Goal: Information Seeking & Learning: Learn about a topic

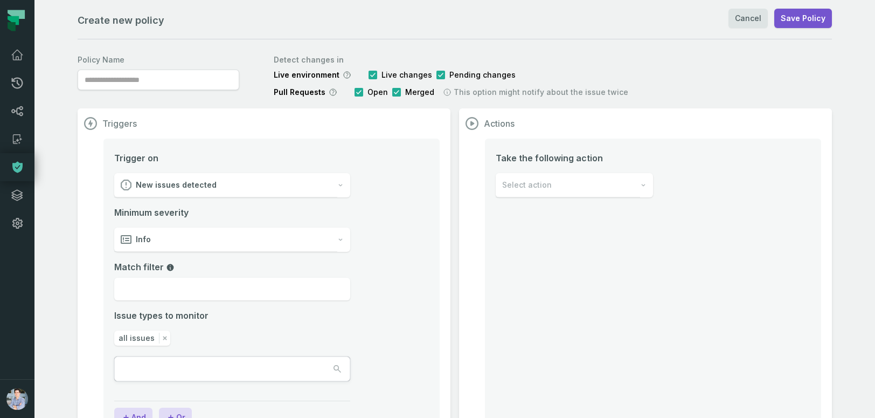
type input "**********"
click at [18, 195] on icon at bounding box center [17, 195] width 11 height 11
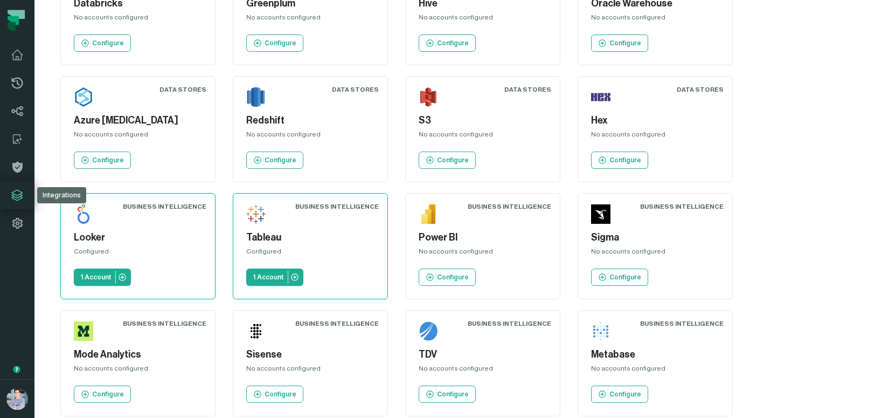
scroll to position [332, 0]
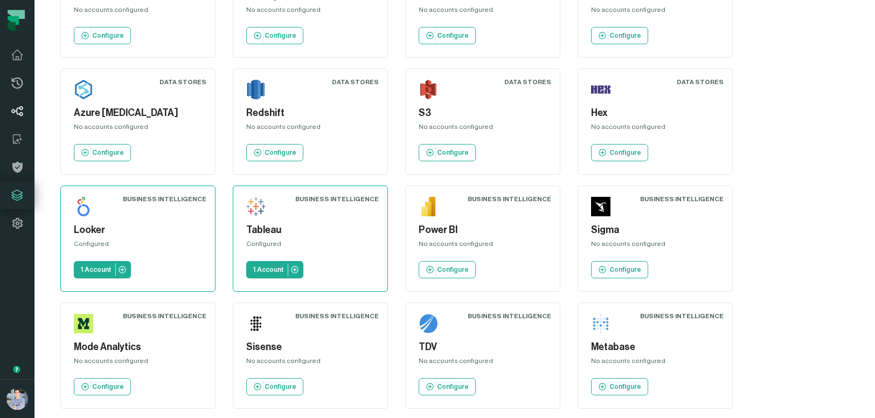
click at [18, 108] on icon at bounding box center [17, 111] width 11 height 10
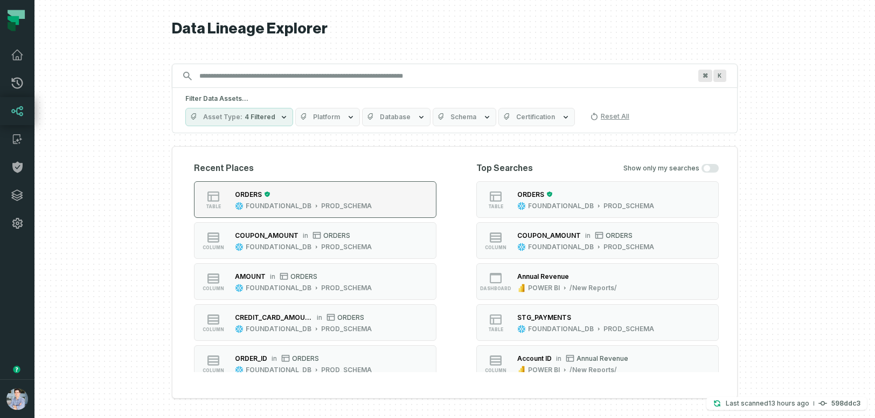
click at [344, 190] on div "ORDERS" at bounding box center [303, 194] width 137 height 11
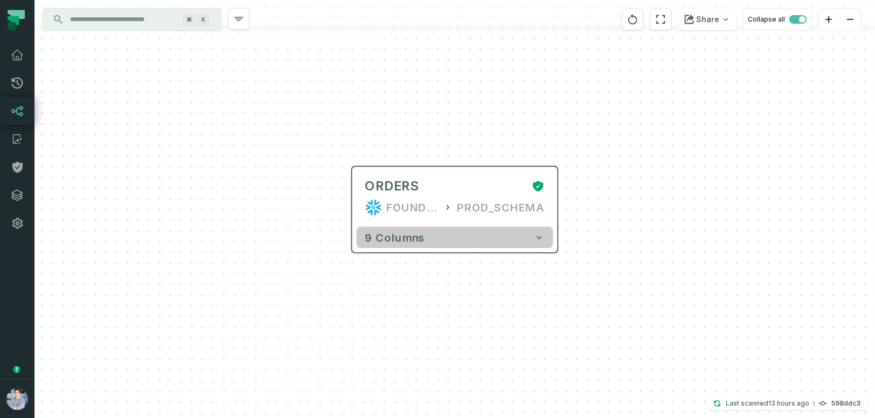
click at [431, 244] on button "9 columns" at bounding box center [454, 237] width 197 height 22
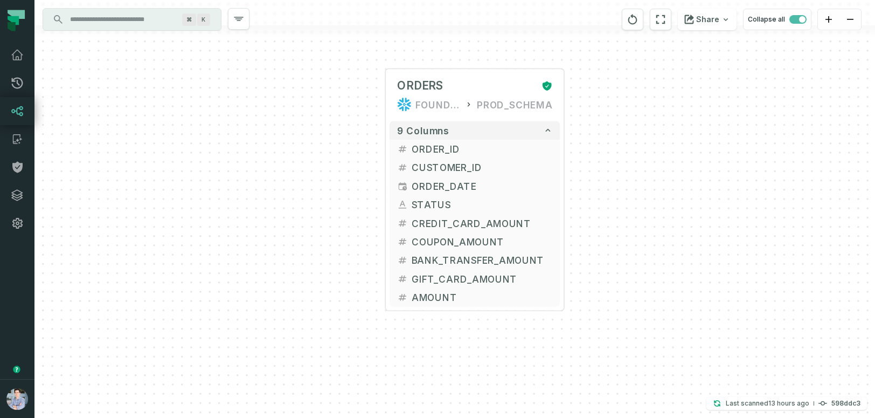
drag, startPoint x: 658, startPoint y: 236, endPoint x: 651, endPoint y: 130, distance: 105.9
click at [651, 130] on div "+ ORDERS FOUNDATIONAL_DB PROD_SCHEMA + 9 columns + ORDER_ID + + CUSTOMER_ID + +…" at bounding box center [454, 209] width 841 height 418
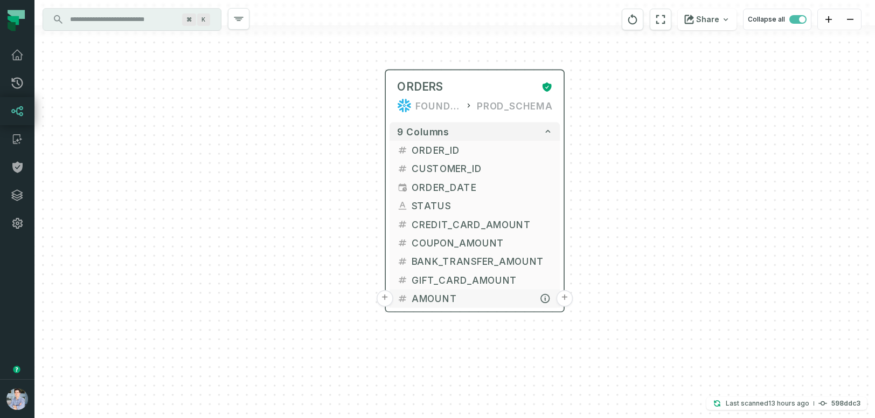
click at [446, 299] on span "AMOUNT" at bounding box center [482, 298] width 141 height 14
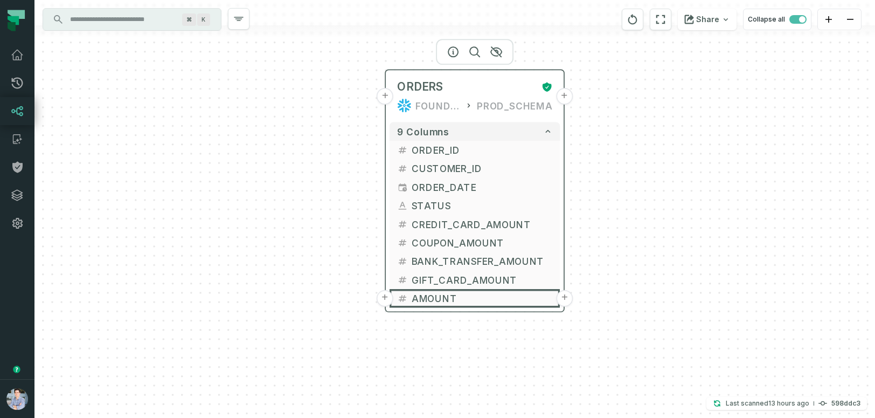
click at [567, 95] on button "+" at bounding box center [564, 96] width 17 height 17
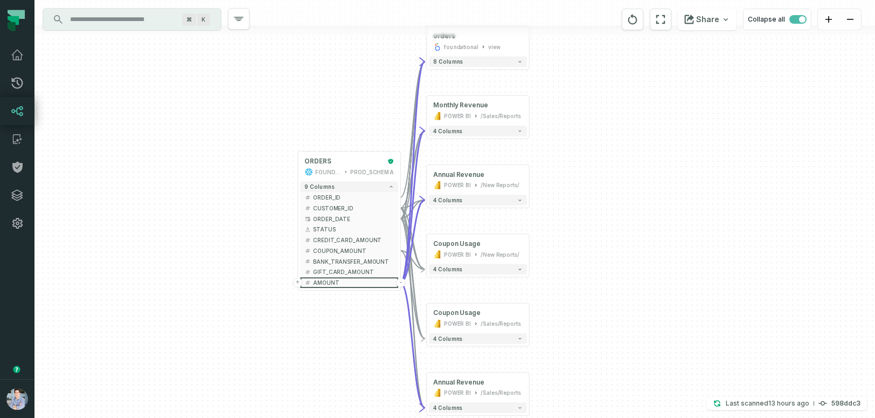
drag, startPoint x: 610, startPoint y: 223, endPoint x: 633, endPoint y: 199, distance: 33.2
click at [633, 199] on div "+ orders foundational view + 8 columns + Monthly Revenue POWER BI /Sales/Report…" at bounding box center [454, 209] width 841 height 418
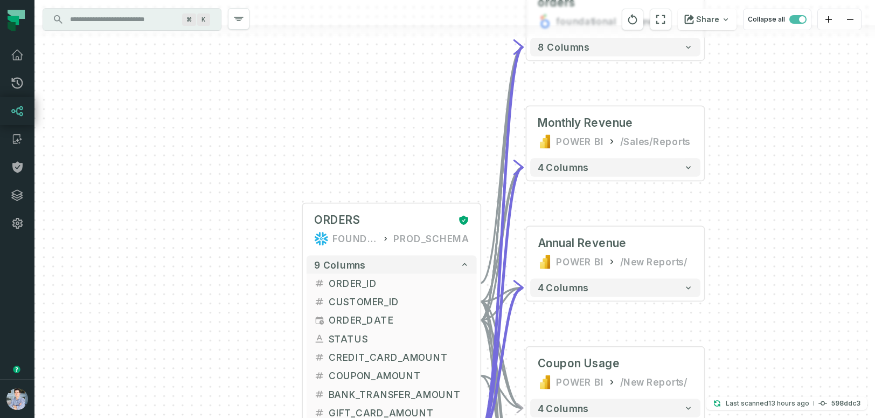
drag, startPoint x: 633, startPoint y: 195, endPoint x: 884, endPoint y: 284, distance: 266.1
click at [875, 284] on html "Pull Requests Dashboard Lineage Catalog Policies Integrations Settings Alon Naf…" at bounding box center [437, 209] width 875 height 418
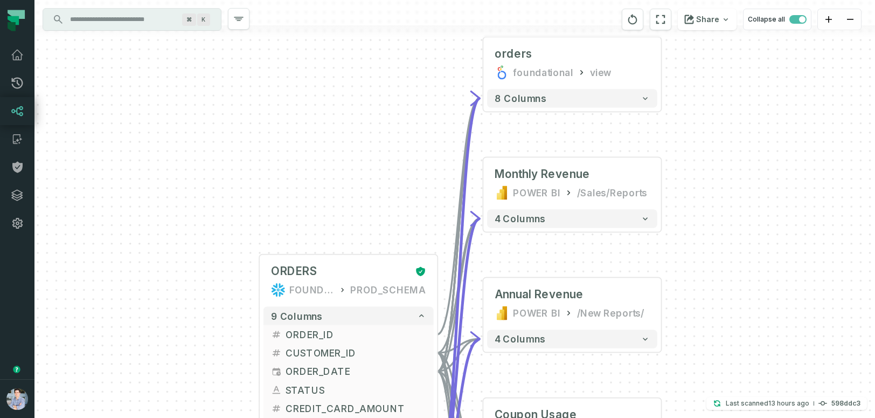
drag, startPoint x: 797, startPoint y: 161, endPoint x: 754, endPoint y: 205, distance: 61.4
click at [754, 205] on div "+ orders foundational view + 8 columns + Monthly Revenue POWER BI /Sales/Report…" at bounding box center [454, 209] width 841 height 418
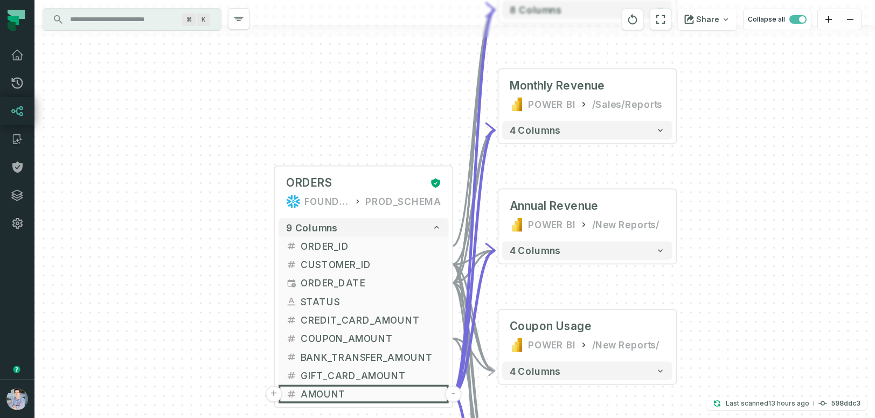
drag, startPoint x: 776, startPoint y: 142, endPoint x: 791, endPoint y: 54, distance: 89.1
click at [791, 54] on div "+ orders foundational view + 8 columns + Monthly Revenue POWER BI /Sales/Report…" at bounding box center [454, 209] width 841 height 418
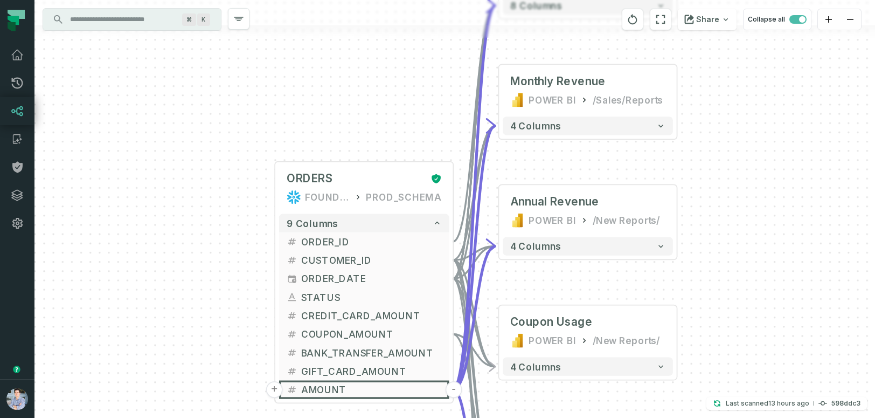
click at [797, 129] on div "+ orders foundational view + 8 columns + Monthly Revenue POWER BI /Sales/Report…" at bounding box center [454, 209] width 841 height 418
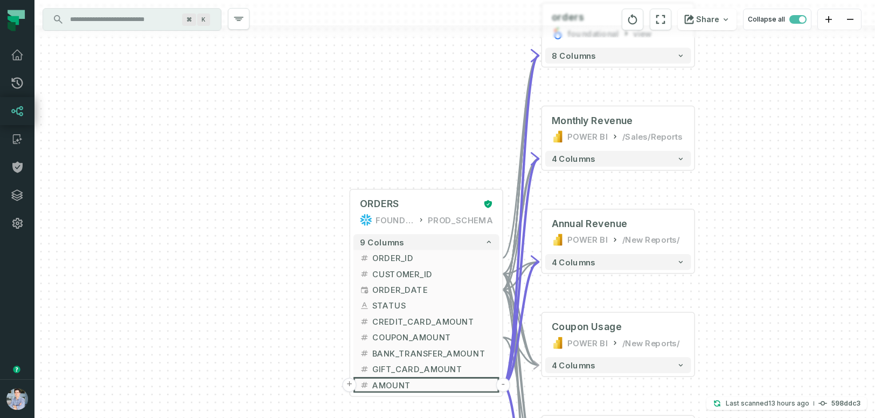
drag, startPoint x: 751, startPoint y: 149, endPoint x: 751, endPoint y: 182, distance: 32.9
click at [751, 181] on div "+ orders foundational view + 8 columns + Monthly Revenue POWER BI /Sales/Report…" at bounding box center [454, 209] width 841 height 418
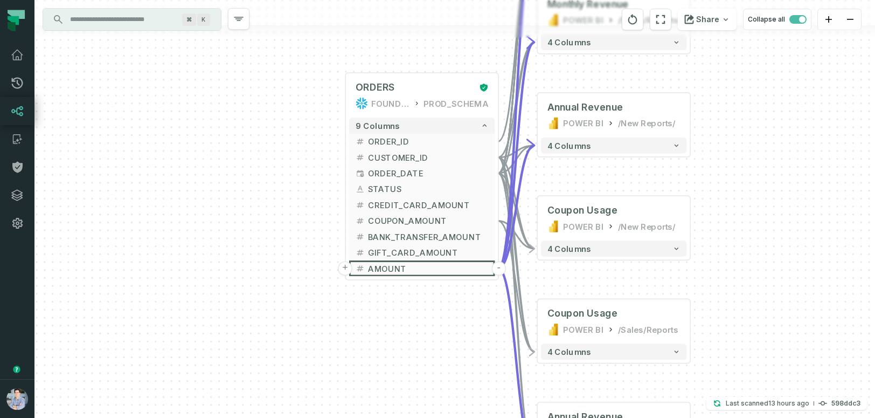
drag, startPoint x: 751, startPoint y: 182, endPoint x: 747, endPoint y: 65, distance: 117.0
click at [747, 65] on div "+ orders foundational view + 8 columns + Monthly Revenue POWER BI /Sales/Report…" at bounding box center [454, 209] width 841 height 418
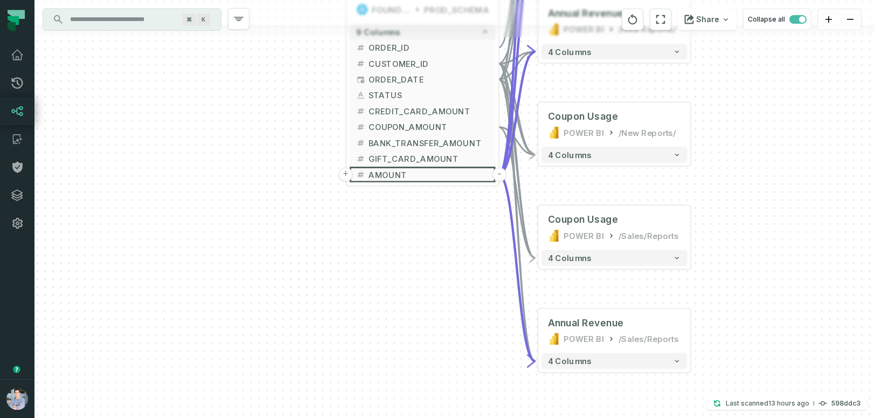
drag, startPoint x: 772, startPoint y: 203, endPoint x: 772, endPoint y: 109, distance: 93.2
click at [772, 109] on div "+ orders foundational view + 8 columns + Monthly Revenue POWER BI /Sales/Report…" at bounding box center [454, 209] width 841 height 418
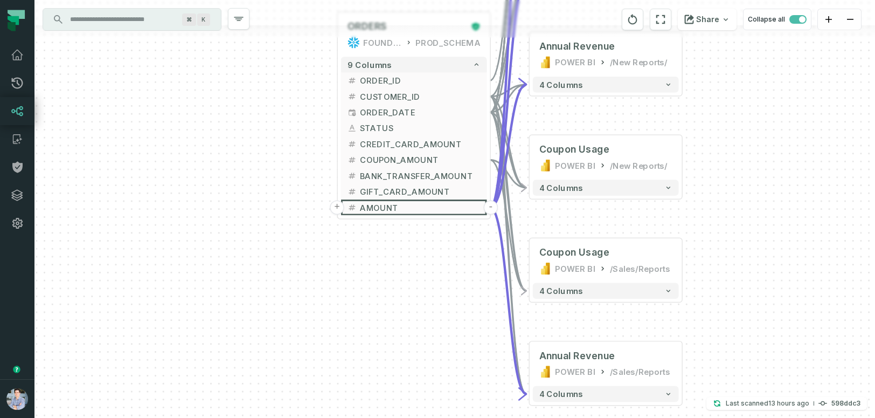
drag, startPoint x: 772, startPoint y: 259, endPoint x: 763, endPoint y: 291, distance: 33.5
click at [763, 291] on div "+ orders foundational view + 8 columns + Monthly Revenue POWER BI /Sales/Report…" at bounding box center [454, 209] width 841 height 418
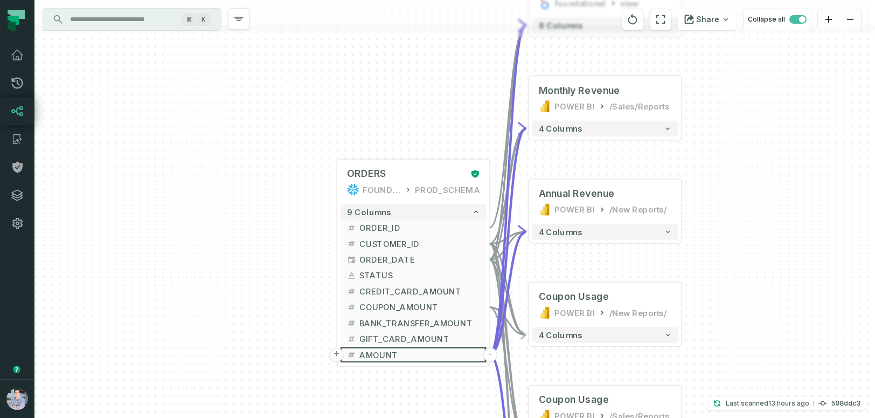
drag, startPoint x: 764, startPoint y: 179, endPoint x: 764, endPoint y: 326, distance: 147.1
click at [764, 326] on div "+ orders foundational view + 8 columns + Monthly Revenue POWER BI /Sales/Report…" at bounding box center [454, 209] width 841 height 418
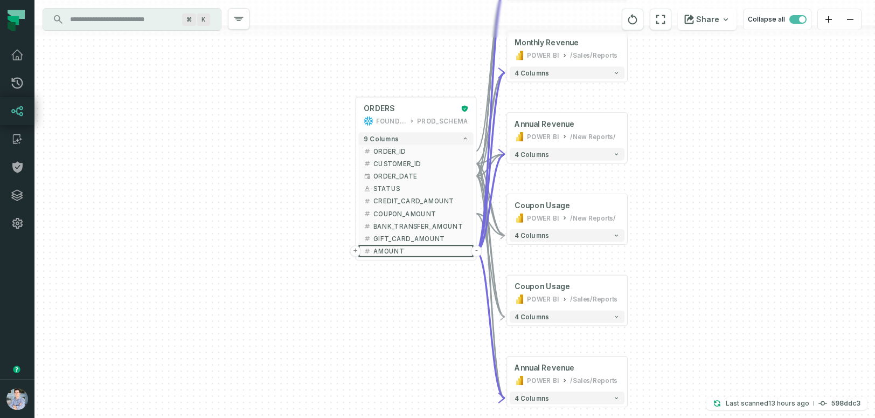
drag, startPoint x: 771, startPoint y: 316, endPoint x: 703, endPoint y: 241, distance: 100.7
click at [703, 241] on div "+ orders foundational view + 8 columns + Monthly Revenue POWER BI /Sales/Report…" at bounding box center [454, 209] width 841 height 418
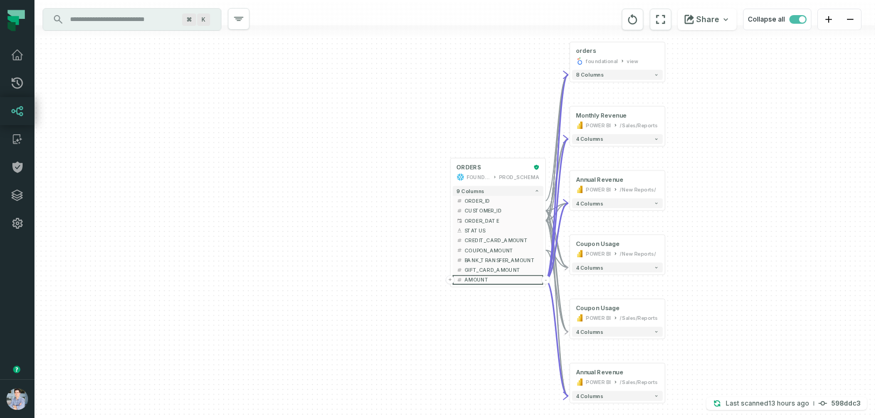
drag, startPoint x: 711, startPoint y: 228, endPoint x: 730, endPoint y: 240, distance: 22.6
click at [730, 240] on div "+ orders foundational view + 8 columns + Monthly Revenue POWER BI /Sales/Report…" at bounding box center [454, 209] width 841 height 418
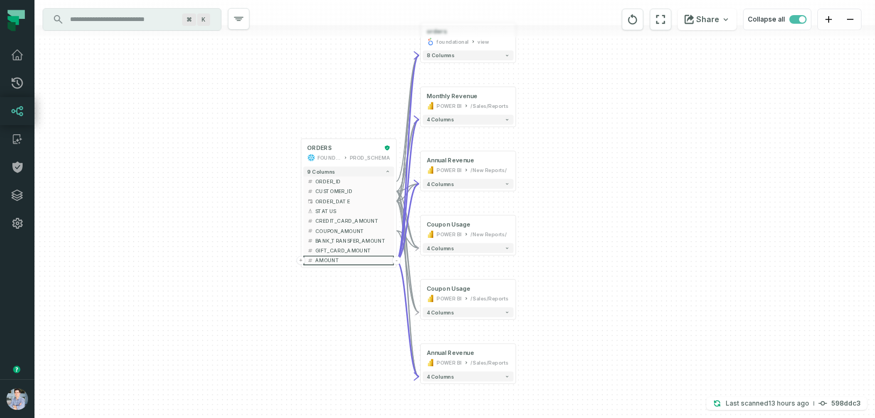
drag, startPoint x: 321, startPoint y: 294, endPoint x: 171, endPoint y: 274, distance: 150.6
click at [171, 274] on div "+ orders foundational view + 8 columns + Monthly Revenue POWER BI /Sales/Report…" at bounding box center [454, 209] width 841 height 418
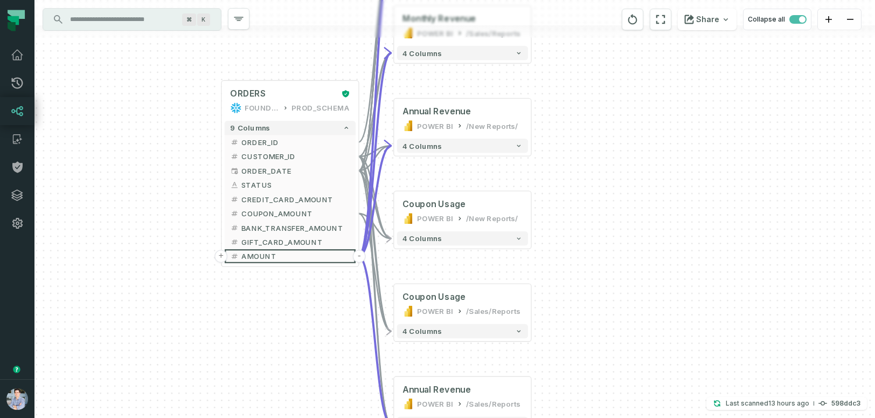
drag, startPoint x: 250, startPoint y: 259, endPoint x: 96, endPoint y: 281, distance: 155.2
click at [96, 281] on div "+ orders foundational view + 8 columns + Monthly Revenue POWER BI /Sales/Report…" at bounding box center [454, 209] width 841 height 418
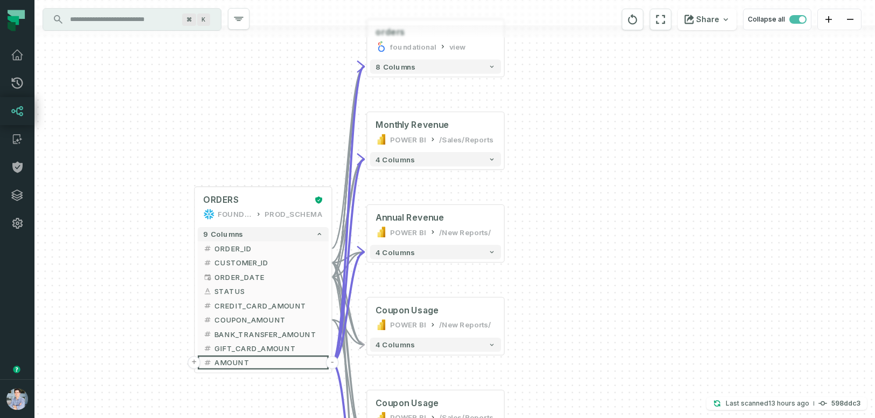
drag, startPoint x: 586, startPoint y: 178, endPoint x: 575, endPoint y: 265, distance: 87.4
click at [575, 265] on div "+ orders foundational view + 8 columns + Monthly Revenue POWER BI /Sales/Report…" at bounding box center [454, 209] width 841 height 418
click at [15, 57] on icon at bounding box center [17, 55] width 13 height 13
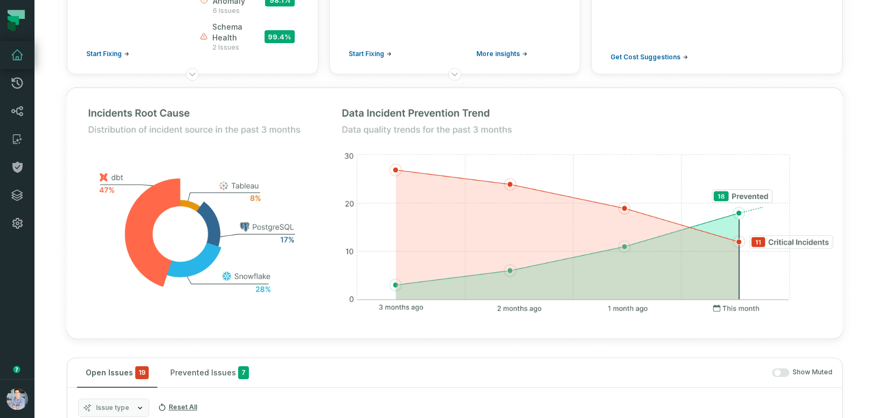
scroll to position [165, 0]
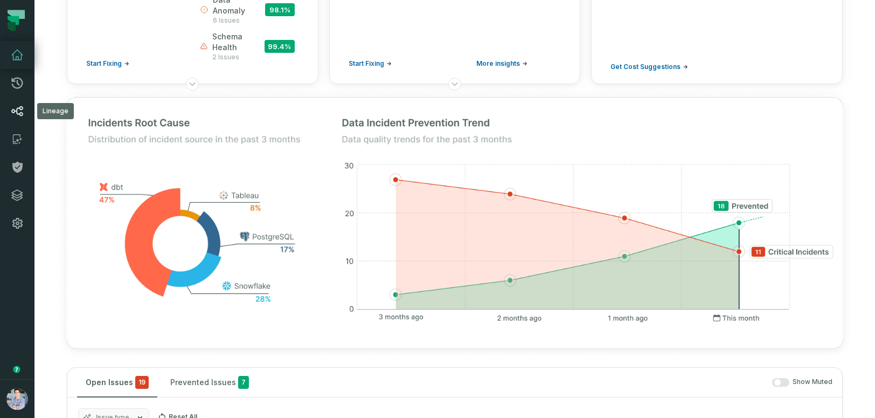
click at [20, 108] on icon at bounding box center [17, 111] width 13 height 13
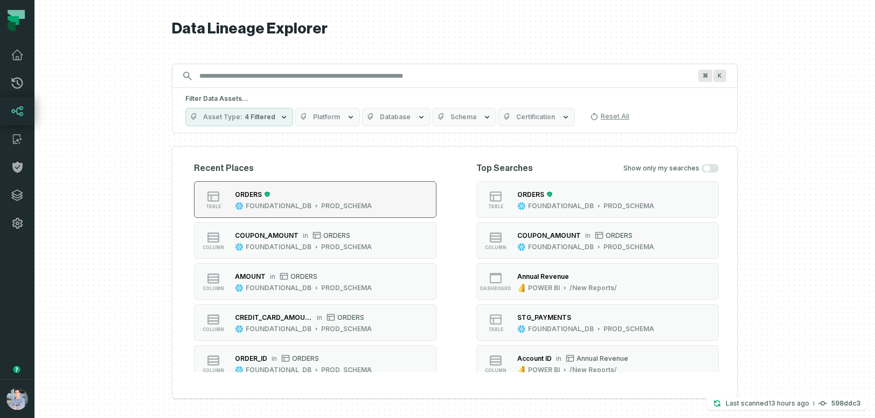
click at [344, 203] on div "PROD_SCHEMA" at bounding box center [346, 206] width 51 height 9
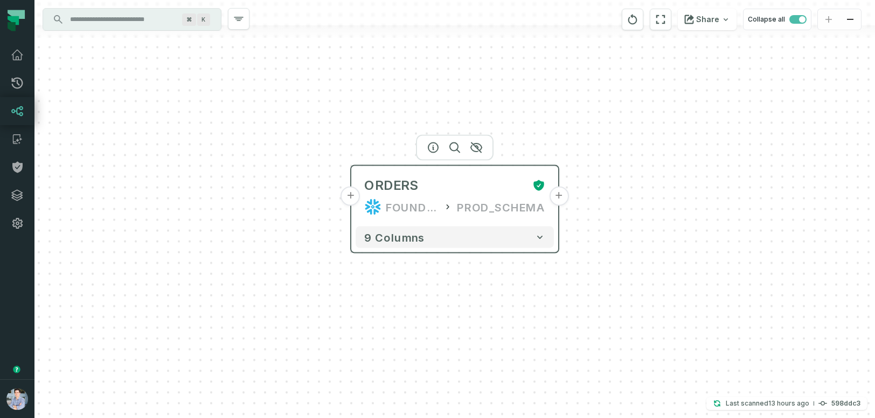
click at [560, 196] on button "+" at bounding box center [558, 195] width 19 height 19
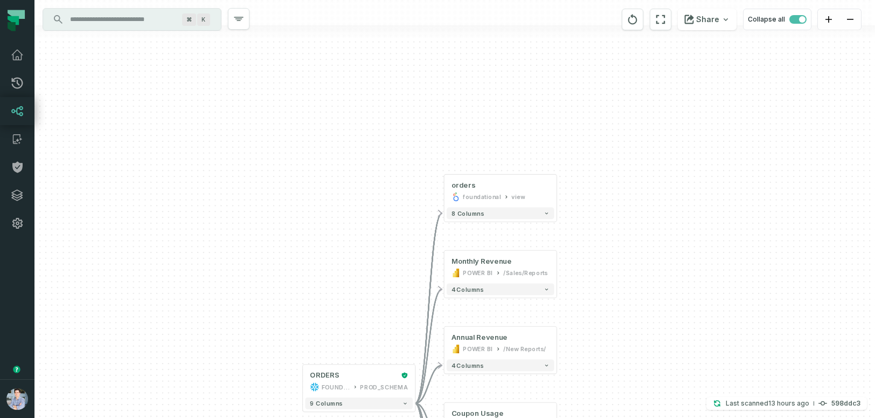
drag, startPoint x: 634, startPoint y: 113, endPoint x: 706, endPoint y: 250, distance: 154.8
click at [706, 250] on div "+ orders foundational view + 8 columns + Monthly Revenue POWER BI /Sales/Report…" at bounding box center [454, 209] width 841 height 418
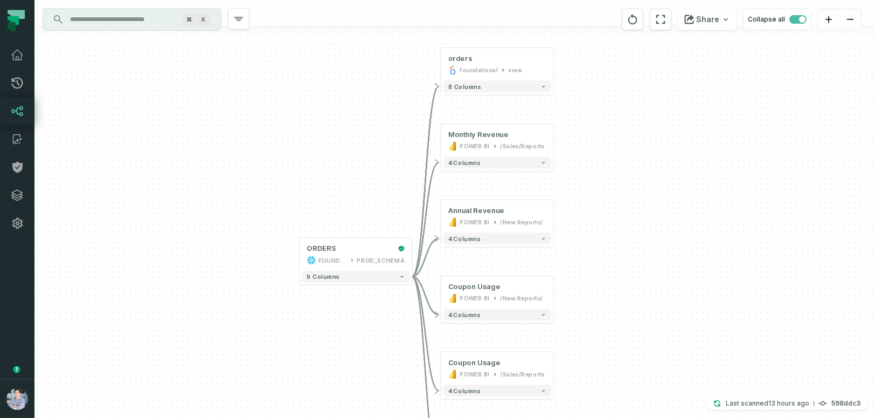
drag, startPoint x: 697, startPoint y: 264, endPoint x: 694, endPoint y: 136, distance: 127.2
click at [694, 136] on div "+ orders foundational view + 8 columns + Monthly Revenue POWER BI /Sales/Report…" at bounding box center [454, 209] width 841 height 418
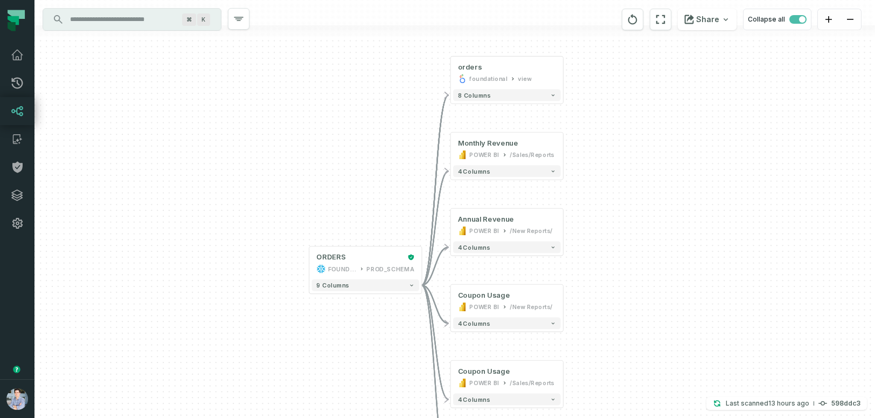
drag, startPoint x: 706, startPoint y: 217, endPoint x: 716, endPoint y: 226, distance: 13.3
click at [716, 226] on div "+ orders foundational view + 8 columns + Monthly Revenue POWER BI /Sales/Report…" at bounding box center [454, 209] width 841 height 418
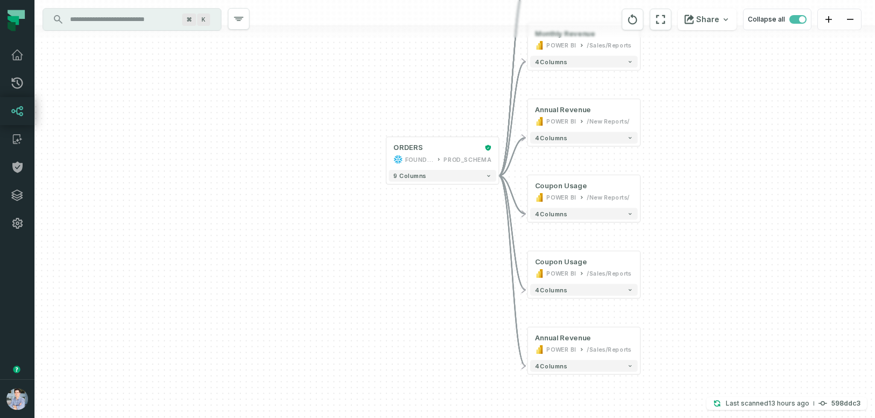
drag, startPoint x: 697, startPoint y: 204, endPoint x: 774, endPoint y: 95, distance: 133.4
click at [774, 95] on div "+ orders foundational view + 8 columns + Monthly Revenue POWER BI /Sales/Report…" at bounding box center [454, 209] width 841 height 418
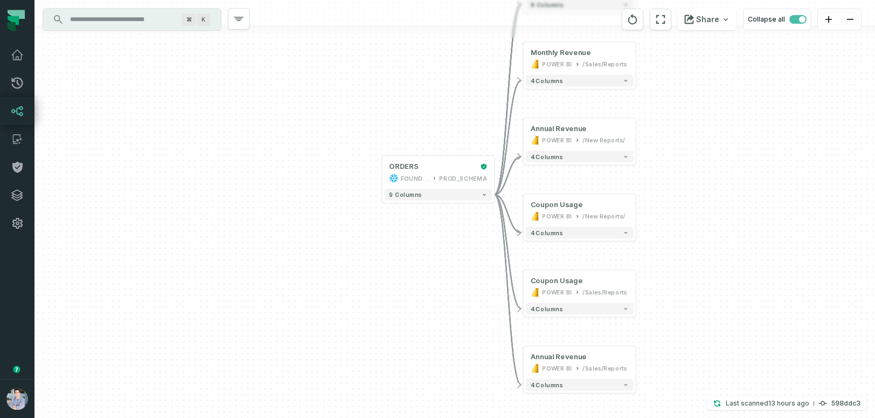
drag, startPoint x: 774, startPoint y: 95, endPoint x: 771, endPoint y: 109, distance: 14.3
click at [771, 109] on div "+ orders foundational view + 8 columns + Monthly Revenue POWER BI /Sales/Report…" at bounding box center [454, 209] width 841 height 418
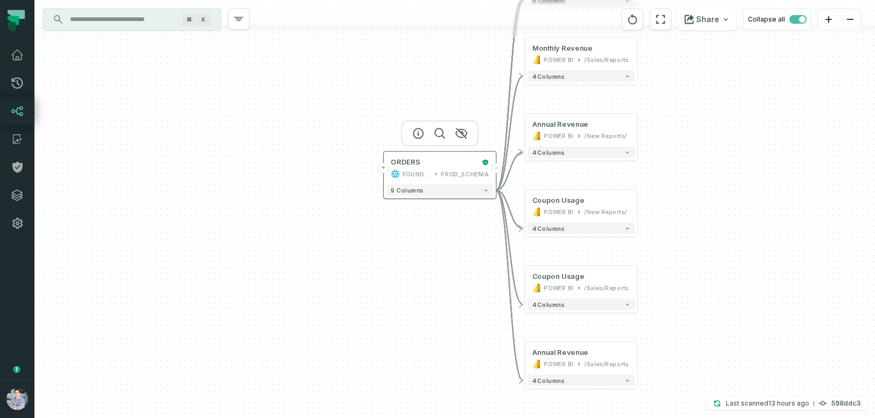
click at [466, 156] on div "ORDERS FOUNDATIONAL_DB PROD_SCHEMA" at bounding box center [440, 168] width 108 height 28
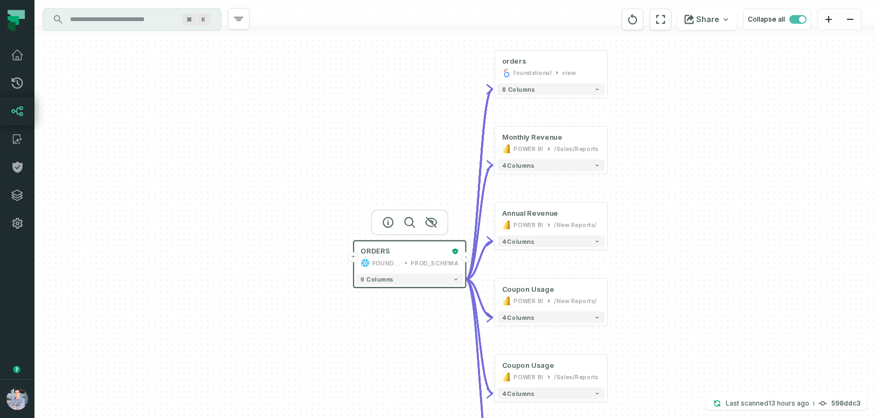
drag, startPoint x: 758, startPoint y: 137, endPoint x: 727, endPoint y: 220, distance: 88.7
click at [727, 220] on div "+ orders foundational view + 8 columns + Monthly Revenue POWER BI /Sales/Report…" at bounding box center [454, 209] width 841 height 418
click at [424, 283] on button "9 columns" at bounding box center [409, 279] width 108 height 12
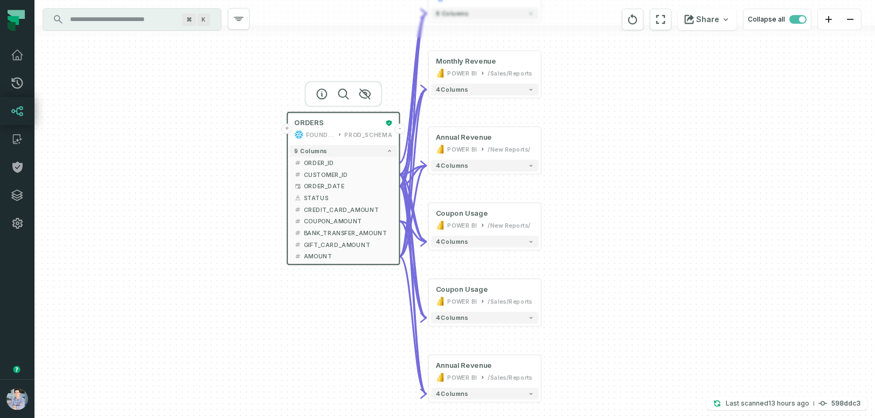
drag, startPoint x: 762, startPoint y: 293, endPoint x: 696, endPoint y: 165, distance: 143.9
click at [696, 165] on div "+ orders foundational view + 8 columns + Monthly Revenue POWER BI /Sales/Report…" at bounding box center [454, 209] width 841 height 418
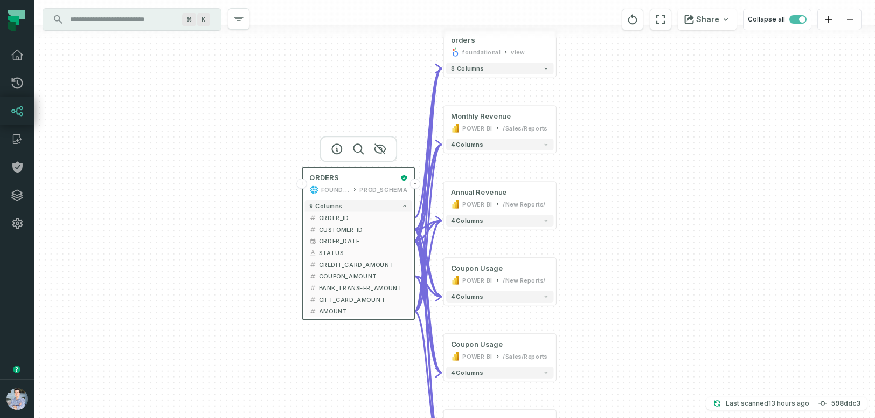
drag, startPoint x: 696, startPoint y: 165, endPoint x: 712, endPoint y: 220, distance: 57.3
click at [712, 220] on div "+ orders foundational view + 8 columns + Monthly Revenue POWER BI /Sales/Report…" at bounding box center [454, 209] width 841 height 418
click at [511, 149] on button "4 columns" at bounding box center [500, 145] width 108 height 12
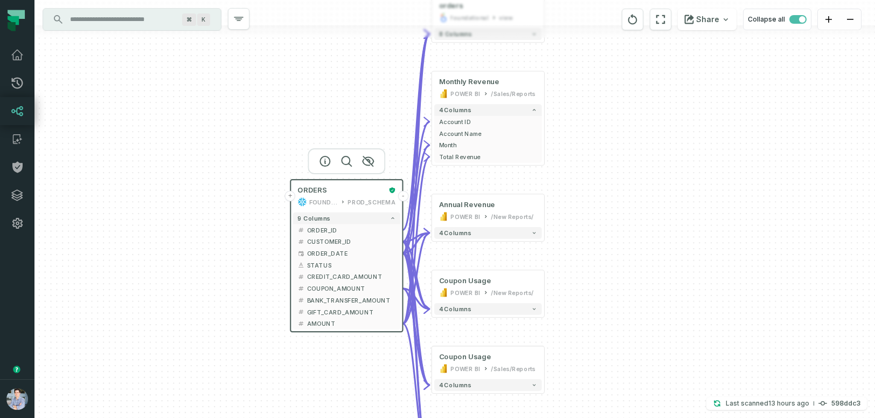
drag, startPoint x: 690, startPoint y: 230, endPoint x: 680, endPoint y: 194, distance: 37.7
click at [679, 193] on div "+ orders foundational view + 8 columns + Monthly Revenue POWER BI /Sales/Report…" at bounding box center [454, 209] width 841 height 418
click at [472, 155] on span "Total Revenue" at bounding box center [489, 154] width 98 height 9
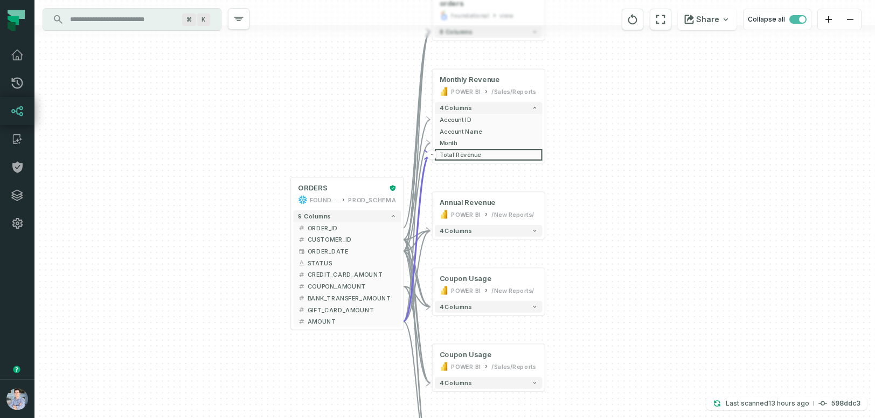
click at [337, 330] on div "+ orders foundational view + 8 columns + Monthly Revenue POWER BI /Sales/Report…" at bounding box center [454, 209] width 841 height 418
click at [463, 155] on span "Total Revenue" at bounding box center [489, 154] width 98 height 9
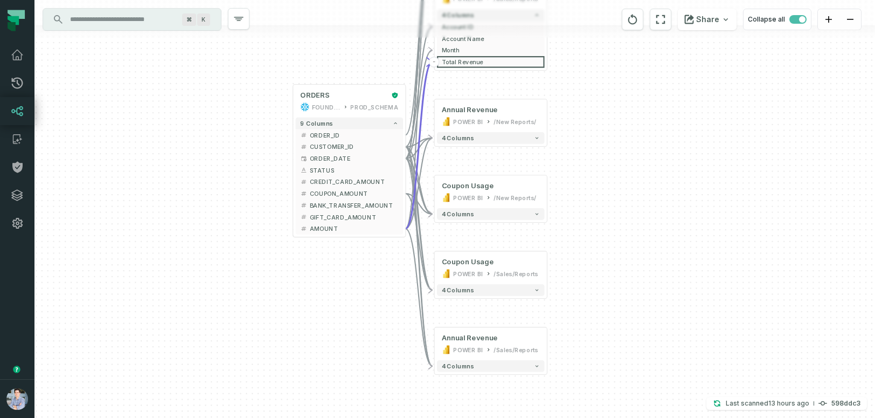
drag, startPoint x: 683, startPoint y: 157, endPoint x: 683, endPoint y: 53, distance: 104.0
click at [683, 53] on div "+ orders foundational view + 8 columns + Monthly Revenue POWER BI /Sales/Report…" at bounding box center [454, 209] width 841 height 418
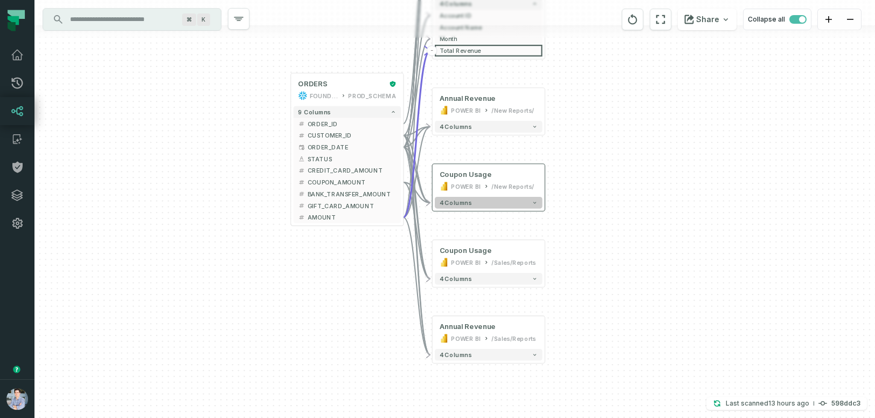
click at [494, 204] on button "4 columns" at bounding box center [489, 203] width 108 height 12
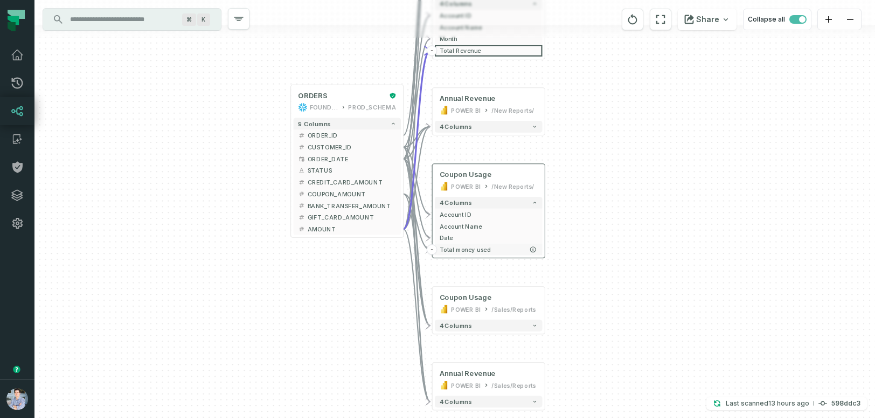
click at [452, 247] on span "Total money used" at bounding box center [489, 249] width 98 height 9
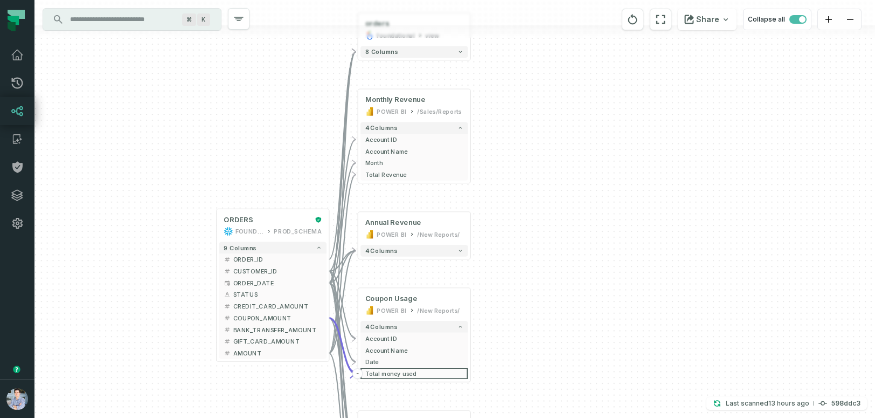
drag, startPoint x: 697, startPoint y: 171, endPoint x: 624, endPoint y: 293, distance: 141.7
click at [624, 293] on div "+ orders foundational view + 8 columns + Monthly Revenue POWER BI /Sales/Report…" at bounding box center [454, 209] width 841 height 418
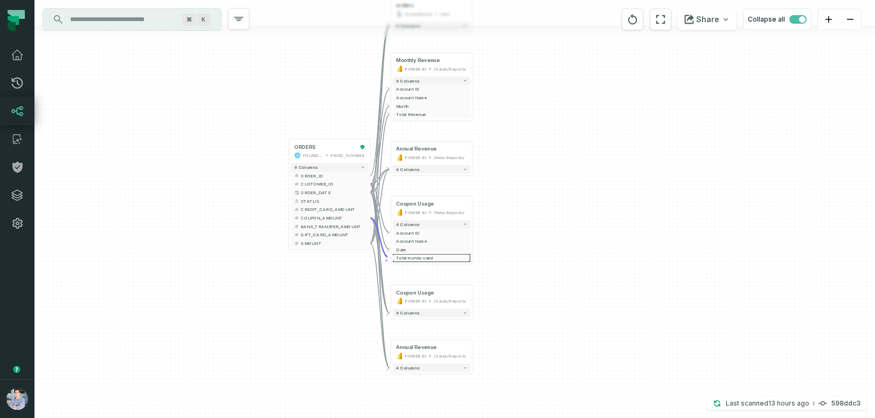
drag, startPoint x: 652, startPoint y: 310, endPoint x: 609, endPoint y: 218, distance: 101.7
click at [610, 218] on div "+ orders foundational view + 8 columns + Monthly Revenue POWER BI /Sales/Report…" at bounding box center [454, 209] width 841 height 418
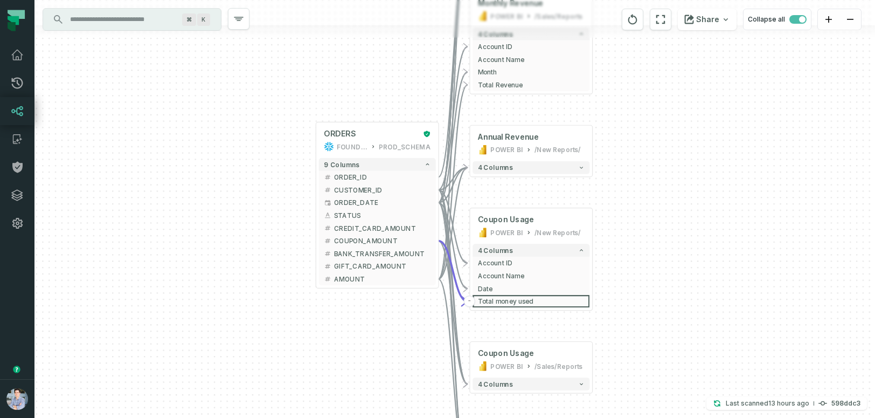
drag, startPoint x: 609, startPoint y: 218, endPoint x: 795, endPoint y: 240, distance: 187.8
click at [798, 241] on div "+ orders foundational view + 8 columns + Monthly Revenue POWER BI /Sales/Report…" at bounding box center [454, 209] width 841 height 418
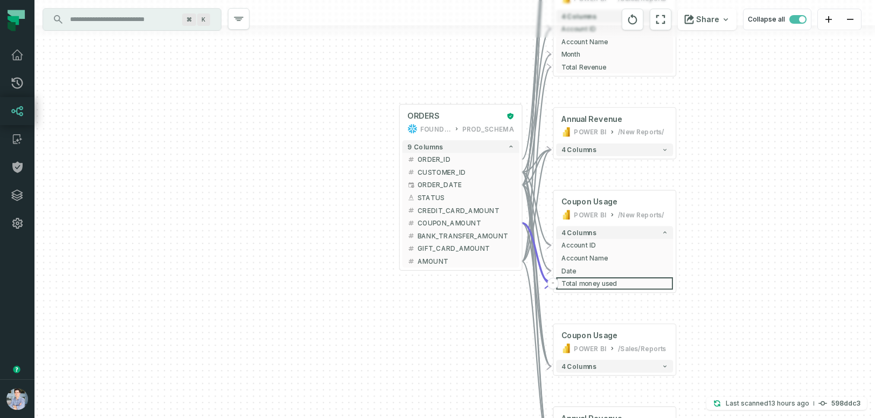
drag, startPoint x: 204, startPoint y: 244, endPoint x: 288, endPoint y: 227, distance: 85.6
click at [288, 227] on div "+ orders foundational view + 8 columns + Monthly Revenue POWER BI /Sales/Report…" at bounding box center [454, 209] width 841 height 418
click at [398, 124] on button "+" at bounding box center [398, 122] width 11 height 11
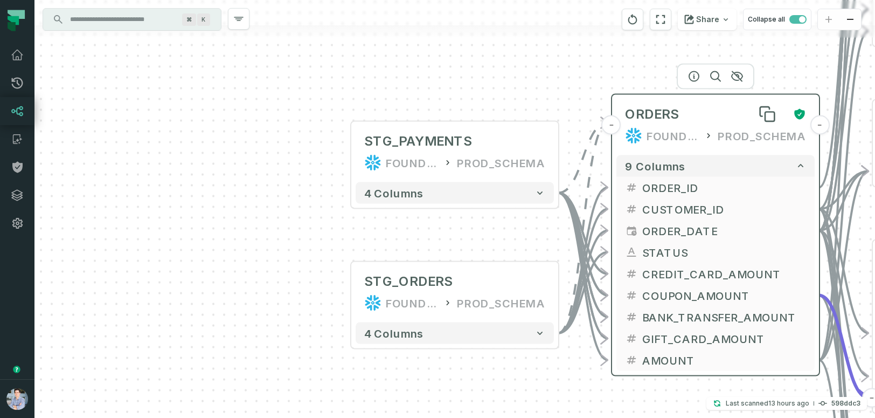
click at [671, 106] on span "ORDERS" at bounding box center [652, 114] width 54 height 17
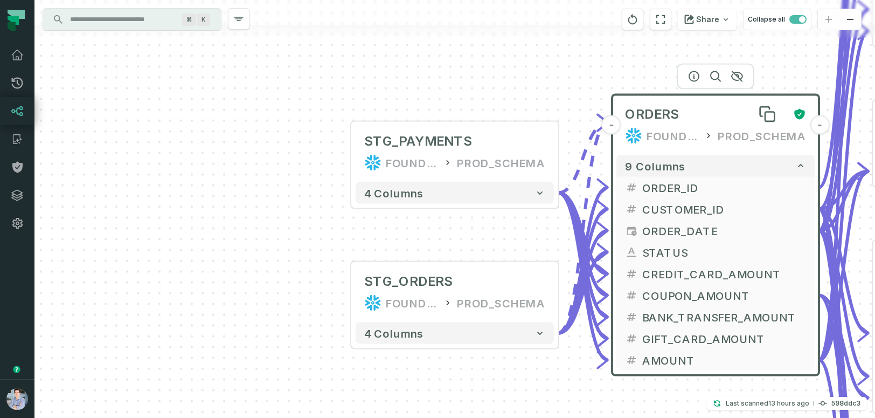
click at [671, 106] on span "ORDERS" at bounding box center [652, 114] width 54 height 17
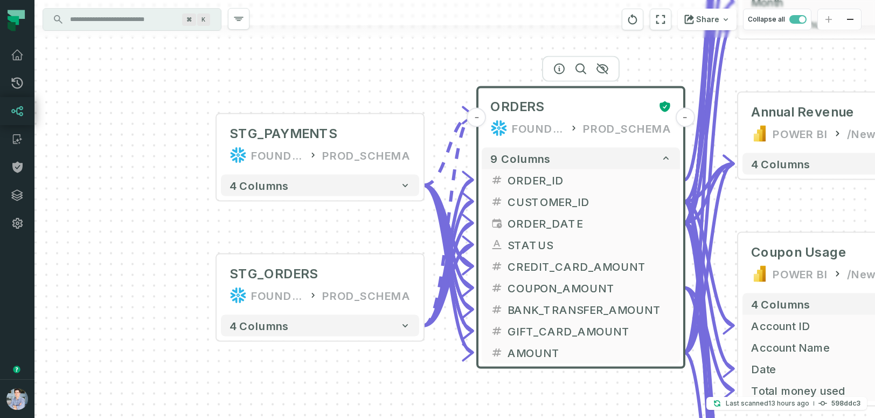
drag, startPoint x: 524, startPoint y: 69, endPoint x: 378, endPoint y: 64, distance: 146.1
click at [378, 64] on div "+ STG_PAYMENTS FOUNDATIONAL_DB PROD_SCHEMA + 4 columns + STG_ORDERS FOUNDATIONA…" at bounding box center [454, 209] width 841 height 418
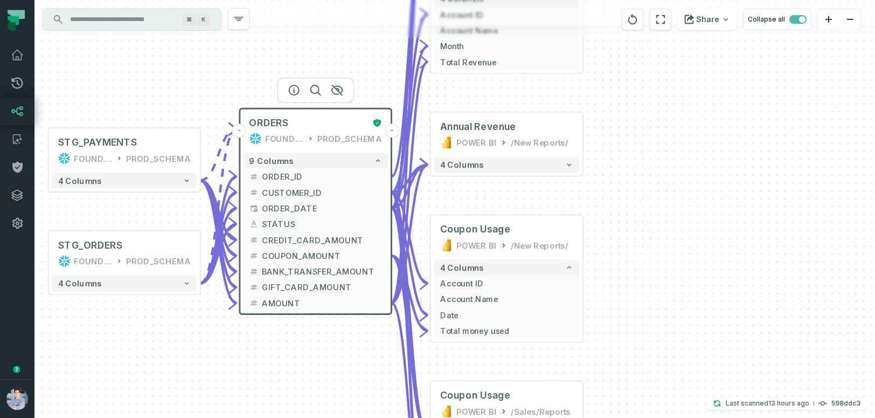
drag, startPoint x: 496, startPoint y: 77, endPoint x: 225, endPoint y: 77, distance: 271.1
click at [225, 77] on div "+ STG_PAYMENTS FOUNDATIONAL_DB PROD_SCHEMA + 4 columns + STG_ORDERS FOUNDATIONA…" at bounding box center [454, 209] width 841 height 418
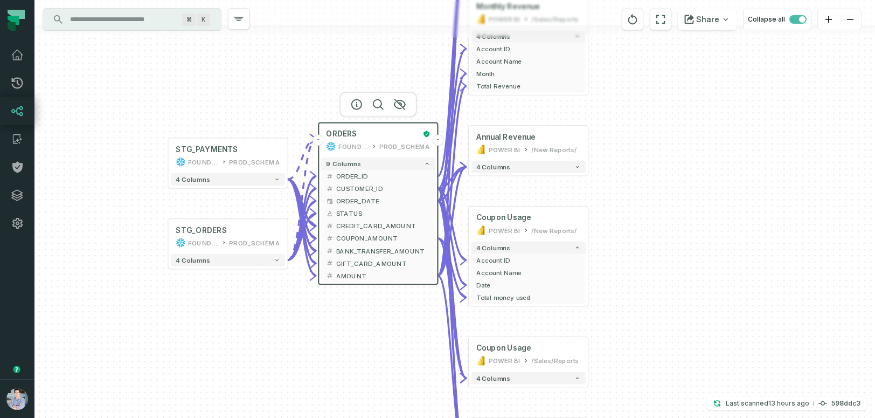
drag, startPoint x: 185, startPoint y: 335, endPoint x: 276, endPoint y: 359, distance: 94.6
click at [276, 359] on div "+ STG_PAYMENTS FOUNDATIONAL_DB PROD_SCHEMA + 4 columns + STG_ORDERS FOUNDATIONA…" at bounding box center [454, 209] width 841 height 418
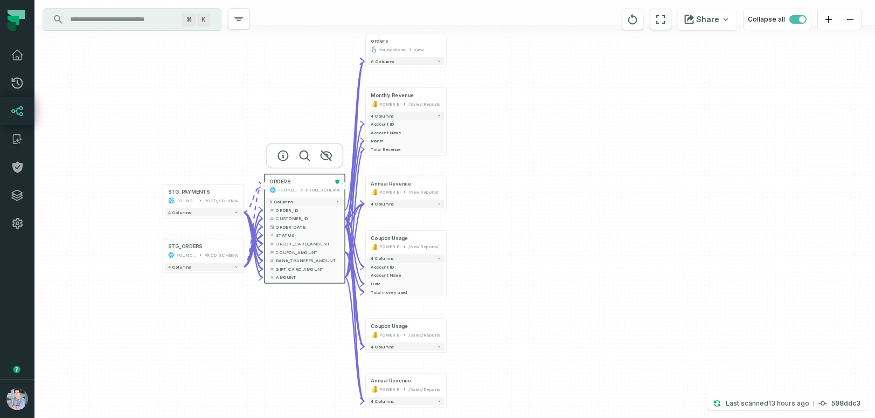
drag, startPoint x: 326, startPoint y: 351, endPoint x: 278, endPoint y: 322, distance: 55.4
click at [278, 322] on div "+ STG_PAYMENTS FOUNDATIONAL_DB PROD_SCHEMA + 4 columns + STG_ORDERS FOUNDATIONA…" at bounding box center [454, 209] width 841 height 418
click at [253, 337] on div "+ STG_PAYMENTS FOUNDATIONAL_DB PROD_SCHEMA + 4 columns + STG_ORDERS FOUNDATIONA…" at bounding box center [454, 209] width 841 height 418
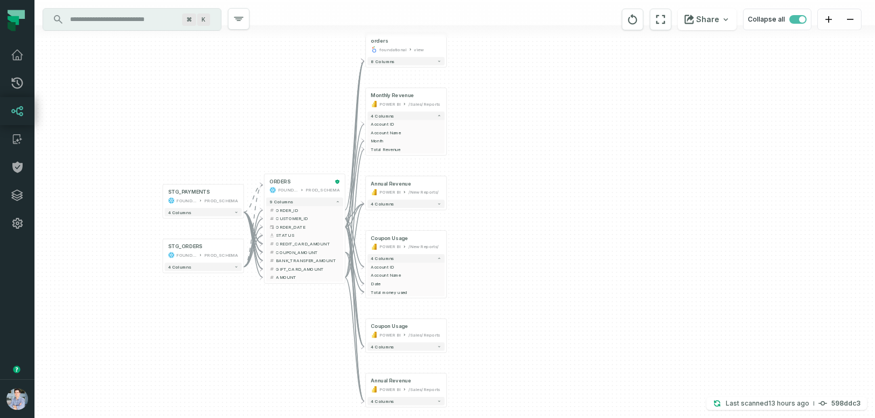
click at [252, 337] on div "+ STG_PAYMENTS FOUNDATIONAL_DB PROD_SCHEMA + 4 columns + STG_ORDERS FOUNDATIONA…" at bounding box center [454, 209] width 841 height 418
click at [312, 182] on div "ORDERS" at bounding box center [300, 181] width 62 height 6
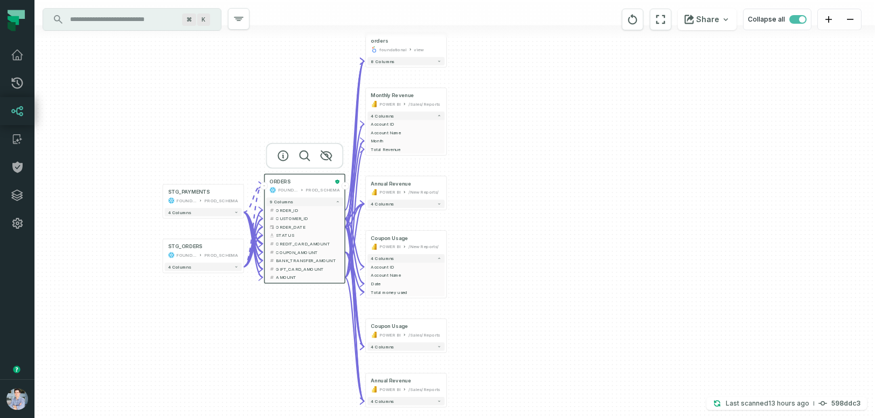
click at [267, 187] on button "-" at bounding box center [264, 186] width 8 height 8
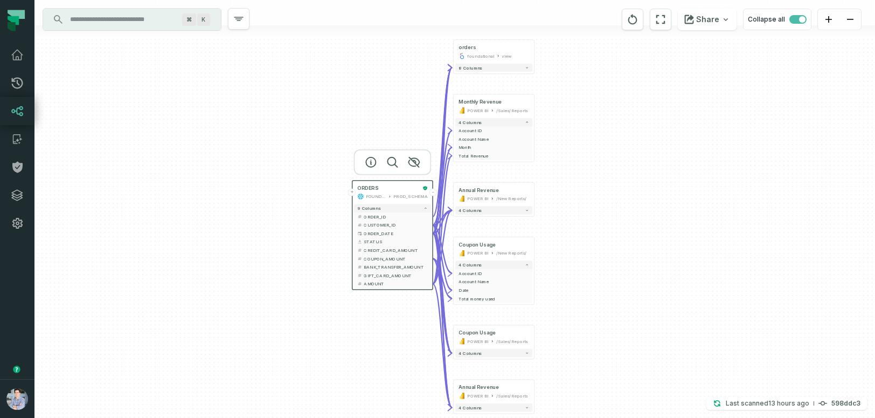
drag, startPoint x: 237, startPoint y: 280, endPoint x: 288, endPoint y: 287, distance: 51.8
click at [288, 287] on div "+ orders foundational view + 8 columns + Monthly Revenue POWER BI /Sales/Report…" at bounding box center [454, 209] width 841 height 418
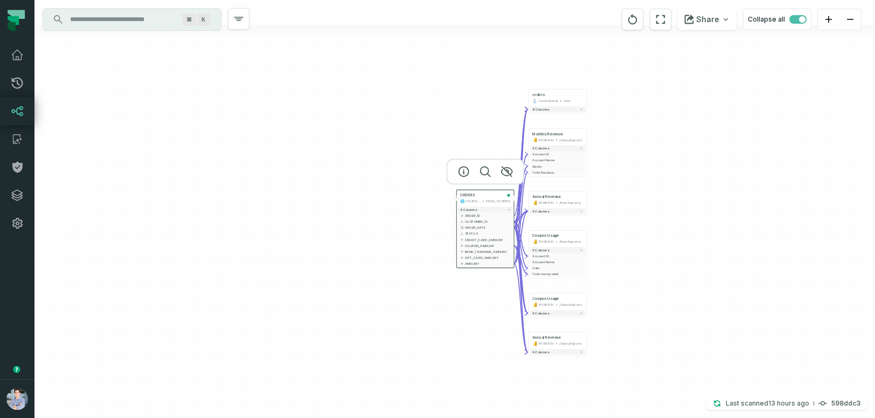
drag, startPoint x: 564, startPoint y: 240, endPoint x: 688, endPoint y: 219, distance: 126.3
click at [688, 219] on div "+ orders foundational view + 8 columns + Monthly Revenue POWER BI /Sales/Report…" at bounding box center [454, 209] width 841 height 418
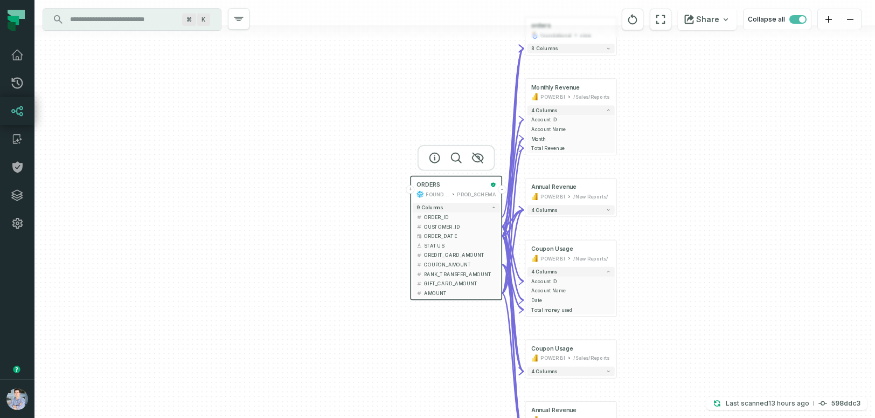
drag, startPoint x: 693, startPoint y: 214, endPoint x: 784, endPoint y: 218, distance: 91.7
click at [784, 218] on div "+ orders foundational view + 8 columns + Monthly Revenue POWER BI /Sales/Report…" at bounding box center [454, 209] width 841 height 418
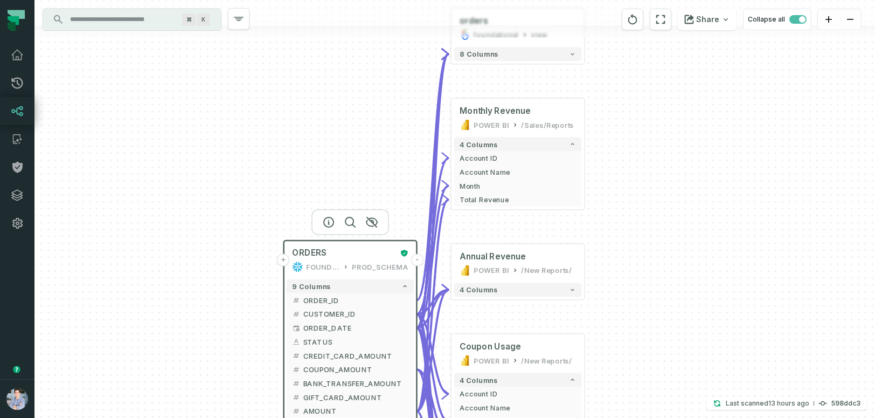
drag, startPoint x: 766, startPoint y: 202, endPoint x: 797, endPoint y: 283, distance: 87.0
click at [797, 283] on div "+ orders foundational view + 8 columns + Monthly Revenue POWER BI /Sales/Report…" at bounding box center [454, 209] width 841 height 418
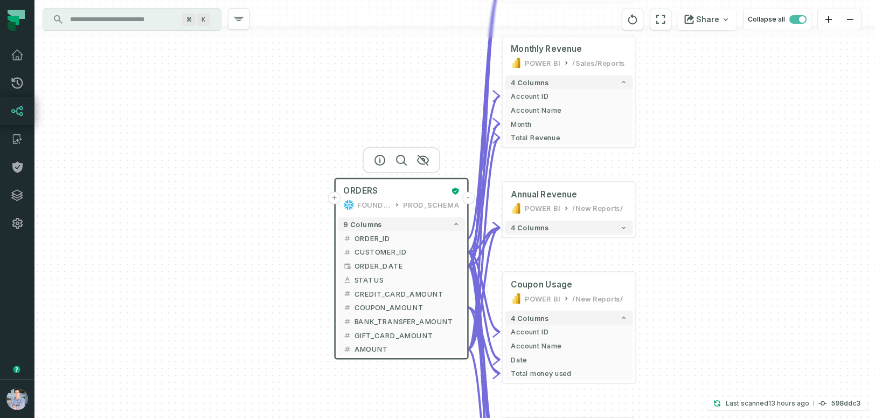
drag, startPoint x: 790, startPoint y: 192, endPoint x: 843, endPoint y: 131, distance: 81.4
click at [843, 131] on div "+ orders foundational view + 8 columns + Monthly Revenue POWER BI /Sales/Report…" at bounding box center [454, 209] width 841 height 418
click at [793, 18] on span "button" at bounding box center [798, 19] width 17 height 9
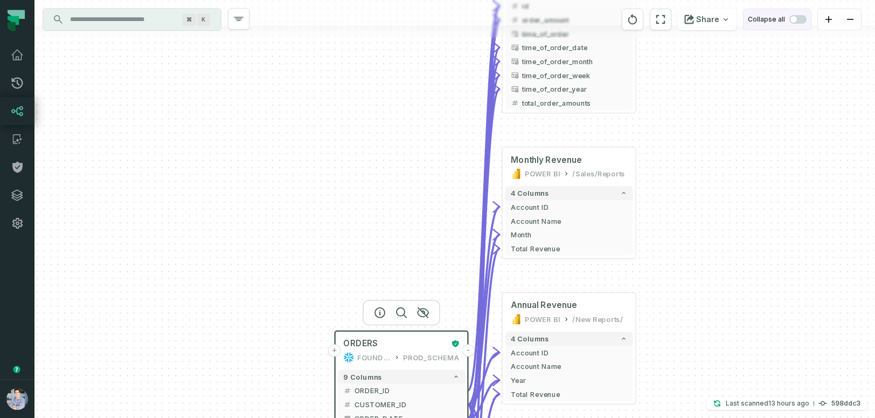
click at [801, 18] on span "button" at bounding box center [798, 19] width 17 height 9
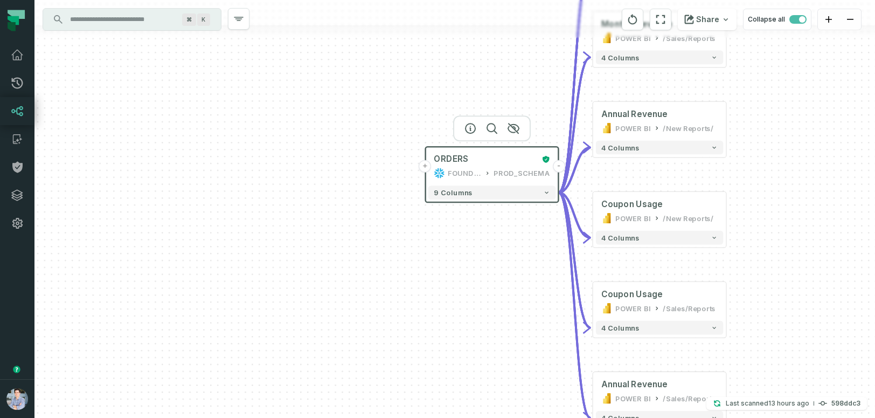
drag, startPoint x: 794, startPoint y: 151, endPoint x: 884, endPoint y: 126, distance: 93.5
click at [875, 126] on html "Pull Requests Dashboard Lineage Catalog Policies Integrations Settings Alon Naf…" at bounding box center [437, 209] width 875 height 418
click at [425, 164] on button "+" at bounding box center [424, 166] width 12 height 12
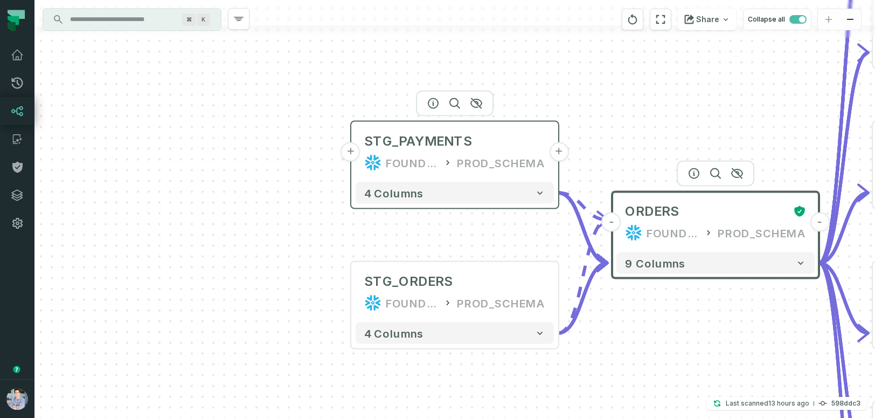
click at [351, 155] on button "+" at bounding box center [350, 151] width 19 height 19
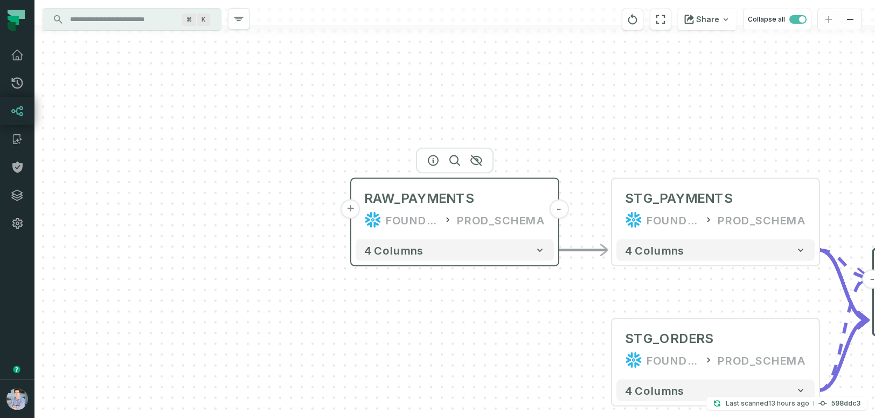
click at [354, 210] on button "+" at bounding box center [350, 208] width 19 height 19
click at [349, 209] on button "+" at bounding box center [351, 209] width 19 height 19
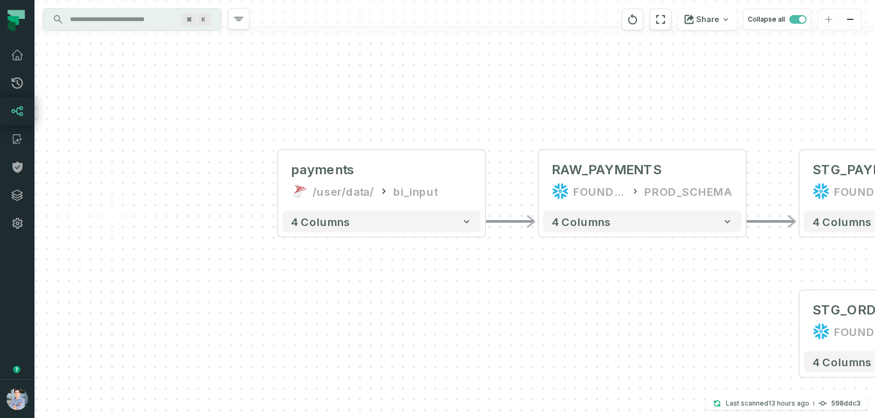
drag, startPoint x: 488, startPoint y: 314, endPoint x: 415, endPoint y: 286, distance: 78.7
click at [415, 286] on div "+ payments /user/data/ bi_input - 4 columns - RAW_PAYMENTS FOUNDATIONAL_DB PROD…" at bounding box center [454, 209] width 841 height 418
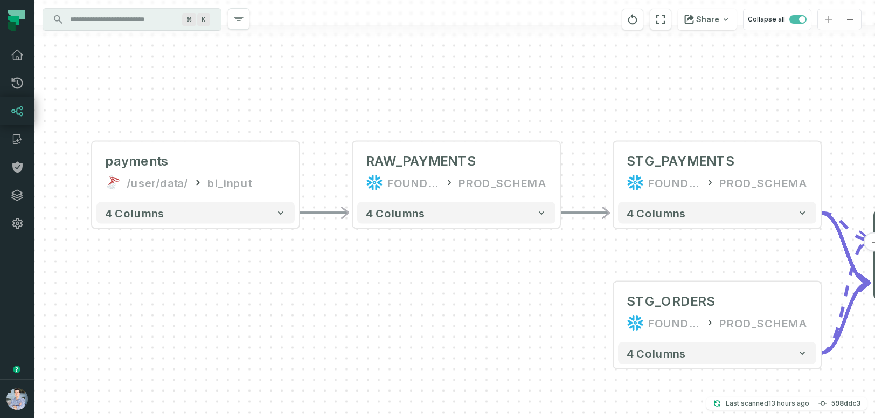
drag, startPoint x: 683, startPoint y: 279, endPoint x: 497, endPoint y: 270, distance: 185.6
click at [497, 270] on div "+ payments /user/data/ bi_input - 4 columns - RAW_PAYMENTS FOUNDATIONAL_DB PROD…" at bounding box center [454, 209] width 841 height 418
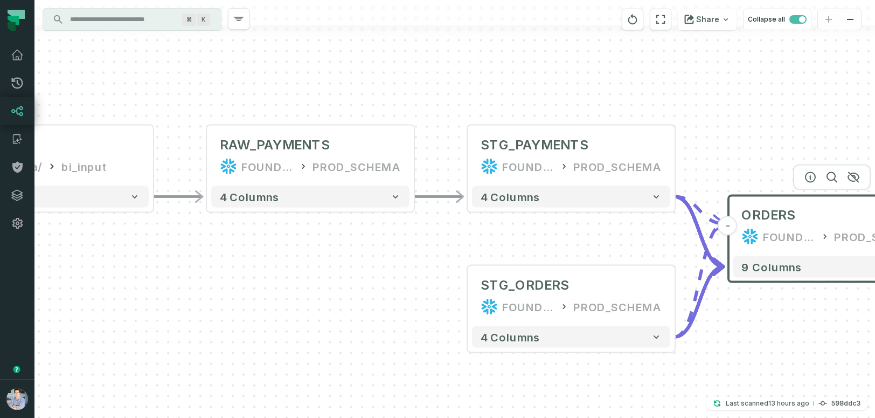
drag, startPoint x: 517, startPoint y: 305, endPoint x: 370, endPoint y: 290, distance: 147.4
click at [370, 290] on div "+ payments /user/data/ bi_input - 4 columns - RAW_PAYMENTS FOUNDATIONAL_DB PROD…" at bounding box center [454, 209] width 841 height 418
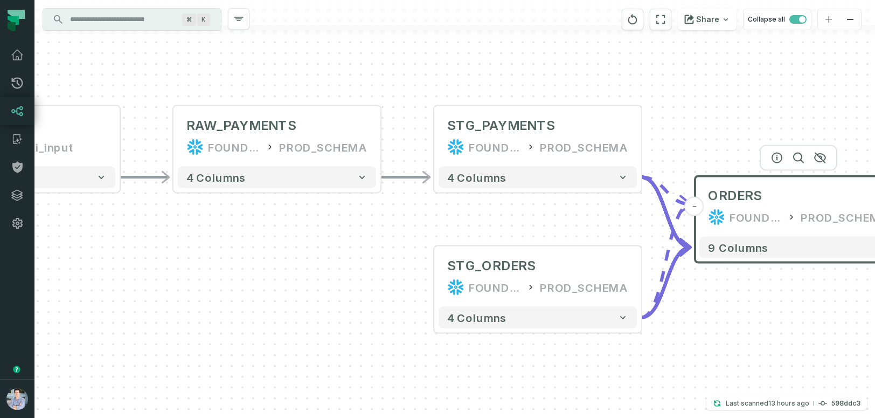
drag, startPoint x: 397, startPoint y: 306, endPoint x: 363, endPoint y: 285, distance: 39.2
click at [363, 285] on div "+ payments /user/data/ bi_input - 4 columns - RAW_PAYMENTS FOUNDATIONAL_DB PROD…" at bounding box center [454, 209] width 841 height 418
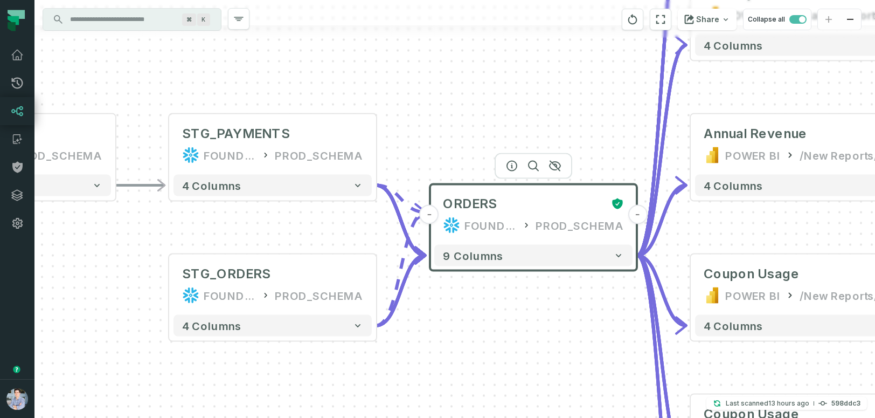
drag, startPoint x: 802, startPoint y: 312, endPoint x: 532, endPoint y: 314, distance: 270.6
click at [532, 314] on div "+ payments /user/data/ bi_input - 4 columns - RAW_PAYMENTS FOUNDATIONAL_DB PROD…" at bounding box center [454, 209] width 841 height 418
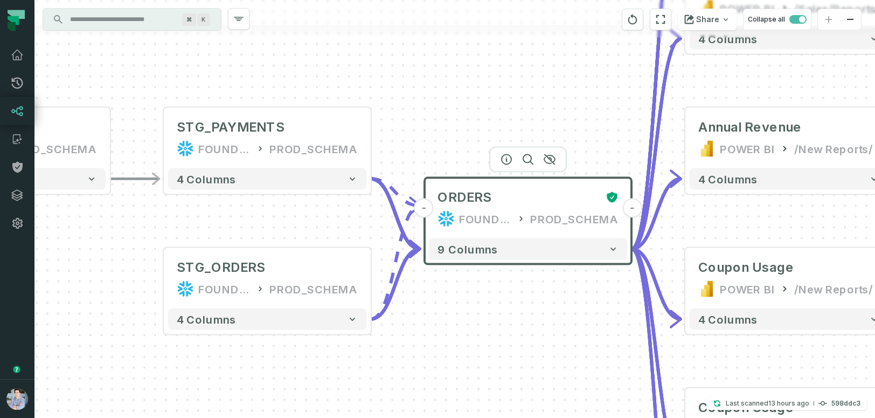
drag, startPoint x: 783, startPoint y: 227, endPoint x: 724, endPoint y: 226, distance: 58.8
click at [724, 226] on div "+ payments /user/data/ bi_input - 4 columns - RAW_PAYMENTS FOUNDATIONAL_DB PROD…" at bounding box center [454, 209] width 841 height 418
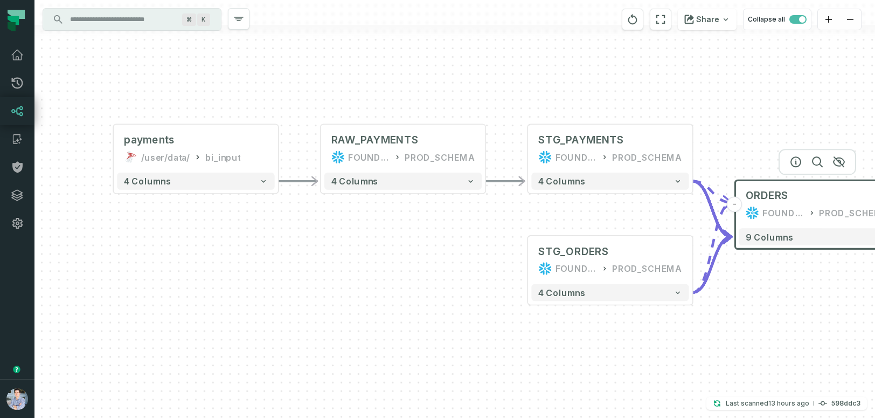
drag, startPoint x: 493, startPoint y: 350, endPoint x: 788, endPoint y: 343, distance: 294.9
click at [788, 343] on div "+ payments /user/data/ bi_input - 4 columns - RAW_PAYMENTS FOUNDATIONAL_DB PROD…" at bounding box center [454, 209] width 841 height 418
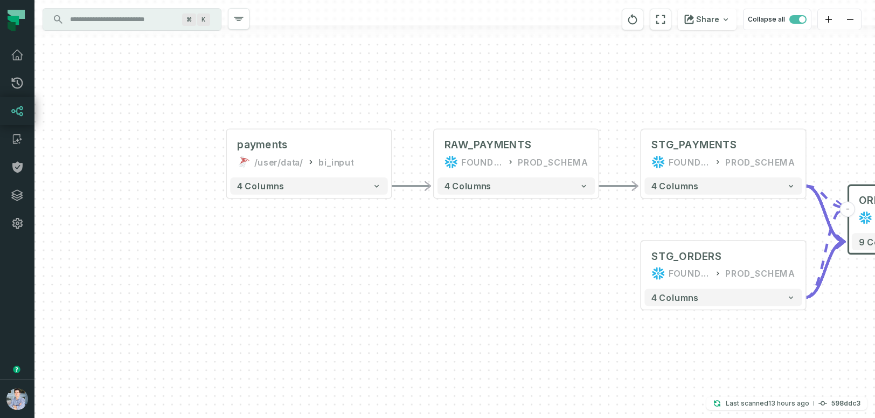
drag, startPoint x: 236, startPoint y: 329, endPoint x: 349, endPoint y: 335, distance: 113.3
click at [349, 334] on div "+ payments /user/data/ bi_input - 4 columns - RAW_PAYMENTS FOUNDATIONAL_DB PROD…" at bounding box center [454, 209] width 841 height 418
click at [229, 154] on button "+" at bounding box center [227, 154] width 16 height 16
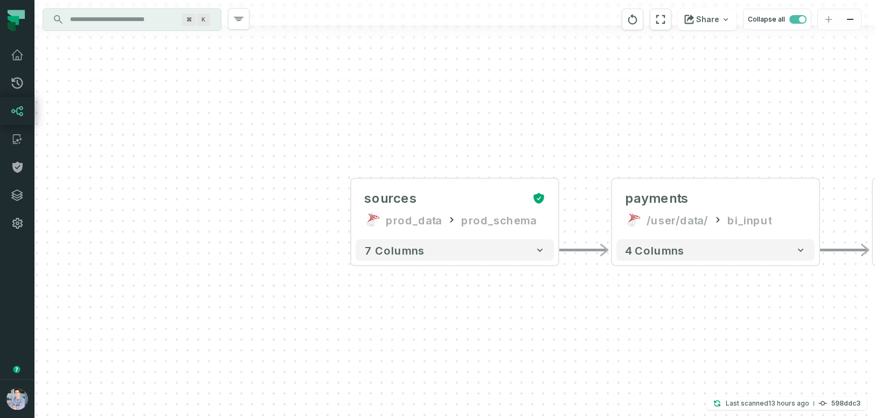
drag, startPoint x: 302, startPoint y: 287, endPoint x: -33, endPoint y: 244, distance: 337.5
click at [0, 244] on html "Pull Requests Dashboard Lineage Catalog Policies Integrations Settings Alon Naf…" at bounding box center [437, 209] width 875 height 418
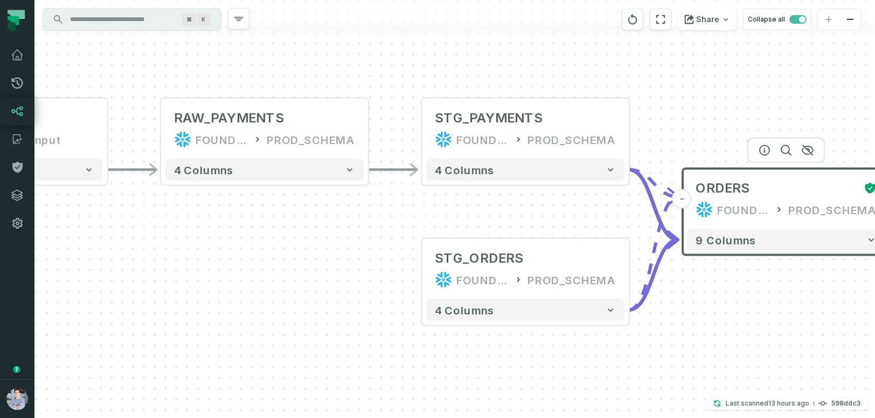
drag, startPoint x: 431, startPoint y: 349, endPoint x: 26, endPoint y: 300, distance: 408.2
click at [26, 300] on body "Pull Requests Dashboard Lineage Catalog Policies Integrations Settings Alon Naf…" at bounding box center [437, 209] width 875 height 418
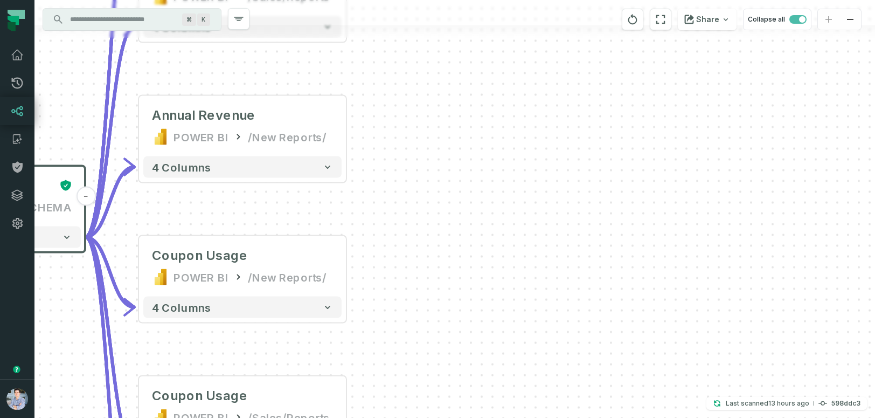
drag, startPoint x: 593, startPoint y: 331, endPoint x: -25, endPoint y: 342, distance: 618.2
click at [0, 342] on html "Pull Requests Dashboard Lineage Catalog Policies Integrations Settings Alon Naf…" at bounding box center [437, 209] width 875 height 418
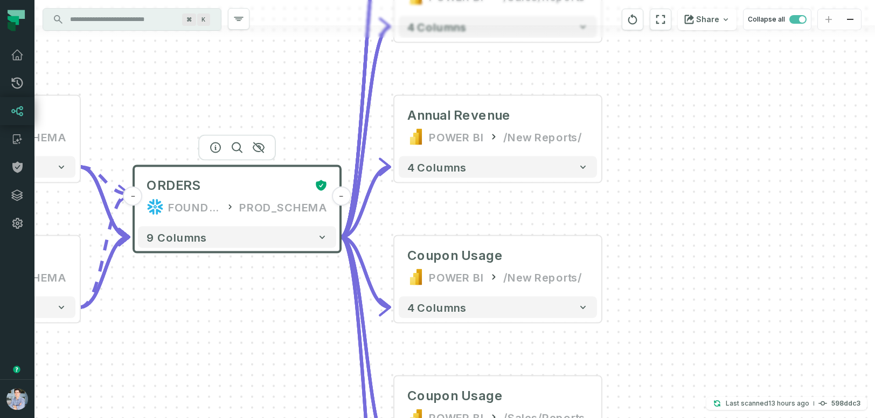
drag, startPoint x: 462, startPoint y: 188, endPoint x: 732, endPoint y: 191, distance: 269.5
click at [732, 191] on div "+ sources prod_data prod_schema + 7 columns - payments /user/data/ bi_input - 4…" at bounding box center [454, 209] width 841 height 418
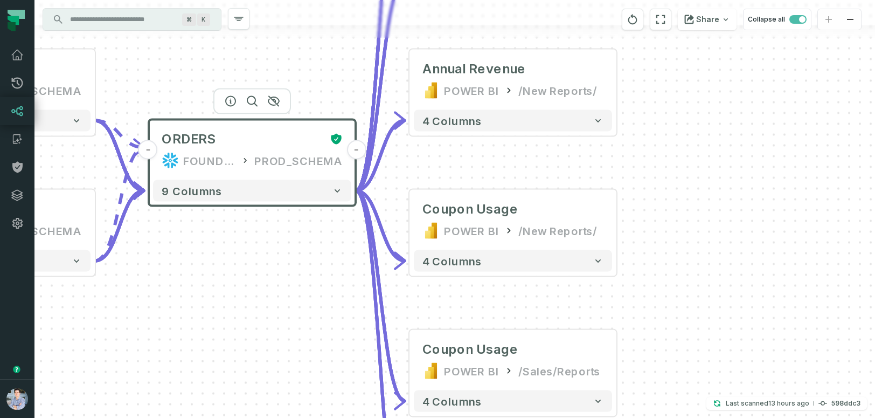
drag, startPoint x: 730, startPoint y: 183, endPoint x: 728, endPoint y: 130, distance: 52.9
click at [731, 126] on div "+ sources prod_data prod_schema + 7 columns - payments /user/data/ bi_input - 4…" at bounding box center [454, 209] width 841 height 418
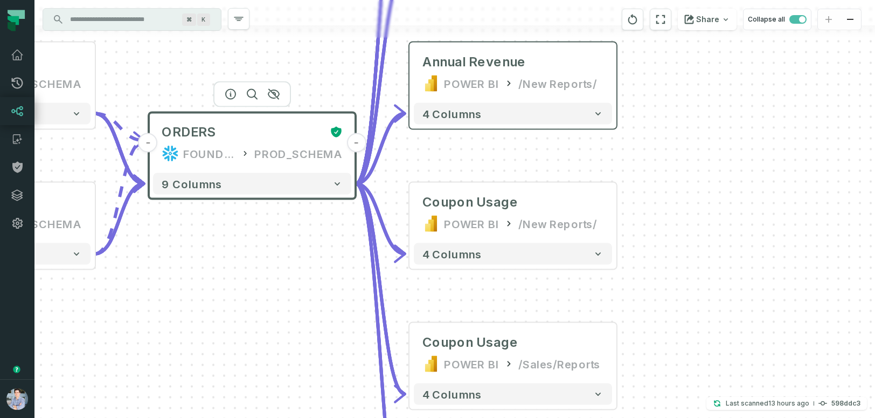
click at [487, 124] on div "4 columns" at bounding box center [513, 114] width 207 height 30
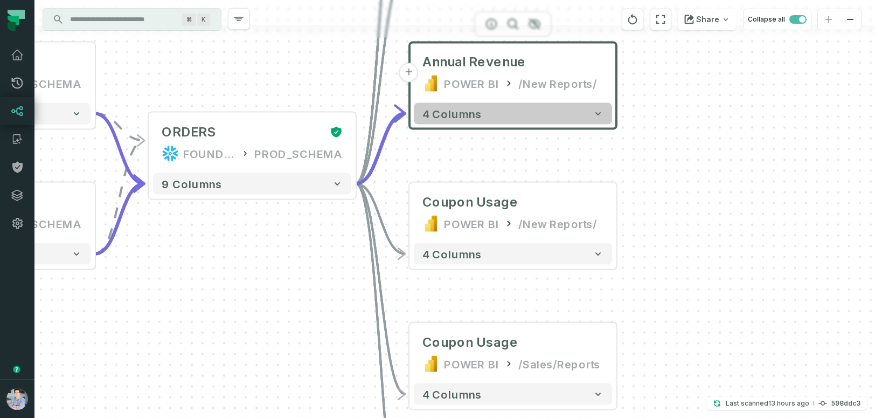
click at [542, 119] on button "4 columns" at bounding box center [513, 114] width 198 height 22
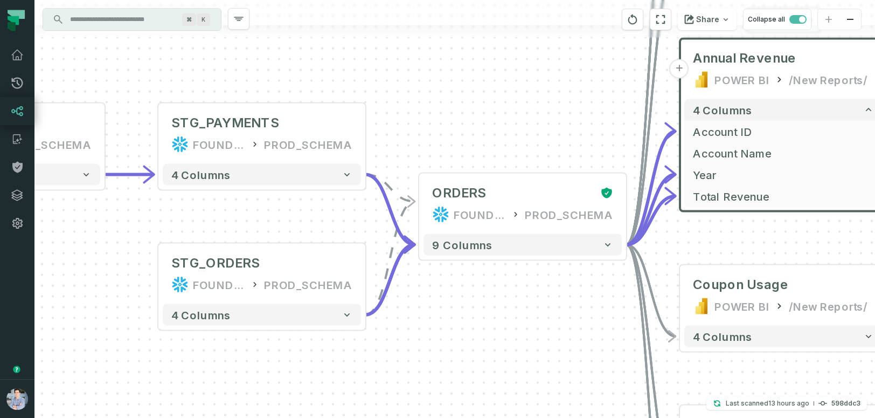
drag, startPoint x: 441, startPoint y: 246, endPoint x: 712, endPoint y: 242, distance: 271.7
click at [712, 242] on div "+ sources prod_data prod_schema + 7 columns - payments /user/data/ bi_input - 4…" at bounding box center [454, 209] width 841 height 418
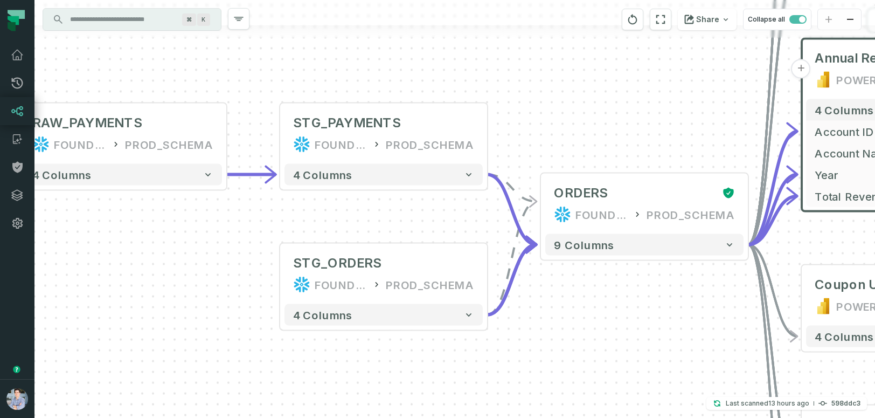
drag, startPoint x: 531, startPoint y: 323, endPoint x: 653, endPoint y: 323, distance: 121.8
click at [653, 323] on div "+ sources prod_data prod_schema + 7 columns - payments /user/data/ bi_input - 4…" at bounding box center [454, 209] width 841 height 418
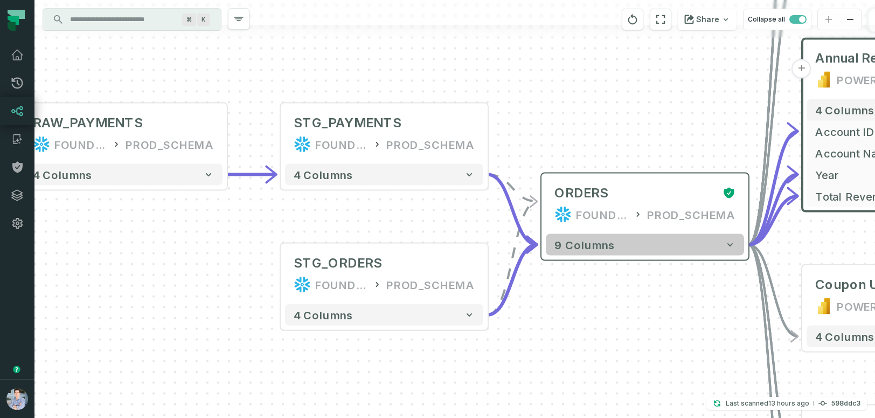
click at [625, 254] on button "9 columns" at bounding box center [645, 245] width 198 height 22
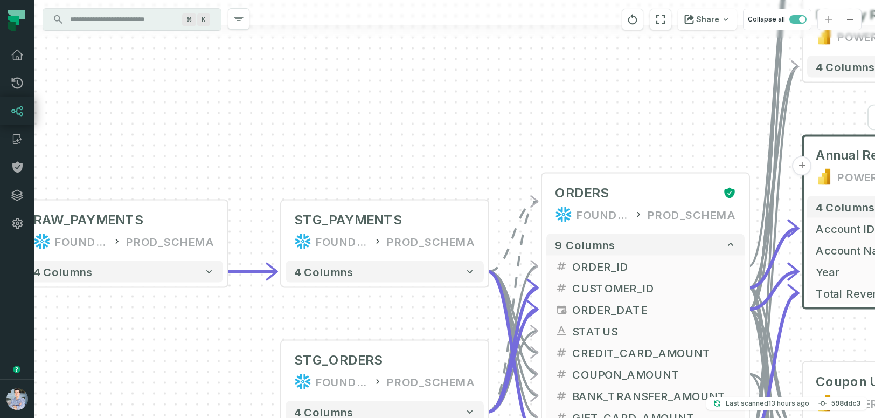
drag, startPoint x: 419, startPoint y: 156, endPoint x: 357, endPoint y: 105, distance: 80.0
click at [357, 105] on div "+ sources prod_data prod_schema + 7 columns - payments /user/data/ bi_input - 4…" at bounding box center [454, 209] width 841 height 418
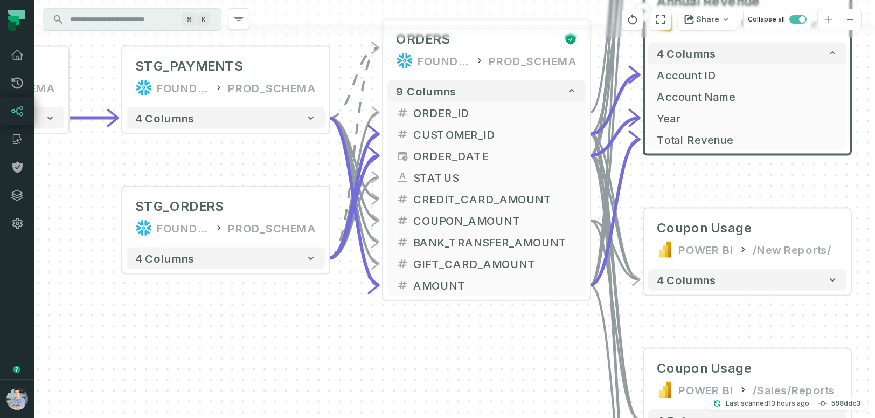
drag, startPoint x: 423, startPoint y: 392, endPoint x: 325, endPoint y: 289, distance: 141.4
click at [325, 289] on div "+ sources prod_data prod_schema + 7 columns - payments /user/data/ bi_input - 4…" at bounding box center [454, 209] width 841 height 418
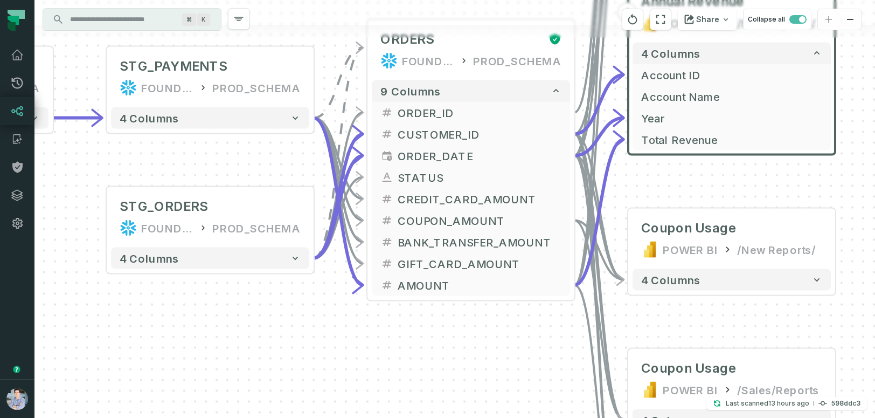
drag, startPoint x: 409, startPoint y: 347, endPoint x: 366, endPoint y: 355, distance: 42.9
click at [366, 355] on div "+ sources prod_data prod_schema + 7 columns - payments /user/data/ bi_input - 4…" at bounding box center [454, 209] width 841 height 418
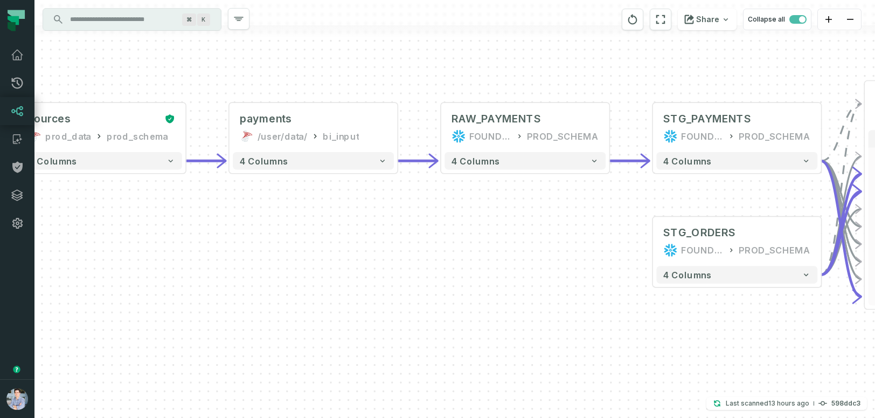
drag, startPoint x: 193, startPoint y: 349, endPoint x: 717, endPoint y: 341, distance: 523.4
click at [717, 341] on div "+ sources prod_data prod_schema + 7 columns - payments /user/data/ bi_input - 4…" at bounding box center [454, 209] width 841 height 418
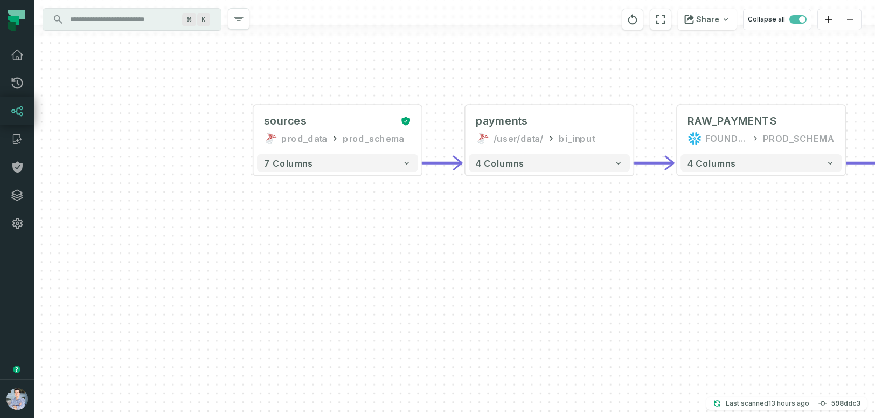
drag, startPoint x: 284, startPoint y: 294, endPoint x: 516, endPoint y: 295, distance: 232.3
click at [516, 295] on div "+ sources prod_data prod_schema + 7 columns - payments /user/data/ bi_input - 4…" at bounding box center [454, 209] width 841 height 418
click at [257, 133] on button "+" at bounding box center [253, 130] width 16 height 16
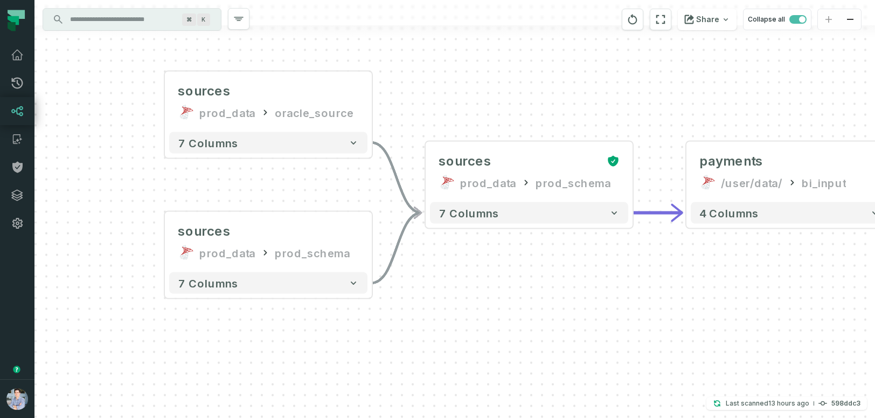
drag, startPoint x: 244, startPoint y: 199, endPoint x: 49, endPoint y: 150, distance: 201.3
click at [49, 150] on div "sources prod_data oracle_source - 7 columns sources prod_data prod_schema - 7 c…" at bounding box center [454, 209] width 841 height 418
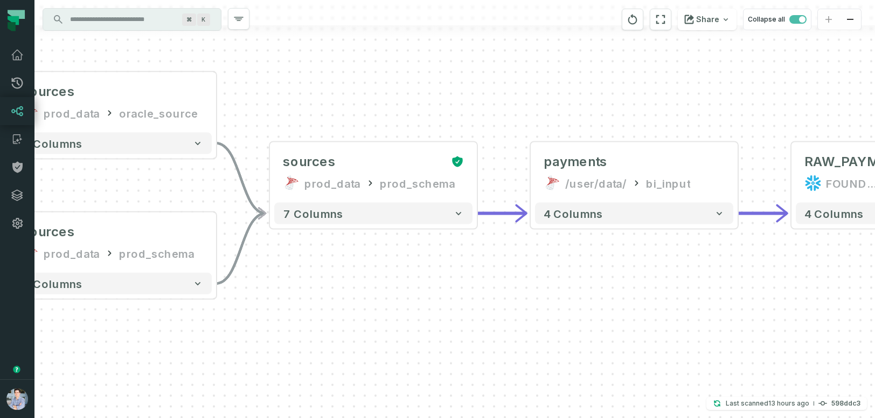
drag, startPoint x: 700, startPoint y: 309, endPoint x: 488, endPoint y: 307, distance: 212.4
click at [488, 307] on div "sources prod_data oracle_source - 7 columns sources prod_data prod_schema - 7 c…" at bounding box center [454, 209] width 841 height 418
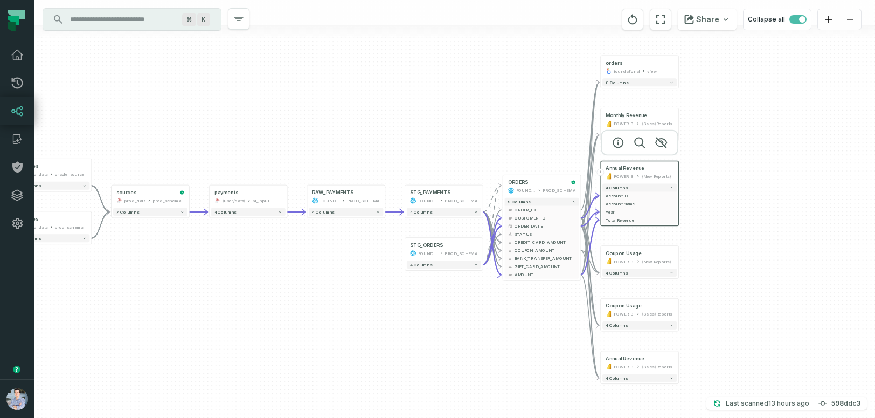
drag, startPoint x: 555, startPoint y: 344, endPoint x: -8, endPoint y: 191, distance: 582.6
click at [0, 191] on html "Pull Requests Dashboard Lineage Catalog Policies Integrations Settings Alon Naf…" at bounding box center [437, 209] width 875 height 418
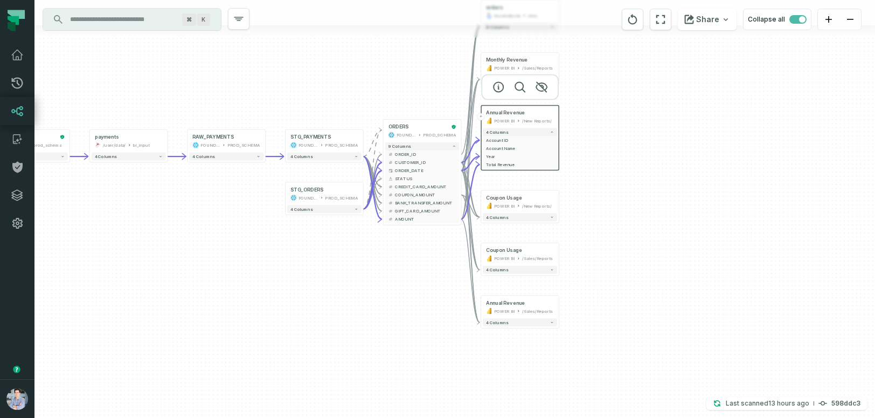
drag, startPoint x: 86, startPoint y: 241, endPoint x: 265, endPoint y: 283, distance: 183.9
click at [266, 283] on div "sources prod_data oracle_source - 7 columns sources prod_data prod_schema - 7 c…" at bounding box center [454, 209] width 841 height 418
click at [386, 134] on div "ORDERS FOUNDATIONAL_DB PROD_SCHEMA" at bounding box center [422, 131] width 74 height 19
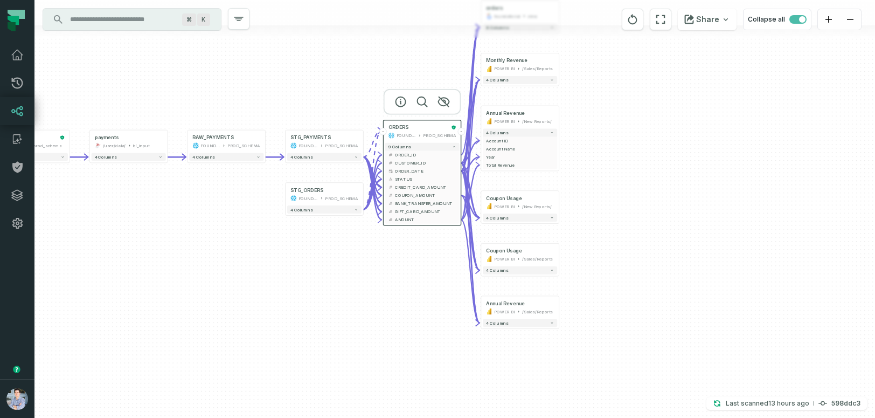
click at [386, 134] on div "ORDERS FOUNDATIONAL_DB PROD_SCHEMA" at bounding box center [422, 131] width 74 height 19
click at [384, 132] on button "-" at bounding box center [383, 132] width 8 height 8
click at [639, 20] on icon "reset" at bounding box center [633, 19] width 12 height 13
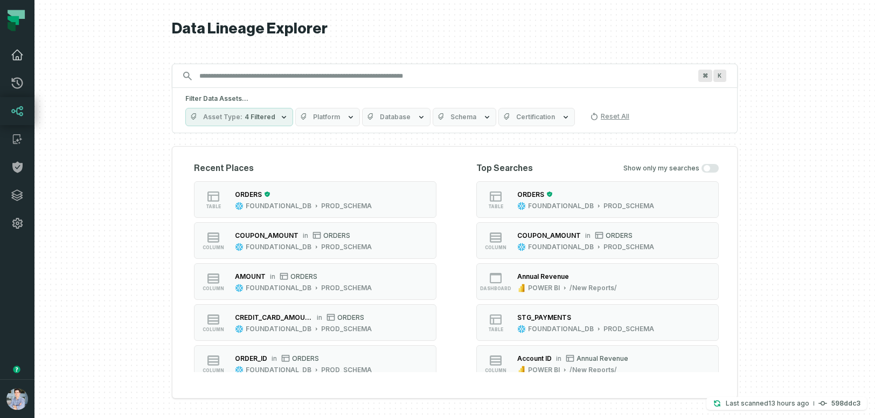
click at [18, 47] on link "Dashboard" at bounding box center [17, 55] width 34 height 28
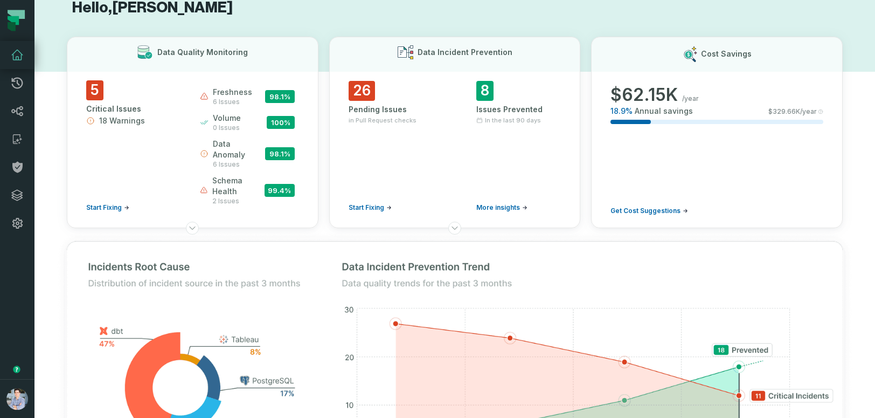
scroll to position [20, 0]
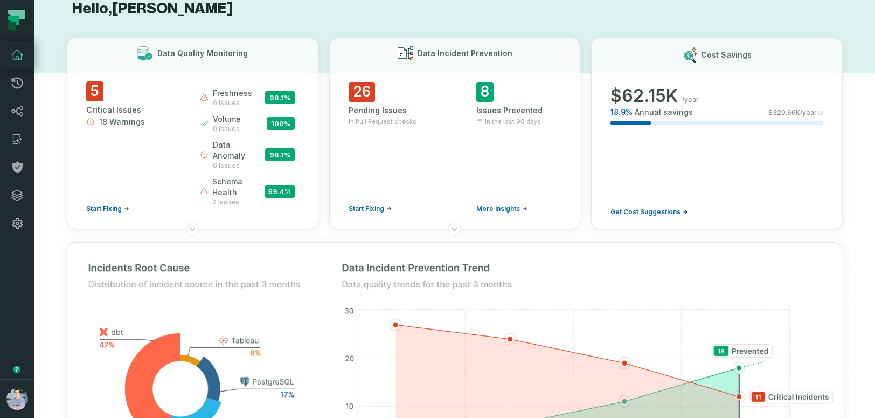
drag, startPoint x: 333, startPoint y: 41, endPoint x: 378, endPoint y: 242, distance: 206.2
click at [378, 242] on div "Data Quality Monitoring 5 Critical Issues 18 Warnings Start Fixing freshness 6 …" at bounding box center [455, 268] width 776 height 461
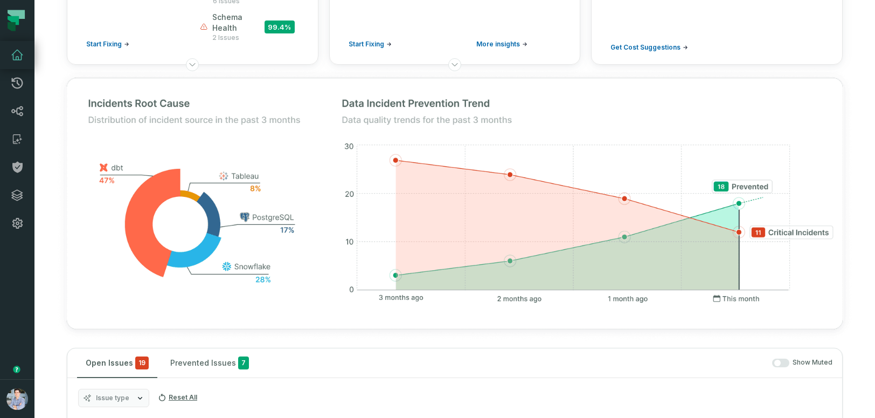
scroll to position [184, 0]
click at [18, 109] on icon at bounding box center [17, 111] width 13 height 13
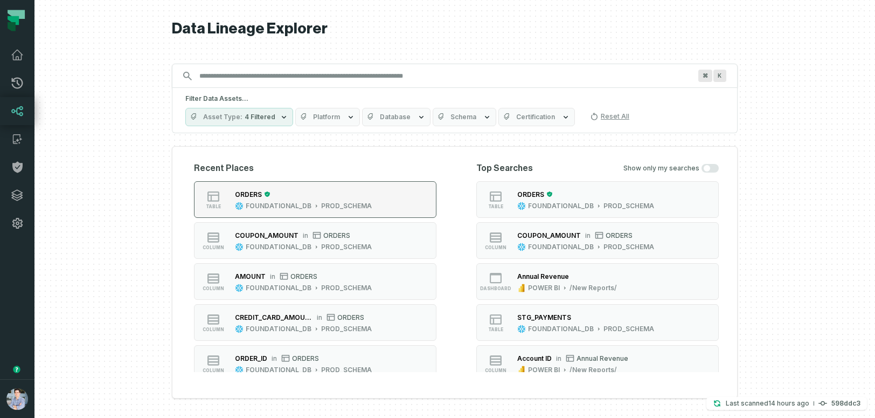
click at [379, 190] on button "table ORDERS FOUNDATIONAL_DB PROD_SCHEMA" at bounding box center [315, 199] width 243 height 37
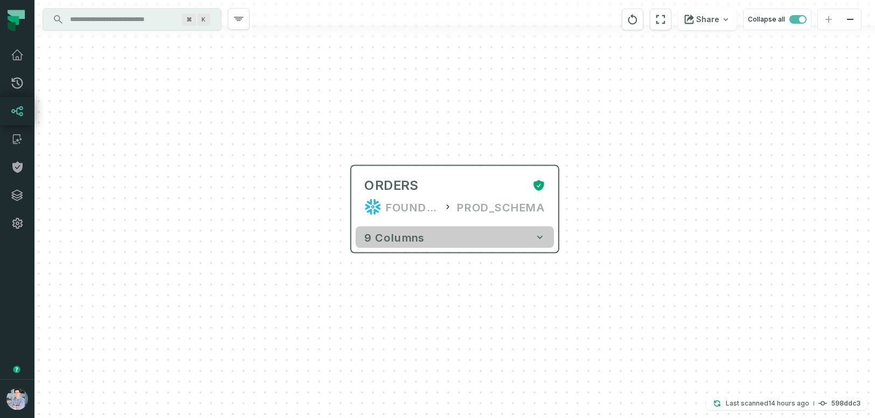
click at [451, 239] on button "9 columns" at bounding box center [455, 237] width 198 height 22
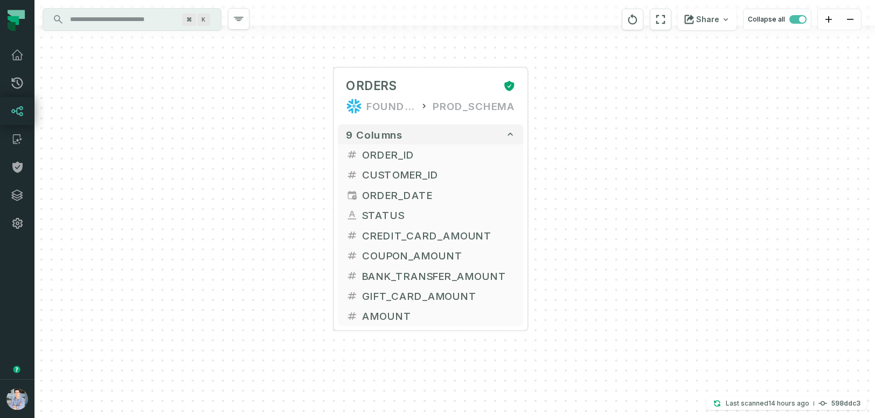
drag, startPoint x: 679, startPoint y: 247, endPoint x: 641, endPoint y: 138, distance: 115.0
click at [641, 138] on div "+ ORDERS FOUNDATIONAL_DB PROD_SCHEMA + 9 columns + ORDER_ID + + CUSTOMER_ID + +…" at bounding box center [454, 209] width 841 height 418
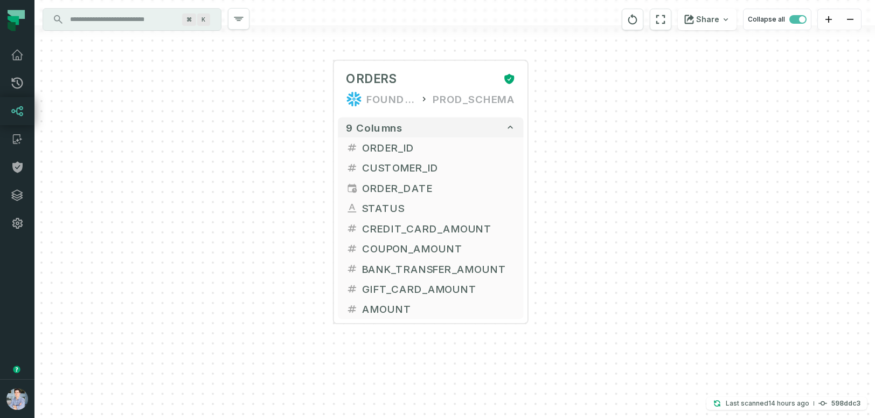
click at [646, 105] on div "+ ORDERS FOUNDATIONAL_DB PROD_SCHEMA + 9 columns + ORDER_ID + + CUSTOMER_ID + +…" at bounding box center [454, 209] width 841 height 418
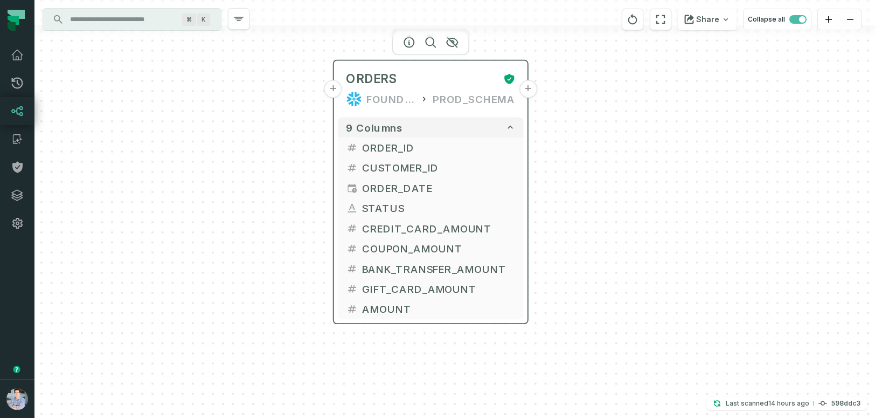
click at [528, 89] on button "+" at bounding box center [528, 89] width 18 height 18
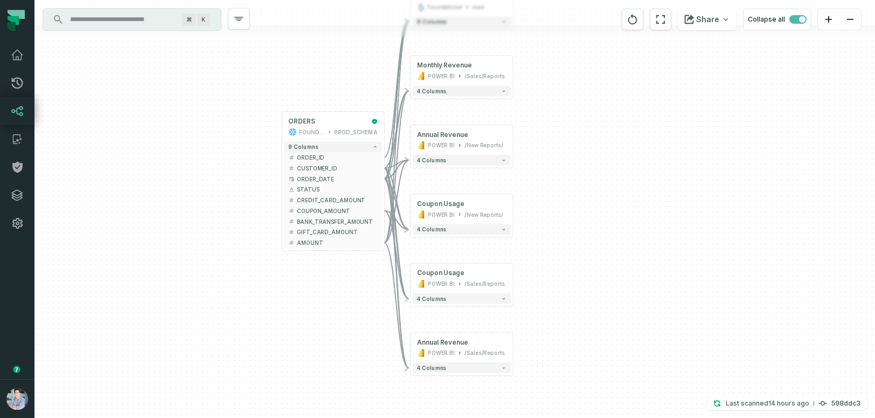
drag, startPoint x: 613, startPoint y: 222, endPoint x: 622, endPoint y: 157, distance: 65.8
click at [622, 157] on div "+ orders foundational view + 8 columns + Monthly Revenue POWER BI /Sales/Report…" at bounding box center [454, 209] width 841 height 418
click at [453, 94] on button "4 columns" at bounding box center [463, 91] width 98 height 11
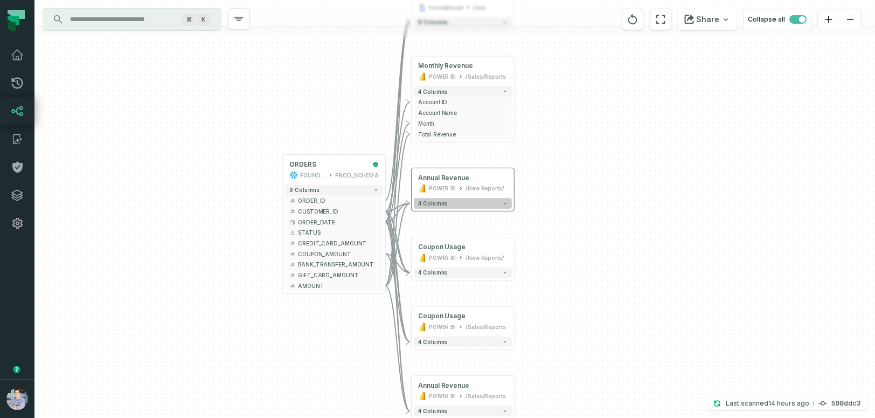
click at [453, 206] on button "4 columns" at bounding box center [463, 203] width 98 height 11
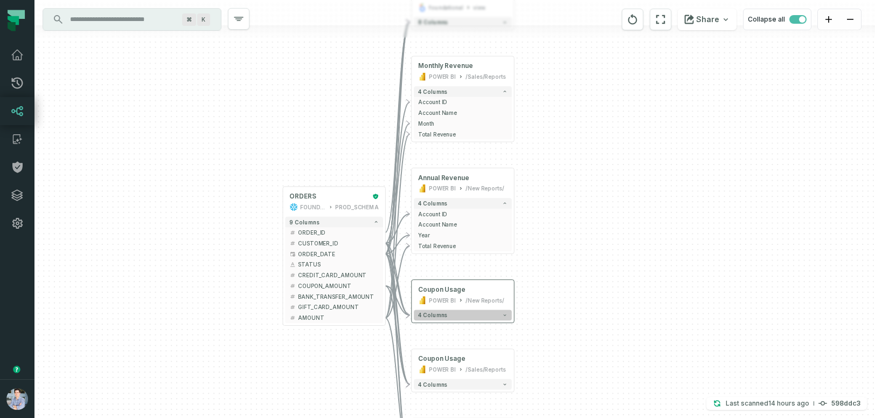
click at [448, 318] on button "4 columns" at bounding box center [463, 314] width 98 height 11
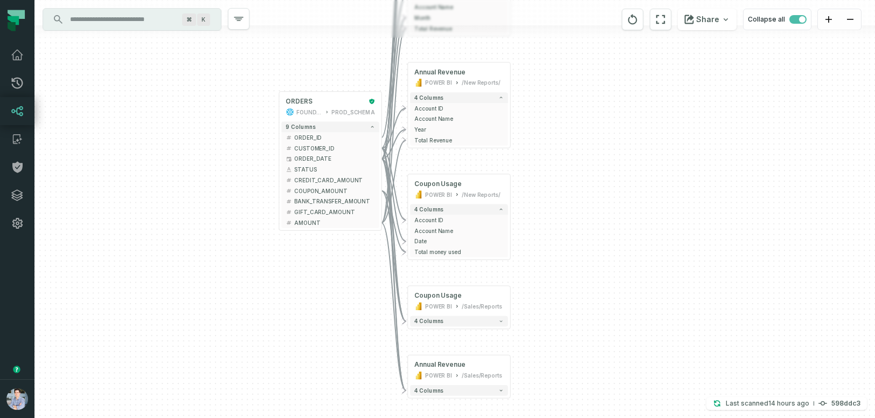
drag, startPoint x: 640, startPoint y: 281, endPoint x: 636, endPoint y: 176, distance: 105.2
click at [636, 176] on div "+ orders foundational view + 8 columns + Monthly Revenue POWER BI /Sales/Report…" at bounding box center [454, 209] width 841 height 418
click at [457, 326] on button "4 columns" at bounding box center [459, 321] width 98 height 11
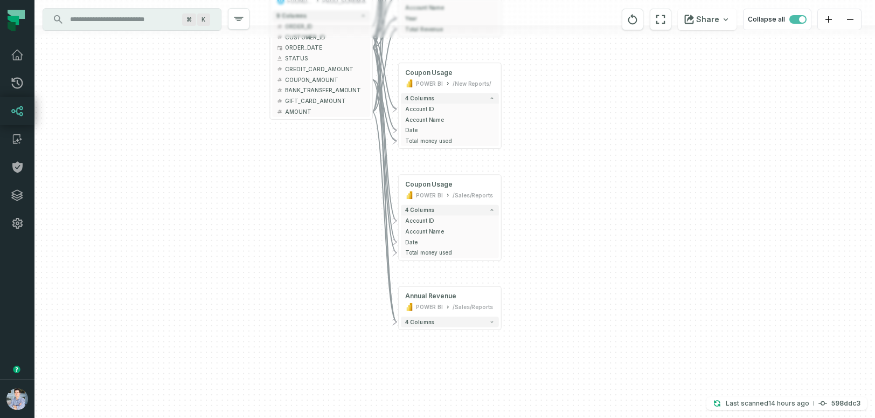
drag, startPoint x: 577, startPoint y: 349, endPoint x: 568, endPoint y: 239, distance: 110.4
click at [568, 238] on div "+ orders foundational view + 8 columns + Monthly Revenue POWER BI /Sales/Report…" at bounding box center [454, 209] width 841 height 418
click at [437, 327] on div "4 columns" at bounding box center [449, 321] width 102 height 15
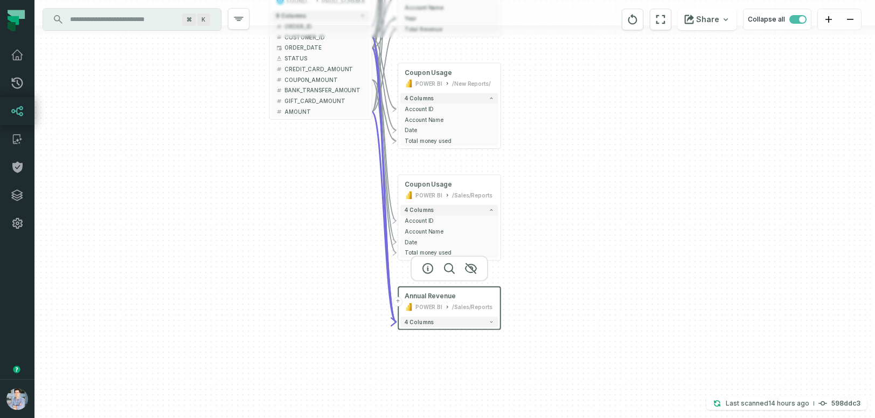
click at [438, 328] on div "4 columns" at bounding box center [449, 321] width 102 height 15
click at [481, 328] on div "4 columns" at bounding box center [449, 321] width 102 height 15
click at [488, 319] on button "4 columns" at bounding box center [449, 321] width 98 height 11
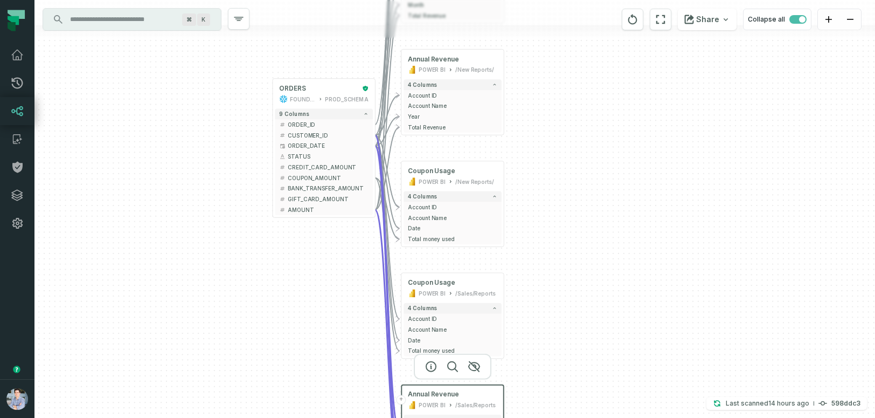
drag, startPoint x: 616, startPoint y: 216, endPoint x: 621, endPoint y: 320, distance: 104.1
click at [621, 320] on div "+ orders foundational view + 8 columns + Monthly Revenue POWER BI /Sales/Report…" at bounding box center [454, 209] width 841 height 418
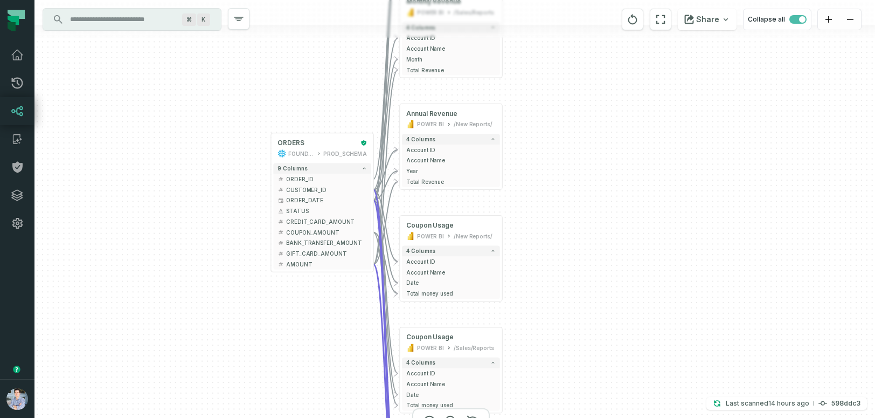
drag, startPoint x: 621, startPoint y: 320, endPoint x: 618, endPoint y: 367, distance: 47.0
click at [618, 367] on div "+ orders foundational view + 8 columns + Monthly Revenue POWER BI /Sales/Report…" at bounding box center [454, 209] width 841 height 418
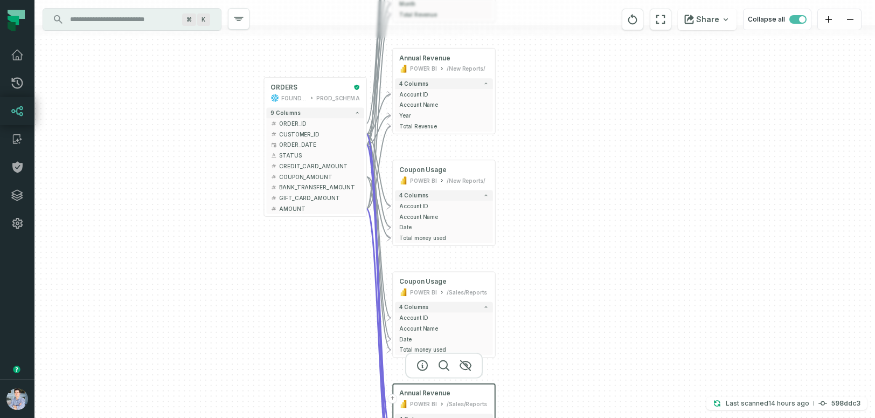
drag, startPoint x: 618, startPoint y: 365, endPoint x: 611, endPoint y: 311, distance: 54.3
click at [611, 311] on div "+ orders foundational view + 8 columns + Monthly Revenue POWER BI /Sales/Report…" at bounding box center [454, 209] width 841 height 418
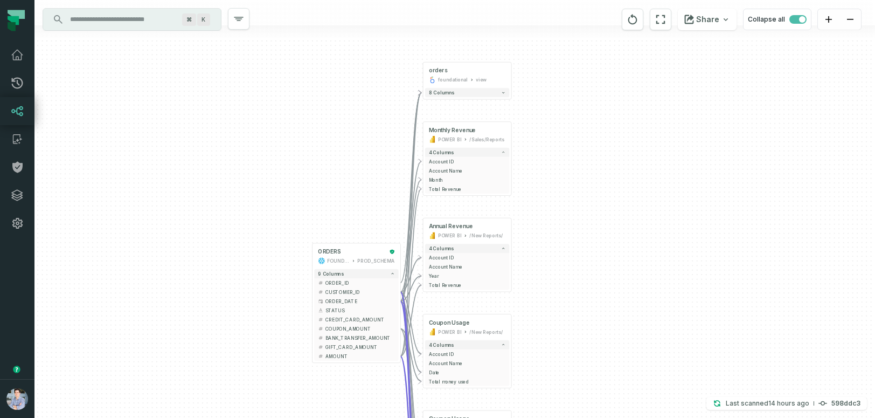
drag, startPoint x: 638, startPoint y: 218, endPoint x: 639, endPoint y: 351, distance: 133.1
click at [639, 351] on div "+ orders foundational view + 8 columns + Monthly Revenue POWER BI /Sales/Report…" at bounding box center [454, 209] width 841 height 418
click at [446, 189] on span "Total Revenue" at bounding box center [468, 188] width 77 height 7
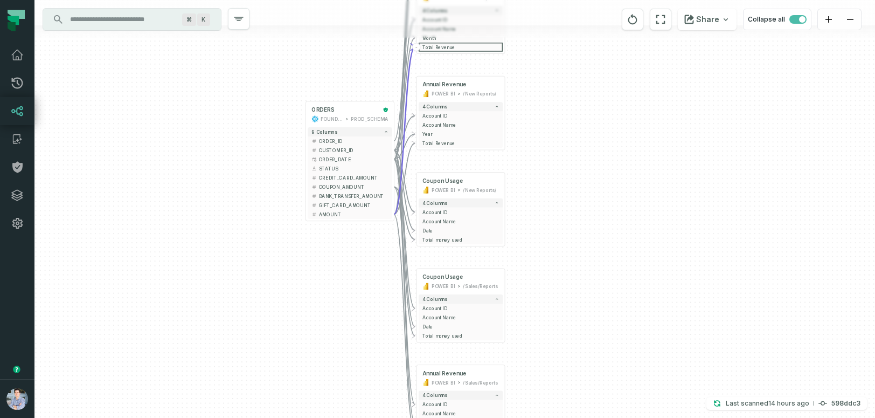
drag, startPoint x: 639, startPoint y: 259, endPoint x: 632, endPoint y: 120, distance: 139.8
click at [632, 119] on div "+ orders foundational view + 8 columns + Monthly Revenue POWER BI /Sales/Report…" at bounding box center [454, 209] width 841 height 418
click at [444, 241] on span "Total money used" at bounding box center [461, 240] width 77 height 7
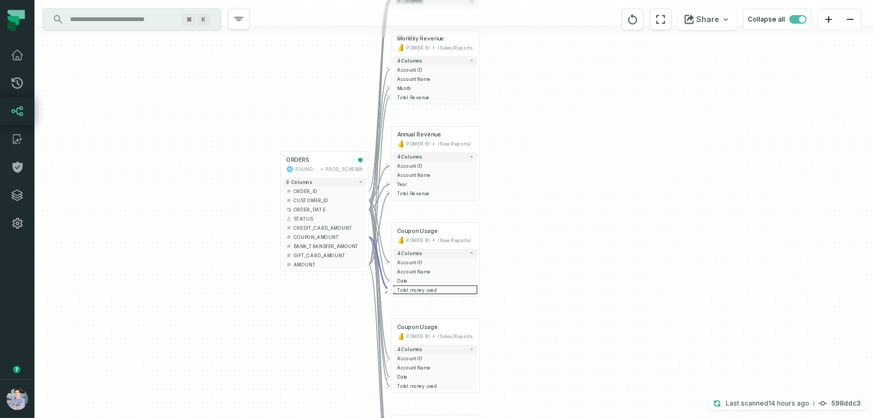
drag, startPoint x: 331, startPoint y: 285, endPoint x: 306, endPoint y: 331, distance: 53.6
click at [306, 331] on div "+ orders foundational view + 8 columns + Monthly Revenue POWER BI /Sales/Report…" at bounding box center [454, 209] width 841 height 418
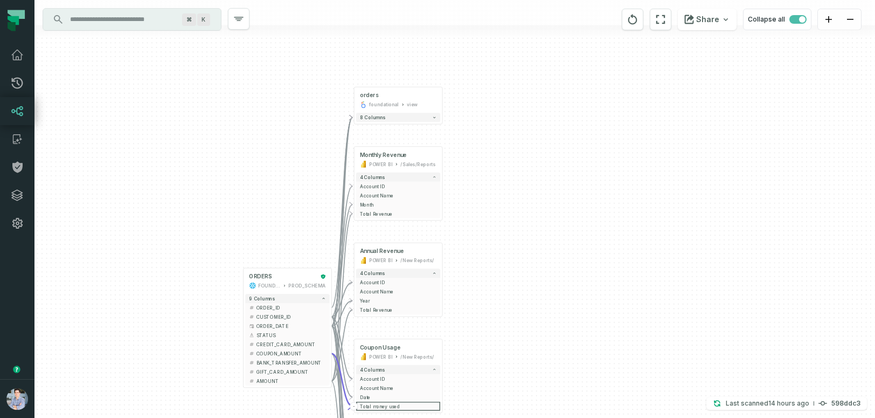
drag, startPoint x: 334, startPoint y: 315, endPoint x: 294, endPoint y: 433, distance: 124.6
click at [294, 417] on html "Pull Requests Dashboard Lineage Catalog Policies Integrations Settings Alon Naf…" at bounding box center [437, 209] width 875 height 418
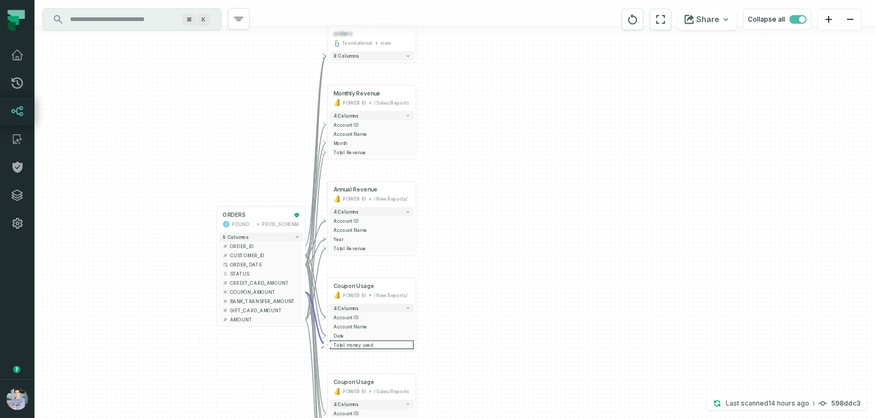
drag, startPoint x: 540, startPoint y: 239, endPoint x: 512, endPoint y: 176, distance: 69.0
click at [512, 176] on div "+ orders foundational view + 8 columns + Monthly Revenue POWER BI /Sales/Report…" at bounding box center [454, 209] width 841 height 418
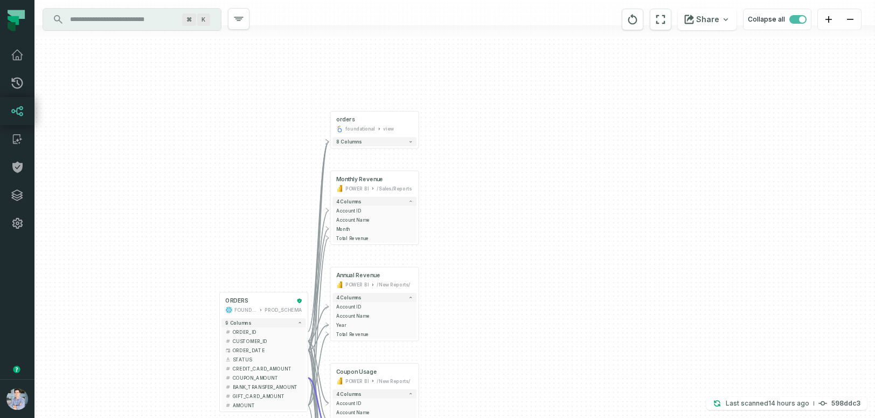
drag, startPoint x: 509, startPoint y: 137, endPoint x: 515, endPoint y: 216, distance: 79.0
click at [515, 216] on div "+ orders foundational view + 8 columns + Monthly Revenue POWER BI /Sales/Report…" at bounding box center [454, 209] width 841 height 418
click at [365, 125] on div "foundational" at bounding box center [360, 129] width 30 height 8
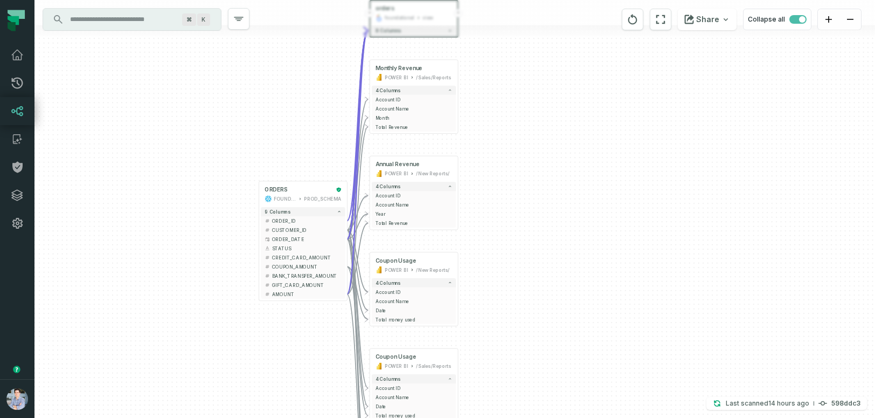
drag, startPoint x: 560, startPoint y: 215, endPoint x: 599, endPoint y: 104, distance: 117.8
click at [599, 104] on div "+ orders foundational view + 8 columns + Monthly Revenue POWER BI /Sales/Report…" at bounding box center [454, 209] width 841 height 418
click at [304, 186] on div "ORDERS" at bounding box center [299, 190] width 68 height 8
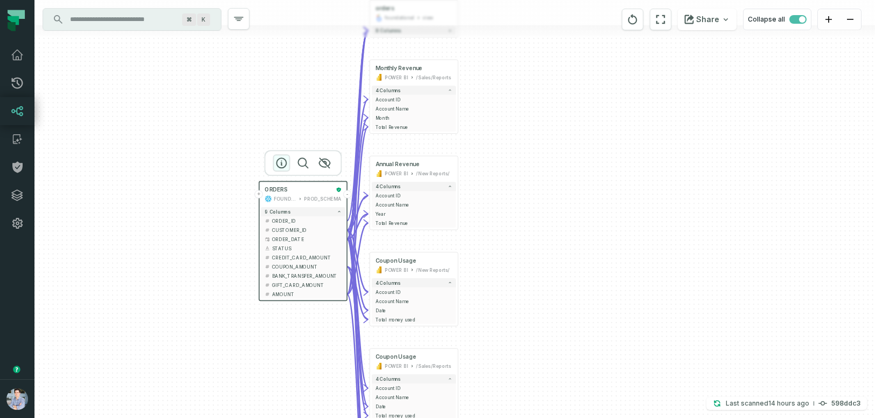
click at [281, 164] on icon "button" at bounding box center [281, 163] width 10 height 10
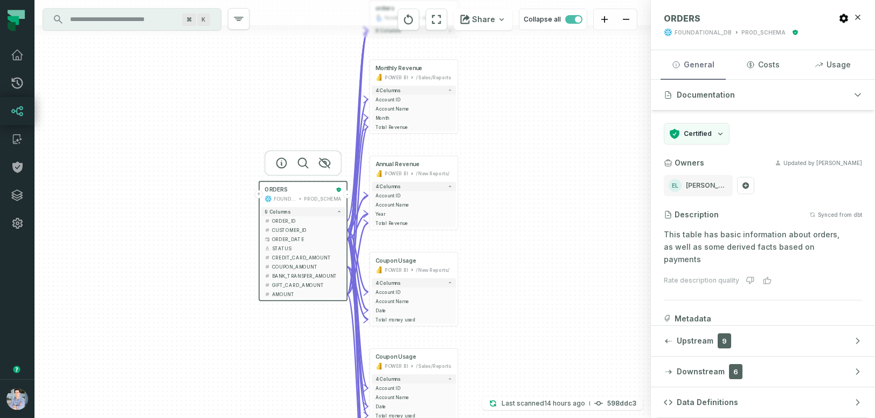
click at [698, 62] on button "General" at bounding box center [693, 64] width 65 height 29
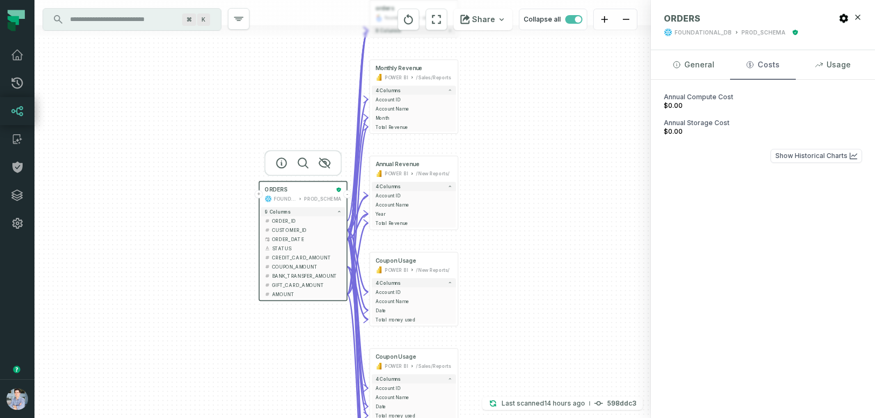
click at [763, 62] on button "Costs" at bounding box center [762, 64] width 65 height 29
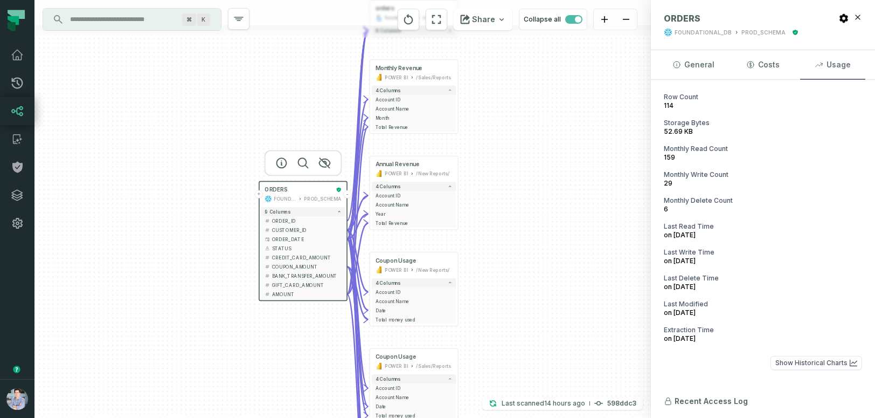
click at [841, 63] on button "Usage" at bounding box center [832, 64] width 65 height 29
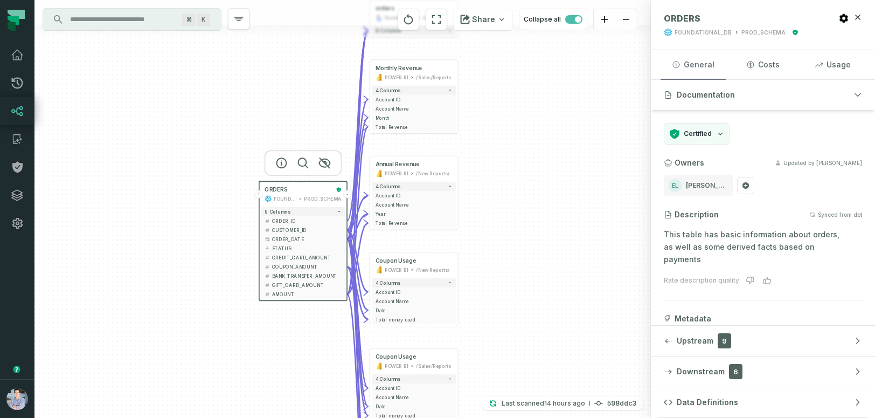
click at [700, 60] on button "General" at bounding box center [693, 64] width 65 height 29
click at [715, 130] on div "Certified" at bounding box center [697, 134] width 66 height 22
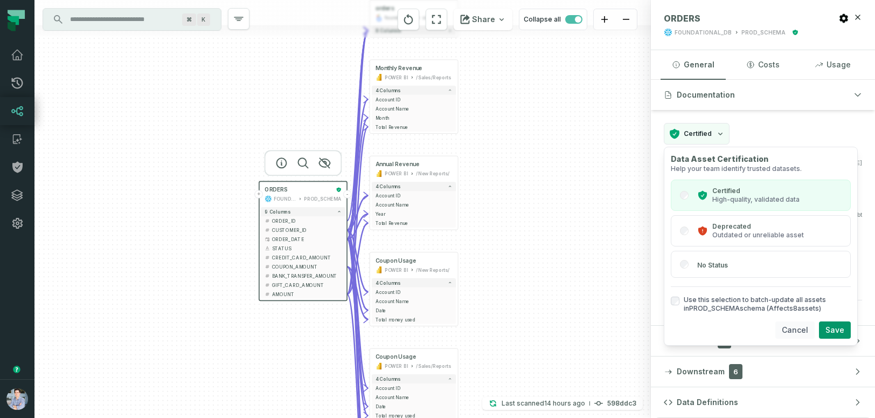
click at [796, 331] on button "Cancel" at bounding box center [795, 329] width 39 height 17
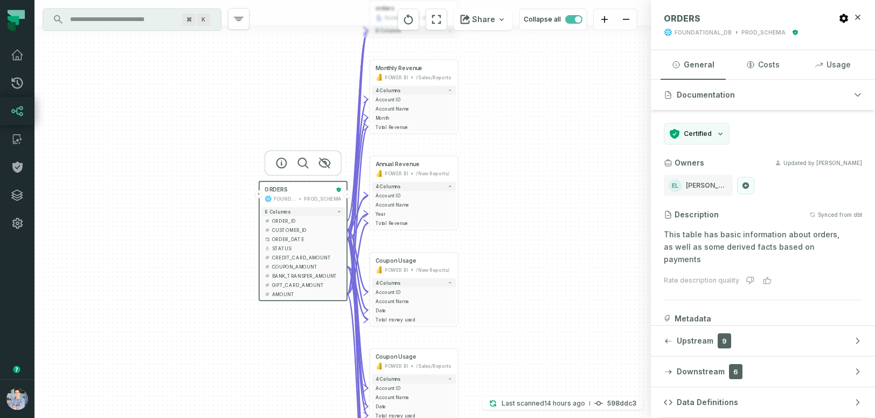
click at [745, 182] on icon at bounding box center [746, 185] width 8 height 9
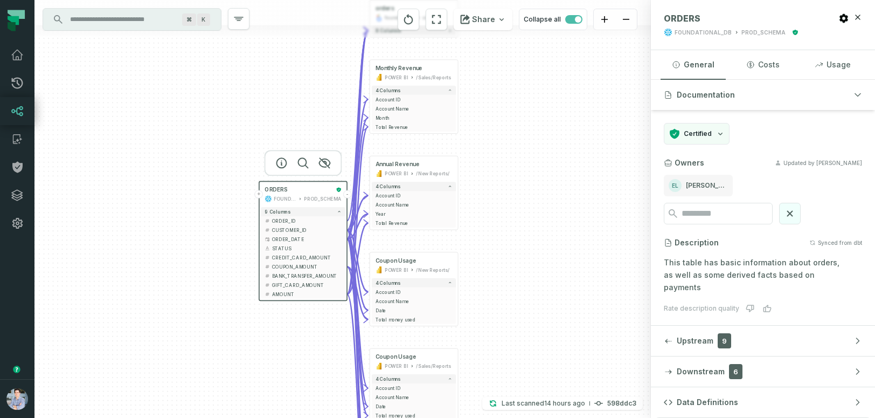
click at [793, 212] on icon at bounding box center [790, 214] width 6 height 6
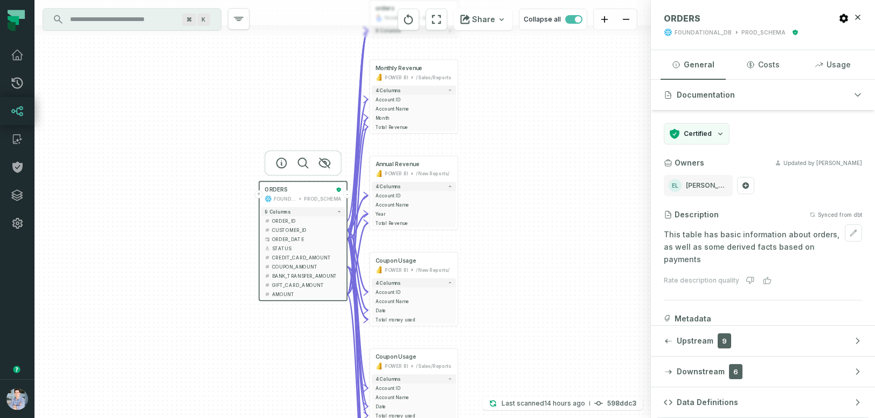
click at [793, 247] on p "This table has basic information about orders, as well as some derived facts ba…" at bounding box center [763, 247] width 198 height 37
click at [715, 299] on section "Certified Owners Updated by [PERSON_NAME] EL [PERSON_NAME] Description Synced f…" at bounding box center [763, 269] width 224 height 319
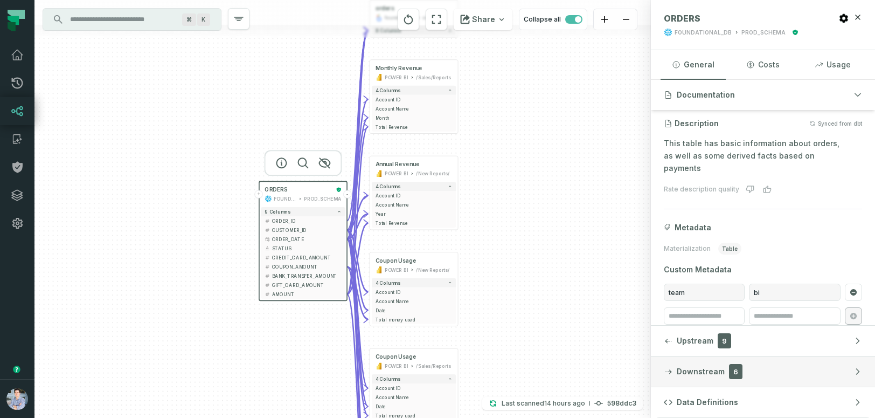
click at [698, 371] on span "Downstream" at bounding box center [701, 371] width 48 height 11
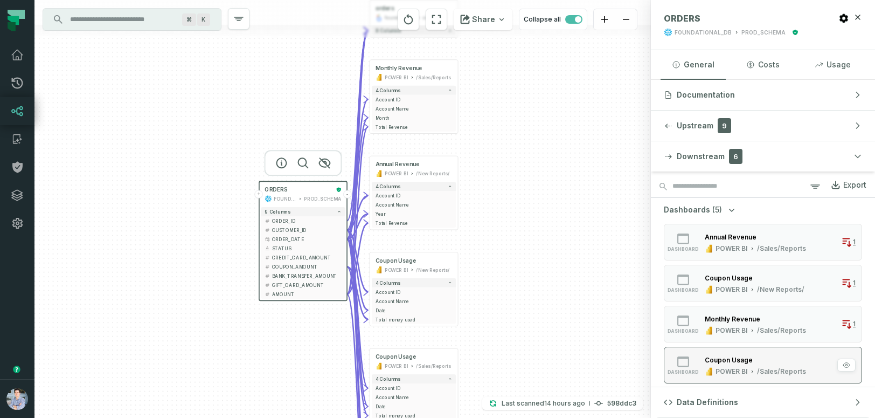
scroll to position [1, 0]
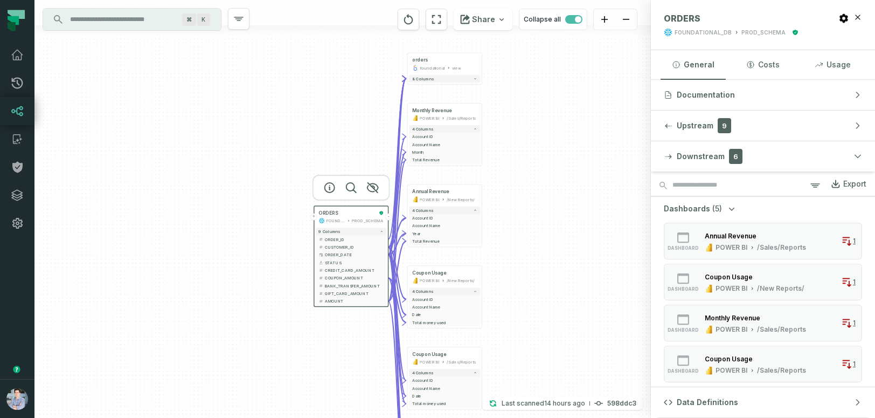
drag, startPoint x: 545, startPoint y: 193, endPoint x: 551, endPoint y: 210, distance: 17.6
click at [551, 210] on div "+ orders foundational view + 8 columns + Monthly Revenue POWER BI /Sales/Report…" at bounding box center [342, 209] width 617 height 418
click at [387, 217] on button "-" at bounding box center [388, 216] width 7 height 7
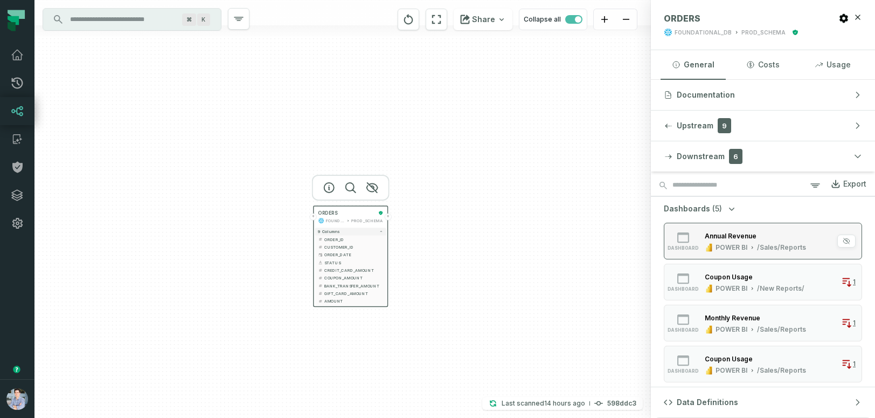
click at [712, 236] on div "Annual Revenue" at bounding box center [731, 236] width 52 height 8
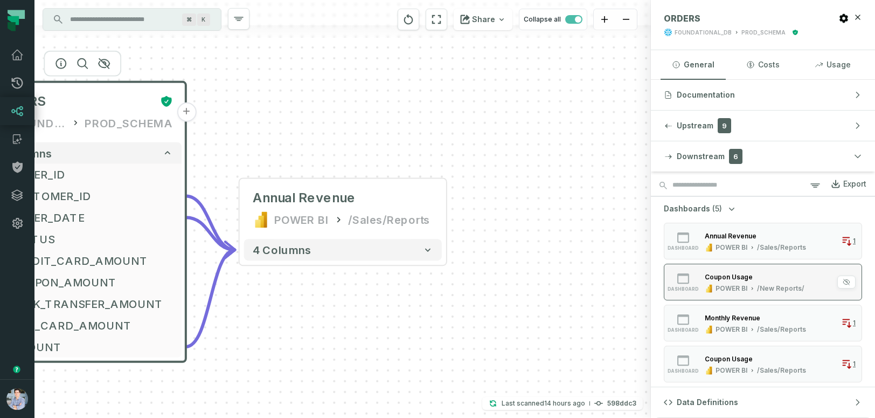
click at [719, 279] on div "Coupon Usage" at bounding box center [729, 277] width 48 height 8
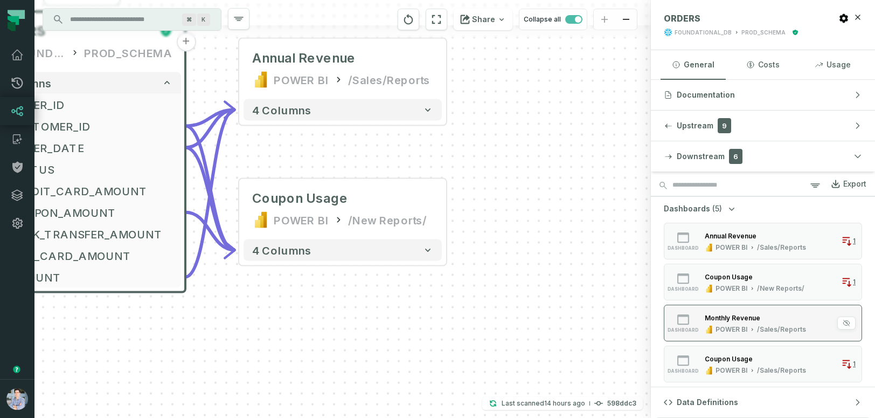
click at [700, 327] on div "dashboard" at bounding box center [683, 322] width 34 height 19
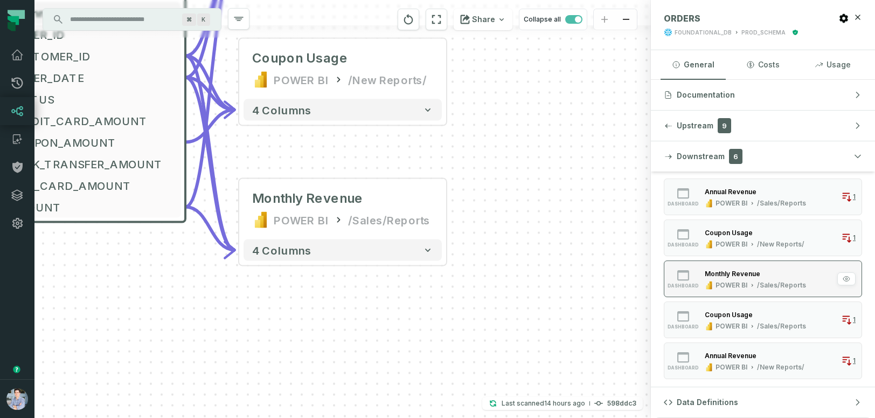
scroll to position [56, 0]
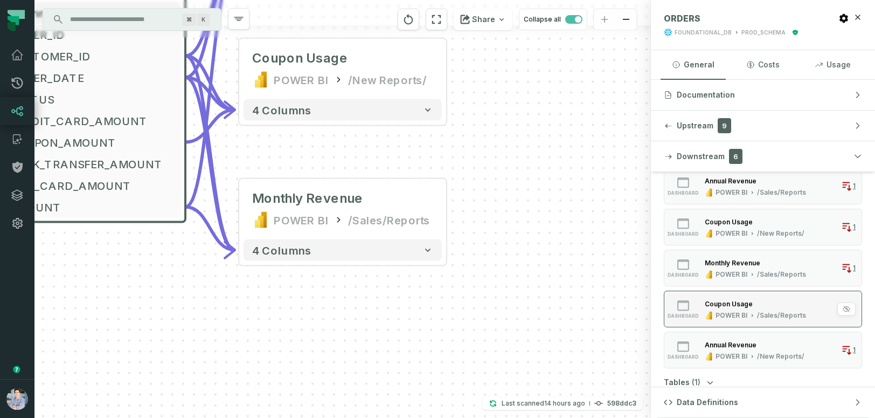
click at [715, 316] on div "POWER BI /Sales/Reports" at bounding box center [755, 315] width 101 height 9
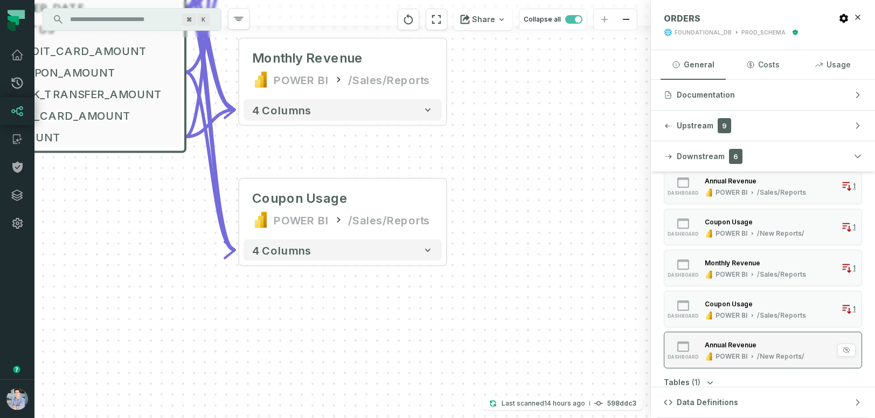
click at [724, 341] on div "Annual Revenue" at bounding box center [731, 345] width 52 height 8
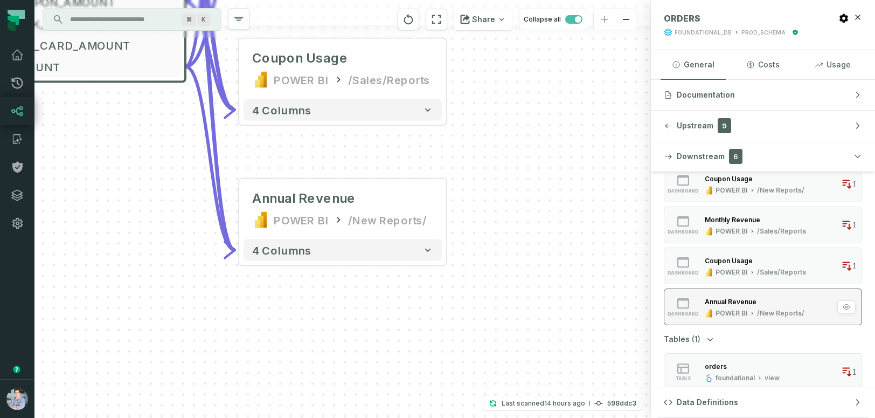
scroll to position [107, 0]
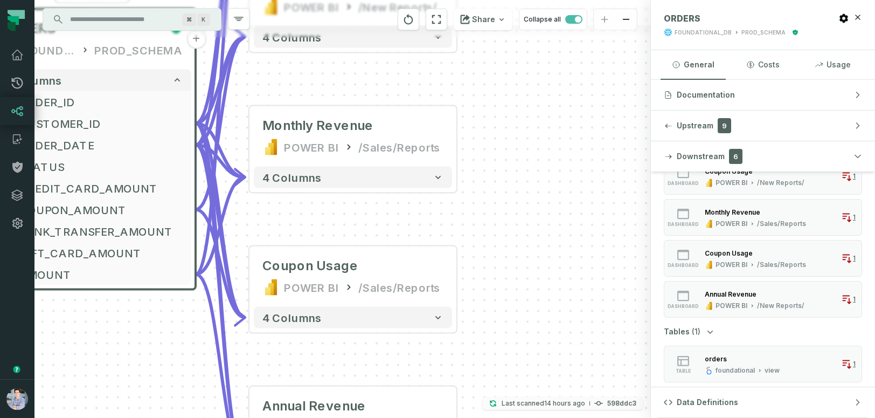
drag, startPoint x: 520, startPoint y: 200, endPoint x: 530, endPoint y: 408, distance: 208.3
click at [530, 408] on div "+ ORDERS FOUNDATIONAL_DB PROD_SCHEMA + 9 columns + ORDER_ID + + CUSTOMER_ID - +…" at bounding box center [342, 209] width 617 height 418
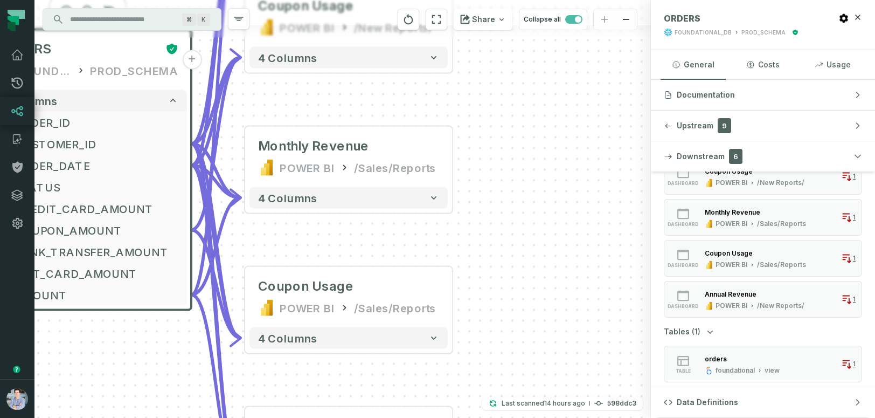
drag, startPoint x: 565, startPoint y: 150, endPoint x: 562, endPoint y: 170, distance: 20.2
click at [562, 170] on div "+ ORDERS FOUNDATIONAL_DB PROD_SCHEMA + 9 columns + ORDER_ID + + CUSTOMER_ID - +…" at bounding box center [342, 209] width 617 height 418
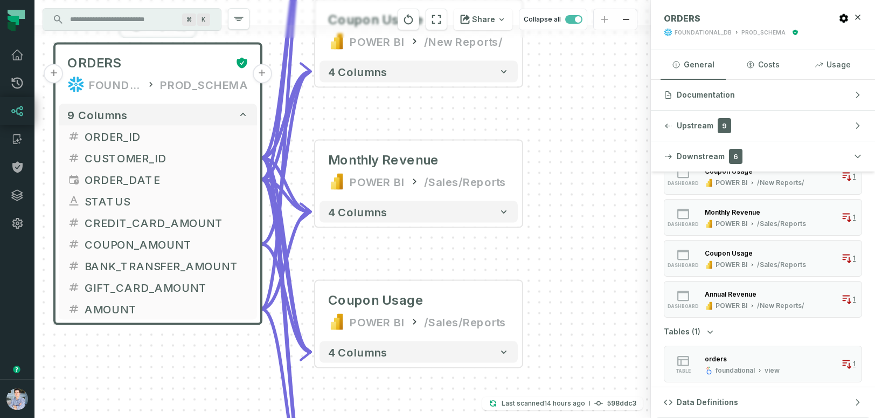
drag, startPoint x: 559, startPoint y: 169, endPoint x: 632, endPoint y: 186, distance: 74.8
click at [632, 186] on div "+ ORDERS FOUNDATIONAL_DB PROD_SCHEMA + 9 columns + ORDER_ID + + CUSTOMER_ID - +…" at bounding box center [342, 209] width 617 height 418
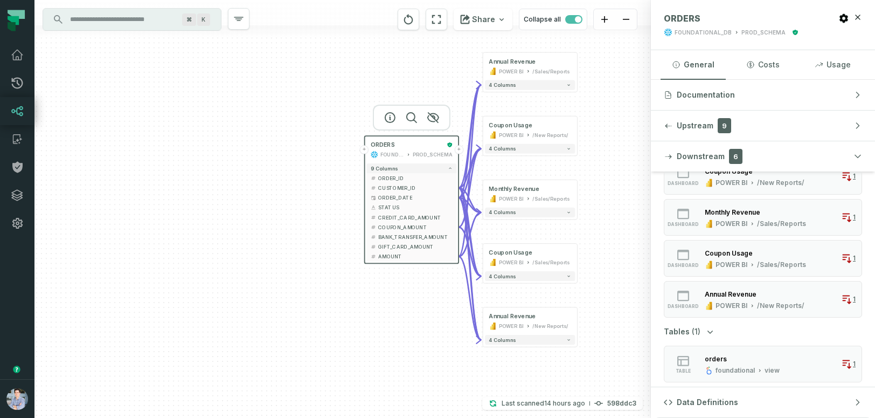
drag, startPoint x: 447, startPoint y: 351, endPoint x: 439, endPoint y: 368, distance: 18.6
click at [439, 368] on div "+ ORDERS FOUNDATIONAL_DB PROD_SCHEMA + 9 columns + ORDER_ID + + CUSTOMER_ID - +…" at bounding box center [342, 209] width 617 height 418
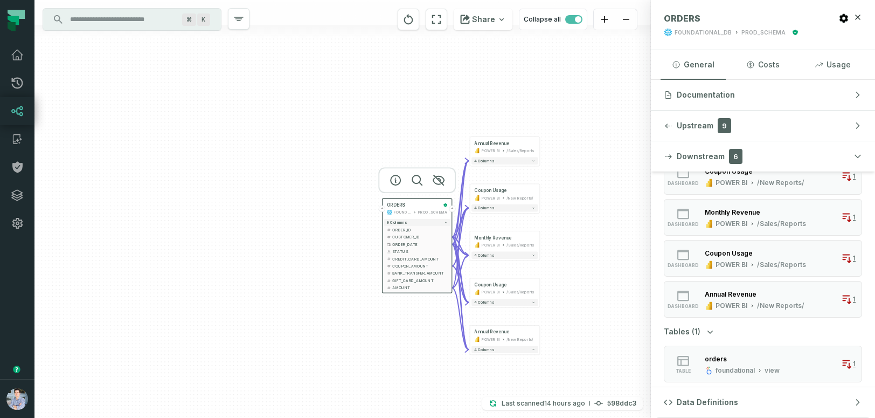
click at [452, 210] on button "+" at bounding box center [452, 208] width 6 height 6
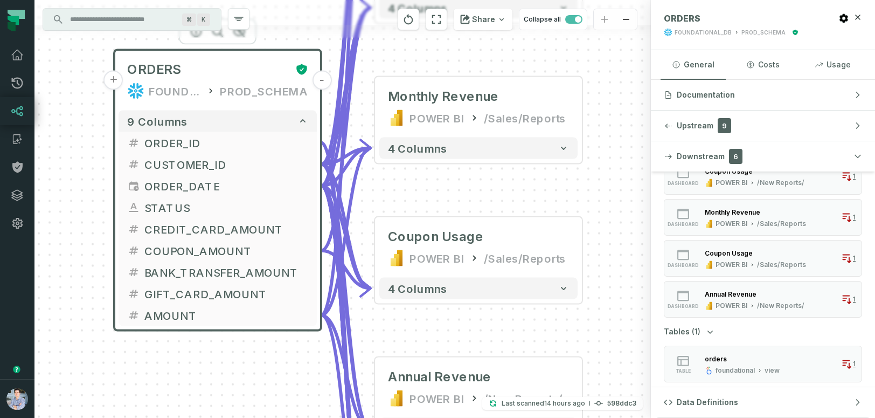
drag, startPoint x: 539, startPoint y: 189, endPoint x: 679, endPoint y: 523, distance: 362.3
click at [679, 417] on html "Pull Requests Dashboard Lineage Catalog Policies Integrations Settings Alon Naf…" at bounding box center [437, 209] width 875 height 418
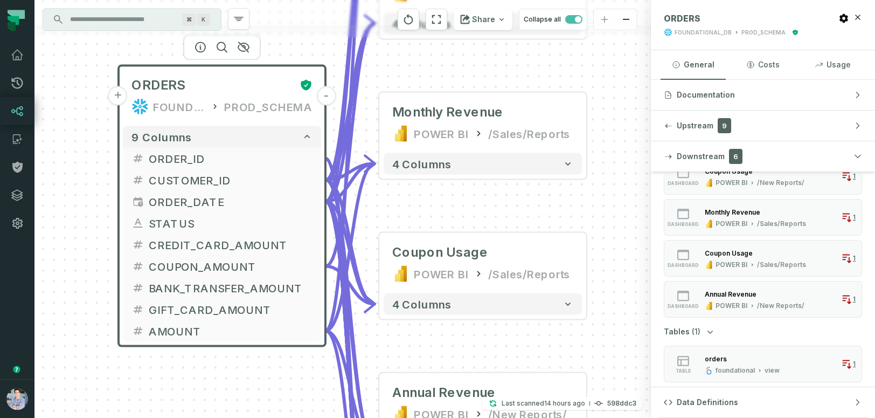
click at [328, 95] on button "-" at bounding box center [325, 95] width 19 height 19
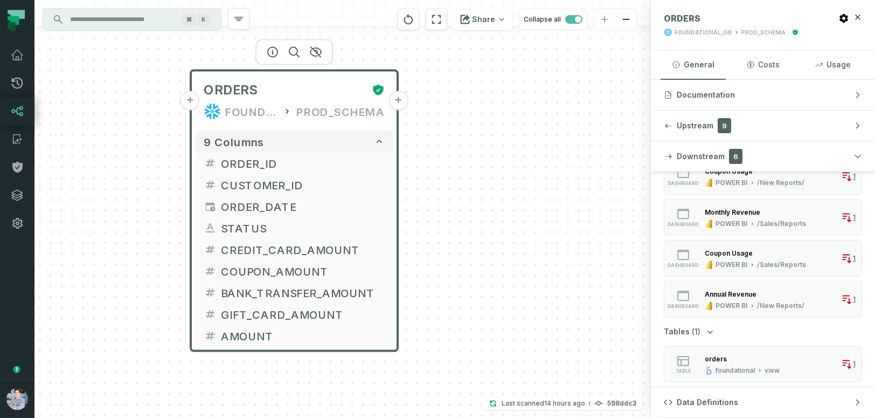
drag, startPoint x: 425, startPoint y: 164, endPoint x: 509, endPoint y: 172, distance: 84.4
click at [509, 172] on div "+ ORDERS FOUNDATIONAL_DB PROD_SCHEMA + 9 columns + ORDER_ID + + CUSTOMER_ID + +…" at bounding box center [342, 209] width 617 height 418
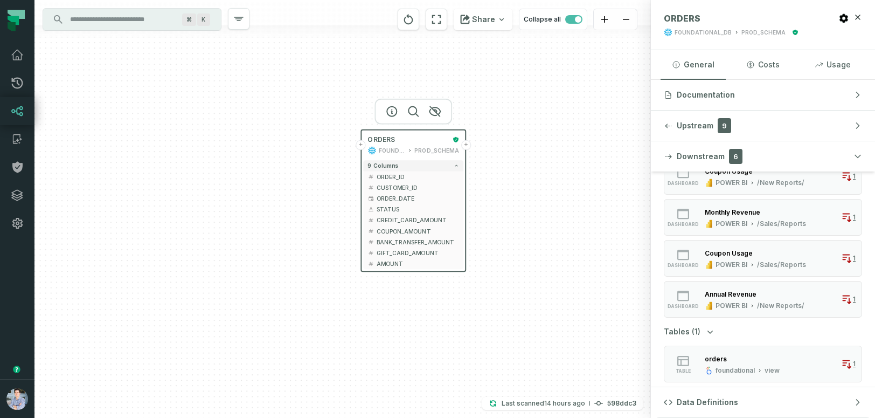
click at [362, 146] on button "+" at bounding box center [361, 145] width 10 height 10
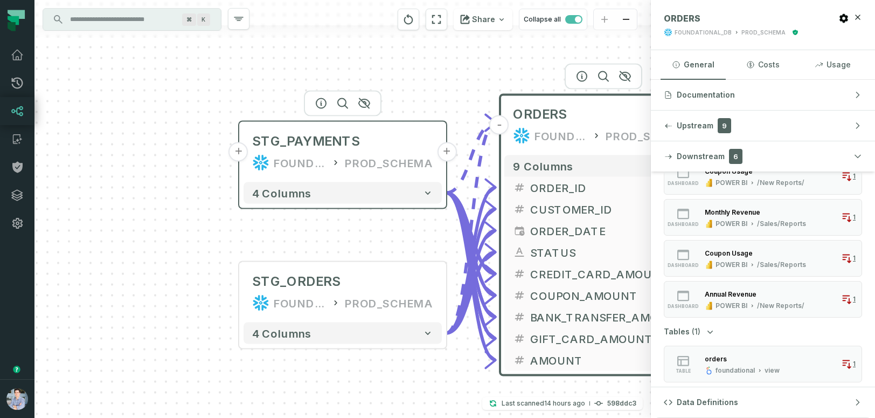
click at [247, 154] on button "+" at bounding box center [238, 151] width 19 height 19
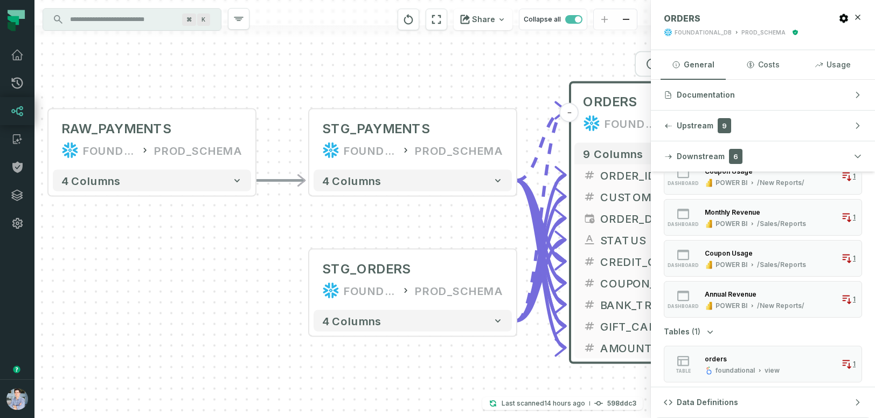
drag, startPoint x: 381, startPoint y: 330, endPoint x: 190, endPoint y: 261, distance: 203.1
click at [190, 261] on div "+ RAW_PAYMENTS FOUNDATIONAL_DB PROD_SCHEMA - 4 columns - STG_PAYMENTS FOUNDATIO…" at bounding box center [342, 209] width 617 height 418
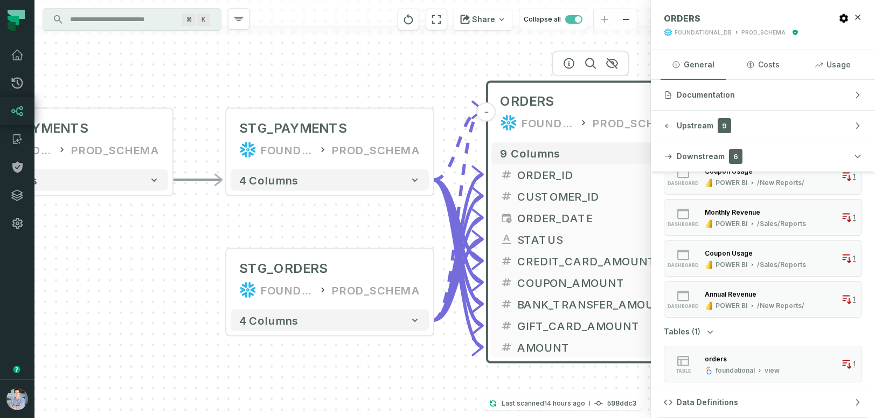
drag, startPoint x: 474, startPoint y: 373, endPoint x: 391, endPoint y: 372, distance: 83.0
click at [391, 372] on div "+ RAW_PAYMENTS FOUNDATIONAL_DB PROD_SCHEMA - 4 columns - STG_PAYMENTS FOUNDATIO…" at bounding box center [342, 209] width 617 height 418
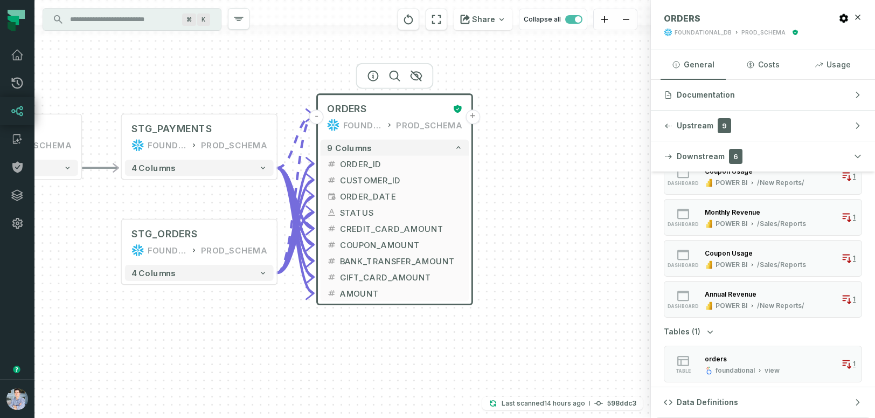
drag, startPoint x: 534, startPoint y: 354, endPoint x: 355, endPoint y: 320, distance: 182.6
click at [355, 320] on div "+ RAW_PAYMENTS FOUNDATIONAL_DB PROD_SCHEMA - 4 columns - STG_PAYMENTS FOUNDATIO…" at bounding box center [342, 209] width 617 height 418
click at [475, 115] on button "+" at bounding box center [473, 117] width 15 height 15
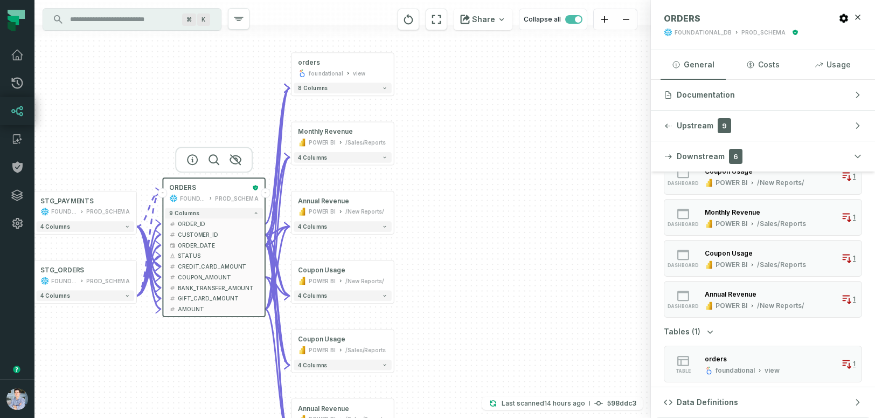
click at [265, 194] on button "-" at bounding box center [266, 193] width 10 height 10
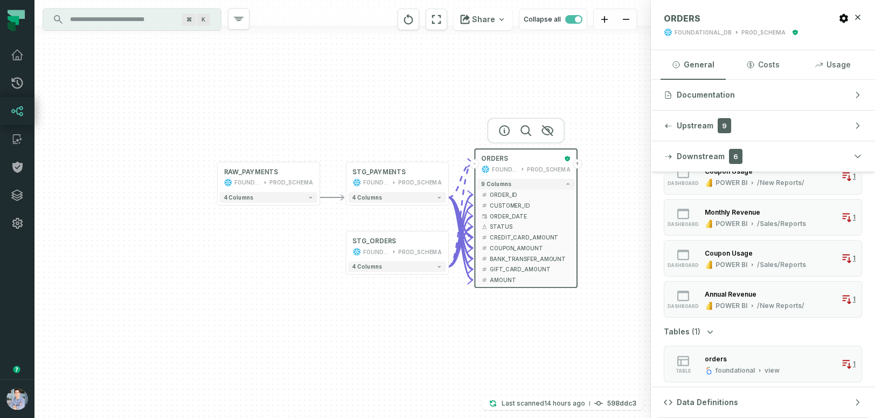
drag, startPoint x: 143, startPoint y: 347, endPoint x: 452, endPoint y: 316, distance: 309.8
click at [452, 316] on div "+ RAW_PAYMENTS FOUNDATIONAL_DB PROD_SCHEMA - 4 columns - STG_PAYMENTS FOUNDATIO…" at bounding box center [342, 209] width 617 height 418
click at [214, 176] on button "+" at bounding box center [214, 176] width 10 height 10
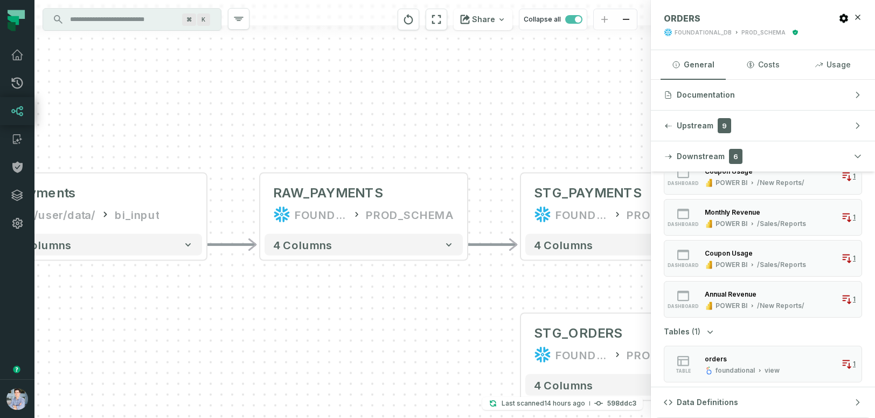
drag, startPoint x: 496, startPoint y: 327, endPoint x: 256, endPoint y: 321, distance: 239.9
click at [256, 321] on div "+ payments /user/data/ bi_input - 4 columns - RAW_PAYMENTS FOUNDATIONAL_DB PROD…" at bounding box center [342, 209] width 617 height 418
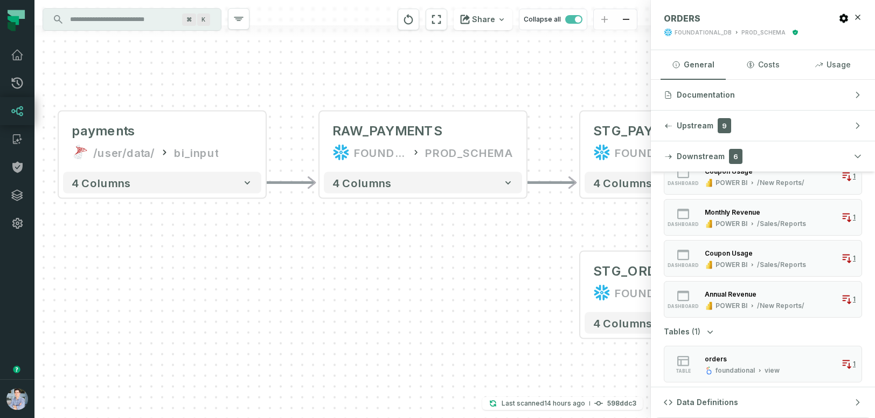
drag, startPoint x: 393, startPoint y: 326, endPoint x: 453, endPoint y: 265, distance: 85.0
click at [453, 264] on div "+ payments /user/data/ bi_input - 4 columns - RAW_PAYMENTS FOUNDATIONAL_DB PROD…" at bounding box center [342, 209] width 617 height 418
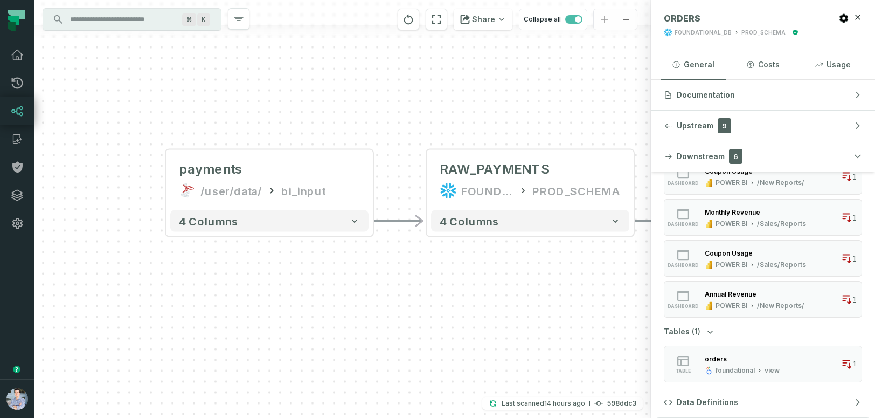
drag, startPoint x: 380, startPoint y: 265, endPoint x: 486, endPoint y: 303, distance: 112.3
click at [486, 303] on div "+ payments /user/data/ bi_input - 4 columns - RAW_PAYMENTS FOUNDATIONAL_DB PROD…" at bounding box center [342, 209] width 617 height 418
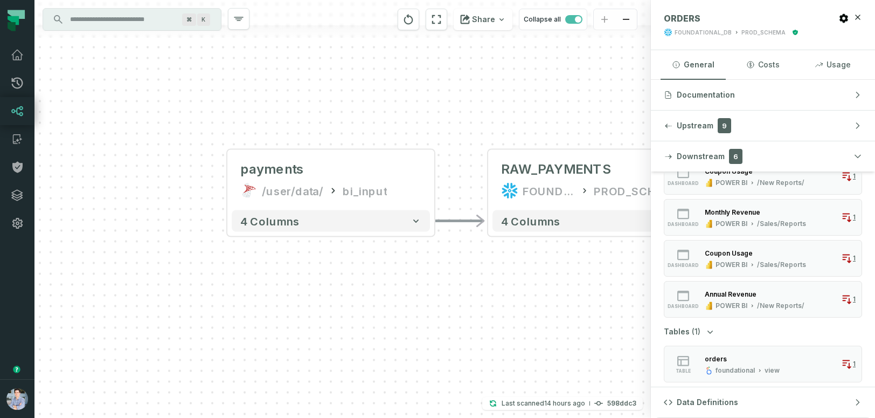
drag, startPoint x: 296, startPoint y: 319, endPoint x: 380, endPoint y: 323, distance: 84.2
click at [380, 323] on div "+ payments /user/data/ bi_input - 4 columns - RAW_PAYMENTS FOUNDATIONAL_DB PROD…" at bounding box center [342, 209] width 617 height 418
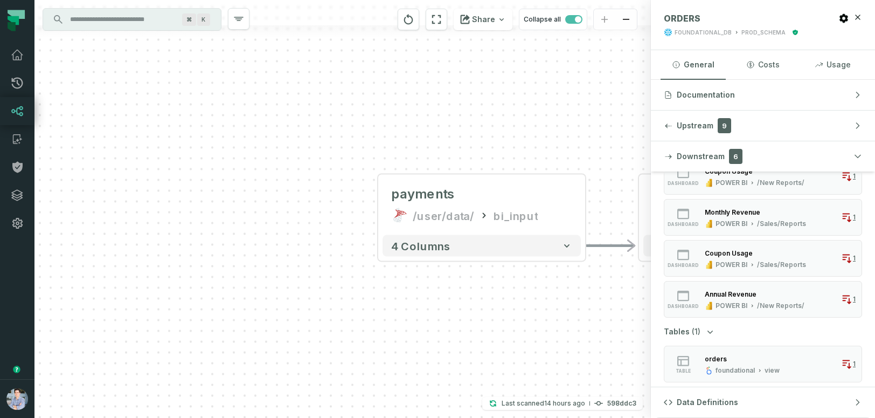
drag, startPoint x: 149, startPoint y: 281, endPoint x: 279, endPoint y: 300, distance: 131.8
click at [279, 300] on div "+ payments /user/data/ bi_input - 4 columns - RAW_PAYMENTS FOUNDATIONAL_DB PROD…" at bounding box center [342, 209] width 617 height 418
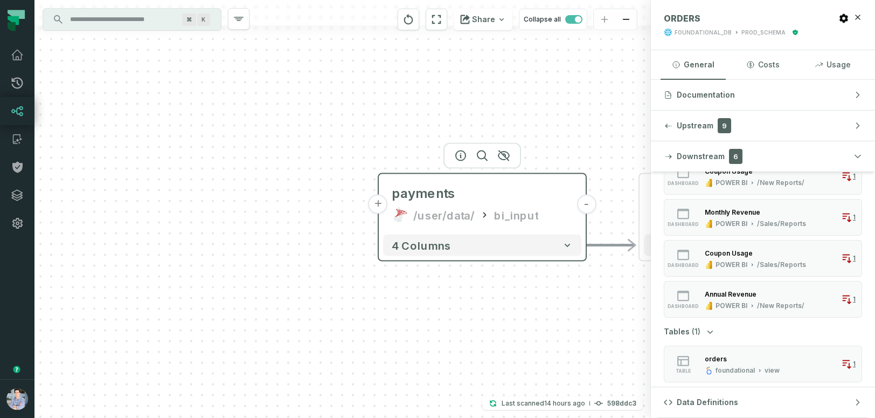
click at [379, 198] on button "+" at bounding box center [378, 204] width 19 height 19
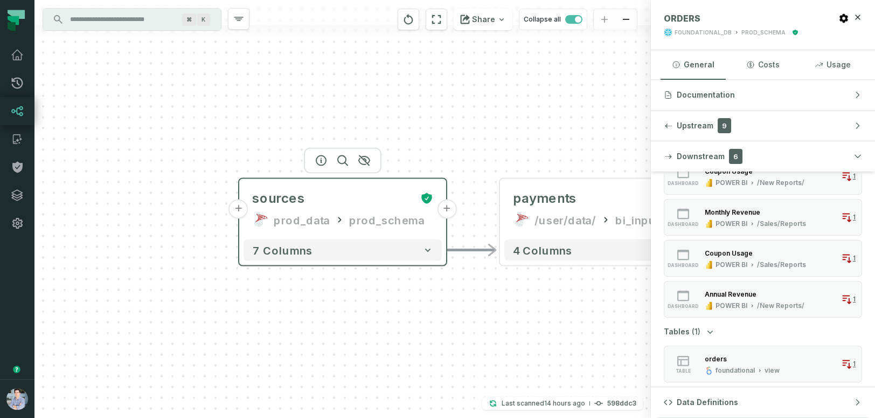
click at [243, 211] on button "+" at bounding box center [238, 208] width 19 height 19
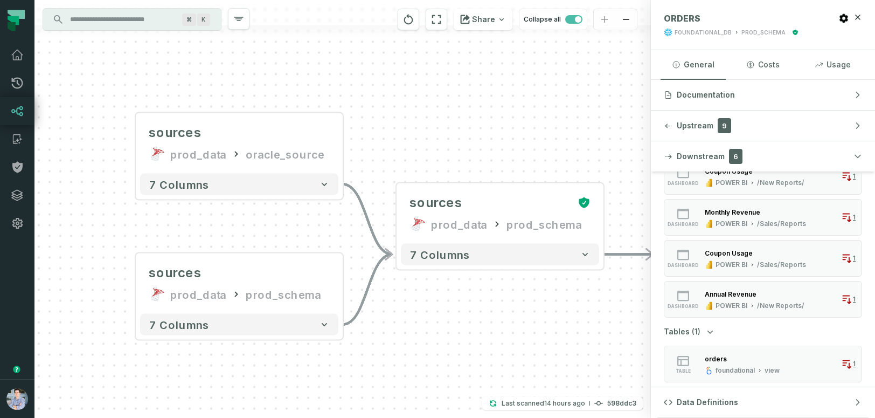
drag, startPoint x: 566, startPoint y: 349, endPoint x: 499, endPoint y: 354, distance: 67.5
click at [499, 354] on div "sources prod_data oracle_source - 7 columns sources prod_data prod_schema - 7 c…" at bounding box center [342, 209] width 617 height 418
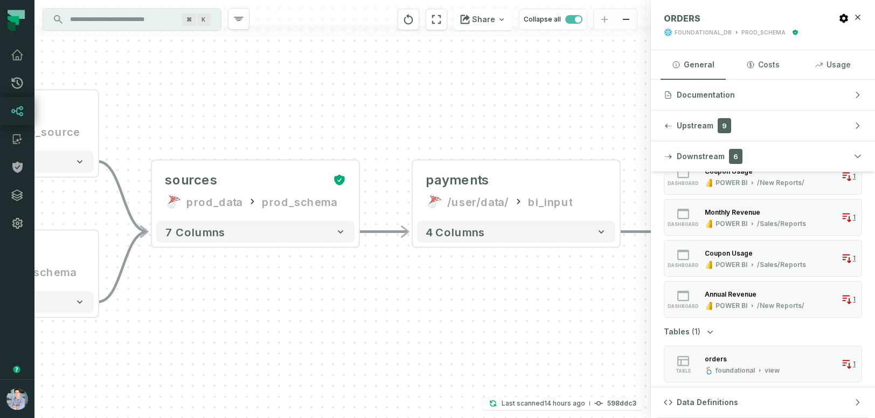
drag, startPoint x: 578, startPoint y: 369, endPoint x: 290, endPoint y: 331, distance: 290.3
click at [290, 331] on div "sources prod_data oracle_source - 7 columns sources prod_data prod_schema - 7 c…" at bounding box center [342, 209] width 617 height 418
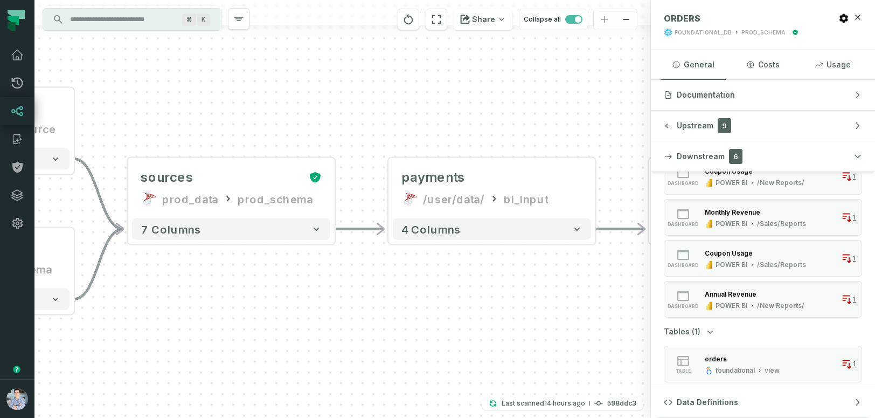
drag, startPoint x: 441, startPoint y: 342, endPoint x: 186, endPoint y: 339, distance: 254.4
click at [186, 339] on div "sources prod_data oracle_source - 7 columns sources prod_data prod_schema - 7 c…" at bounding box center [342, 209] width 617 height 418
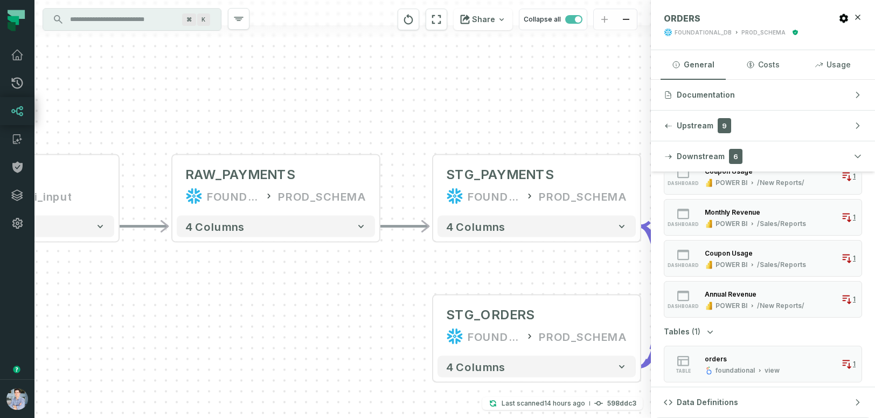
drag, startPoint x: 377, startPoint y: 346, endPoint x: 167, endPoint y: 347, distance: 210.7
click at [167, 347] on div "sources prod_data oracle_source - 7 columns sources prod_data prod_schema - 7 c…" at bounding box center [342, 209] width 617 height 418
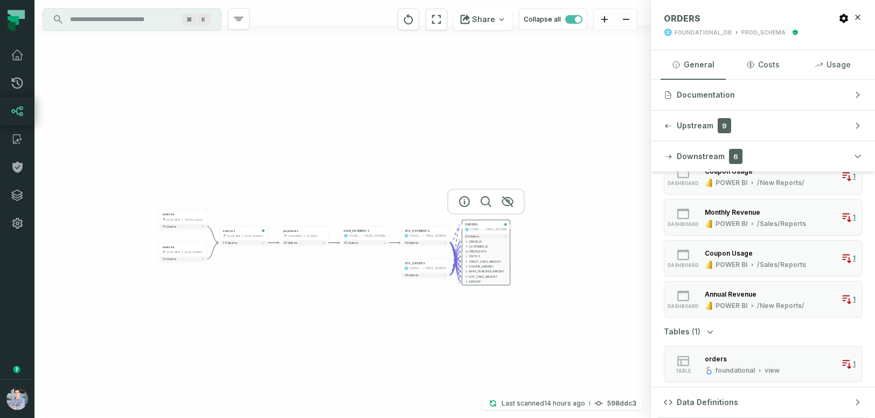
drag, startPoint x: 301, startPoint y: 167, endPoint x: 473, endPoint y: 90, distance: 187.9
click at [473, 90] on div "sources prod_data oracle_source - 7 columns sources prod_data prod_schema - 7 c…" at bounding box center [342, 209] width 617 height 418
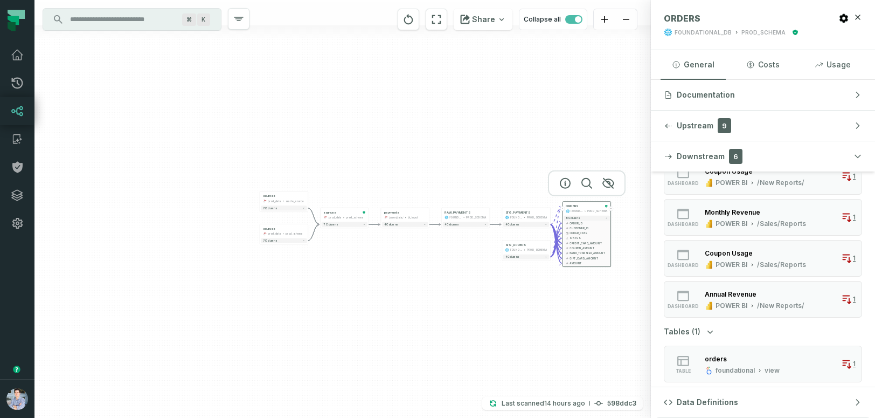
drag, startPoint x: 297, startPoint y: 299, endPoint x: 396, endPoint y: 281, distance: 100.1
click at [396, 281] on div "sources prod_data oracle_source - 7 columns sources prod_data prod_schema - 7 c…" at bounding box center [342, 209] width 617 height 418
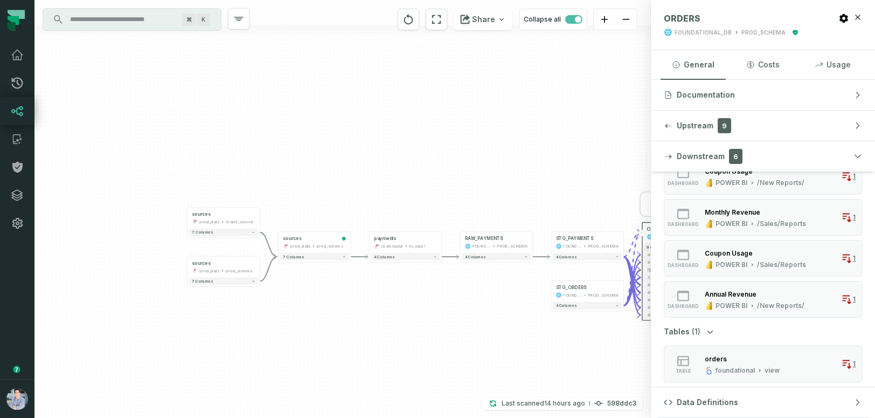
drag, startPoint x: 342, startPoint y: 311, endPoint x: 348, endPoint y: 379, distance: 68.1
click at [348, 379] on div "sources prod_data oracle_source - 7 columns sources prod_data prod_schema - 7 c…" at bounding box center [342, 209] width 617 height 418
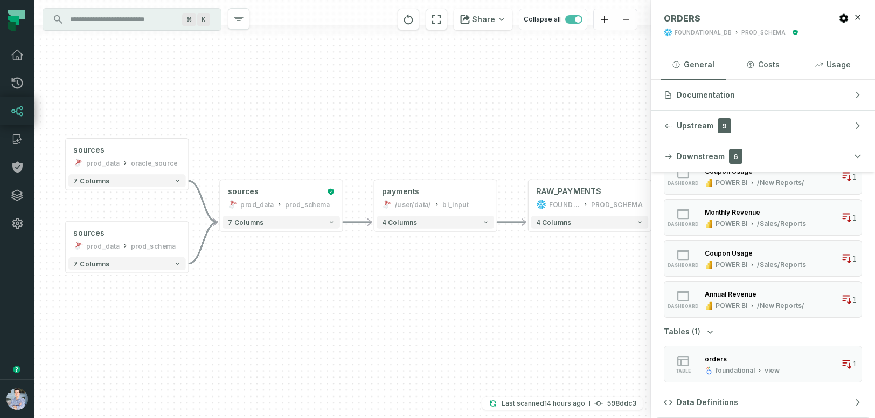
drag, startPoint x: 344, startPoint y: 309, endPoint x: 293, endPoint y: 299, distance: 52.3
click at [293, 297] on div "sources prod_data oracle_source - 7 columns sources prod_data prod_schema - 7 c…" at bounding box center [342, 209] width 617 height 418
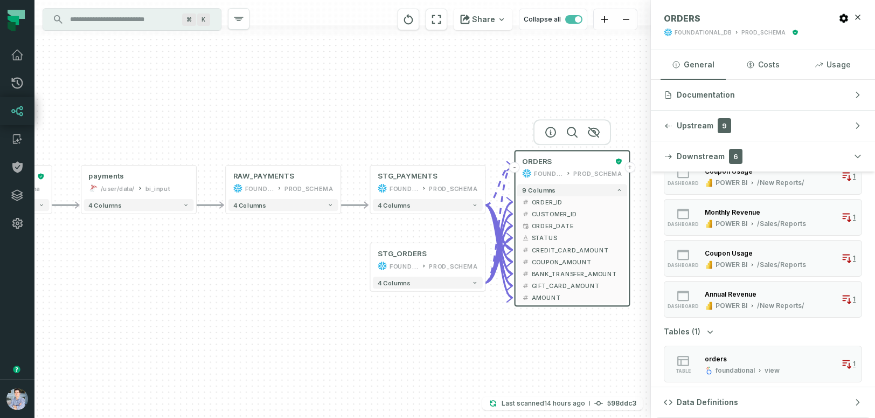
drag, startPoint x: 479, startPoint y: 333, endPoint x: 185, endPoint y: 311, distance: 294.5
click at [184, 310] on div "sources prod_data oracle_source - 7 columns sources prod_data prod_schema - 7 c…" at bounding box center [342, 209] width 617 height 418
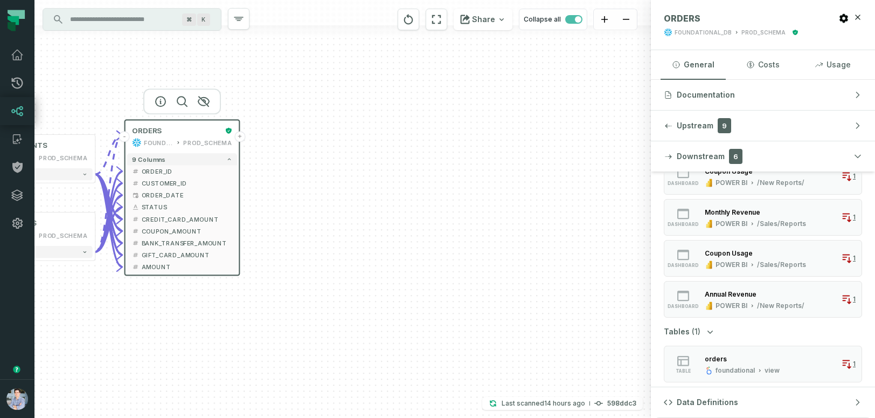
drag, startPoint x: 462, startPoint y: 367, endPoint x: 59, endPoint y: 332, distance: 404.6
click at [59, 332] on div "sources prod_data oracle_source - 7 columns sources prod_data prod_schema - 7 c…" at bounding box center [342, 209] width 617 height 418
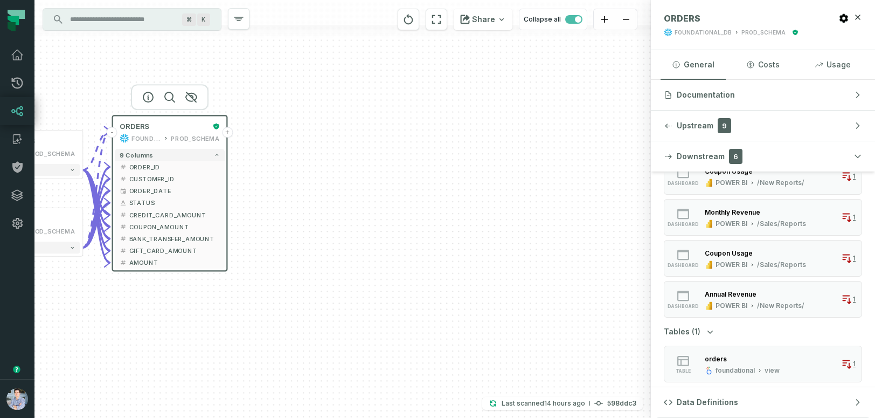
click at [228, 137] on div "sources prod_data oracle_source - 7 columns sources prod_data prod_schema - 7 c…" at bounding box center [342, 209] width 617 height 418
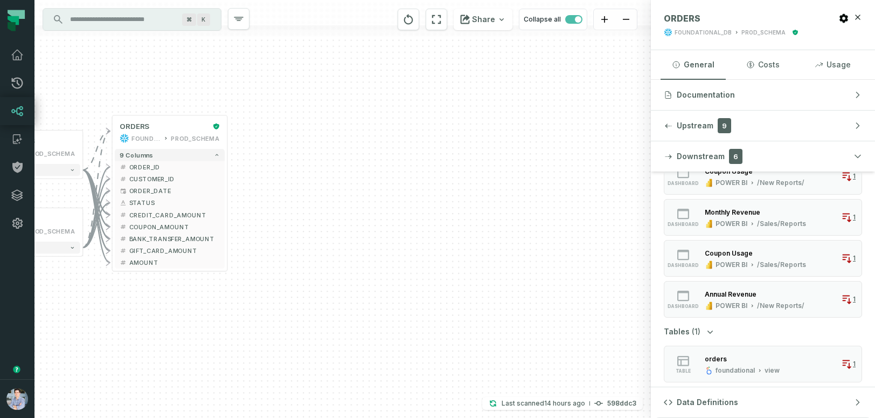
click at [231, 126] on div "sources prod_data oracle_source - 7 columns sources prod_data prod_schema - 7 c…" at bounding box center [342, 209] width 617 height 418
click at [227, 137] on div "sources prod_data oracle_source - 7 columns sources prod_data prod_schema - 7 c…" at bounding box center [342, 209] width 617 height 418
click at [228, 136] on div "sources prod_data oracle_source - 7 columns sources prod_data prod_schema - 7 c…" at bounding box center [342, 209] width 617 height 418
click at [226, 135] on button "+" at bounding box center [227, 132] width 11 height 11
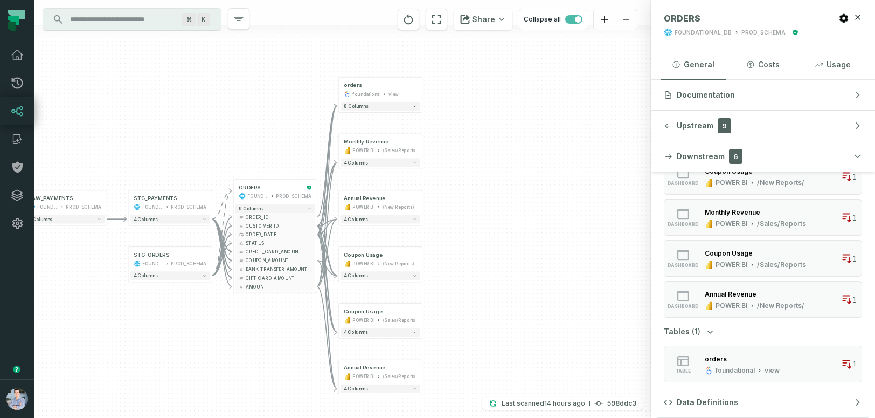
drag, startPoint x: 563, startPoint y: 335, endPoint x: 560, endPoint y: 309, distance: 26.0
click at [560, 309] on div "+ orders foundational view + 8 columns + Monthly Revenue POWER BI /Sales/Report…" at bounding box center [342, 209] width 617 height 418
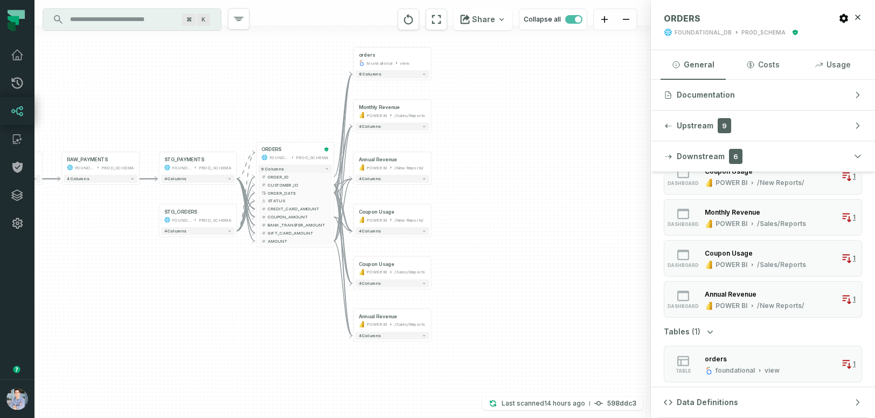
drag, startPoint x: 527, startPoint y: 248, endPoint x: 527, endPoint y: 209, distance: 38.8
click at [528, 206] on div "+ orders foundational view + 8 columns + Monthly Revenue POWER BI /Sales/Report…" at bounding box center [342, 209] width 617 height 418
click at [395, 218] on div "/New Reports/" at bounding box center [409, 221] width 29 height 6
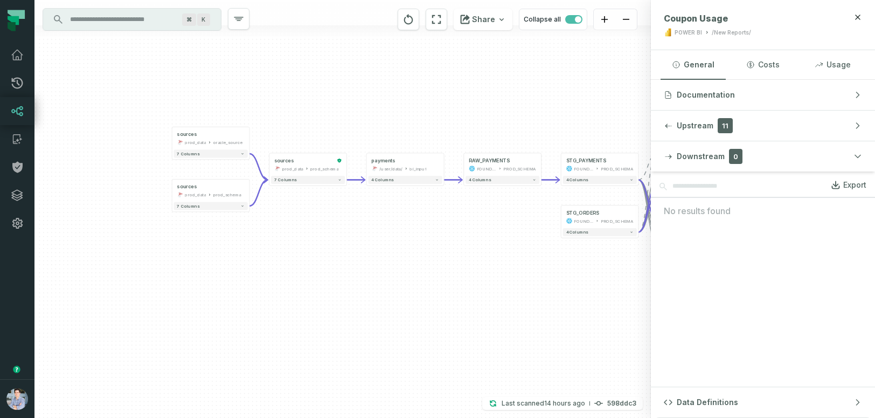
drag, startPoint x: 117, startPoint y: 336, endPoint x: 520, endPoint y: 337, distance: 402.6
click at [520, 337] on div "+ orders foundational view + 8 columns + Monthly Revenue POWER BI /Sales/Report…" at bounding box center [342, 209] width 617 height 418
click at [219, 158] on div "7 columns" at bounding box center [211, 154] width 77 height 11
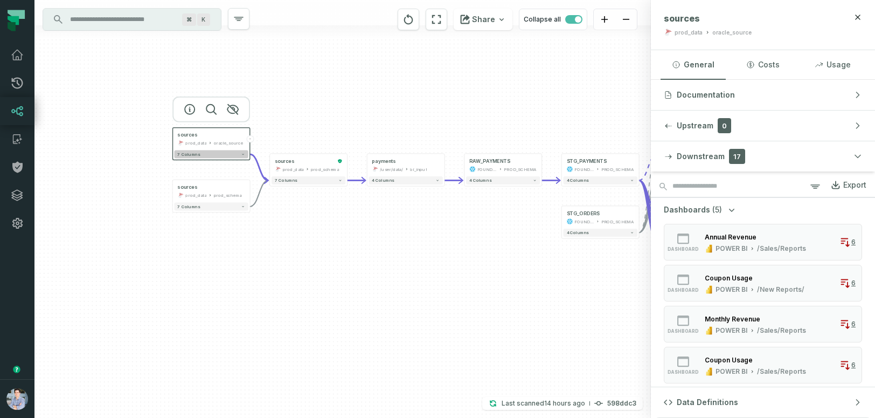
click at [238, 154] on button "7 columns" at bounding box center [212, 154] width 74 height 8
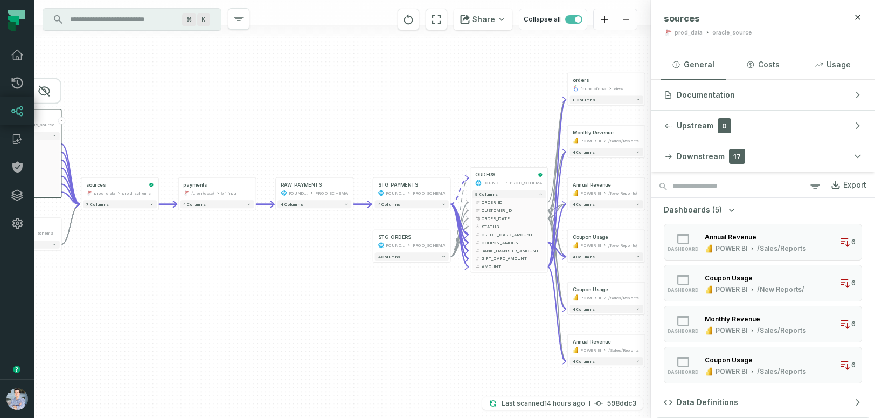
drag, startPoint x: 347, startPoint y: 320, endPoint x: 156, endPoint y: 301, distance: 191.2
click at [156, 301] on div "+ orders foundational view + 8 columns + Monthly Revenue POWER BI /Sales/Report…" at bounding box center [342, 209] width 617 height 418
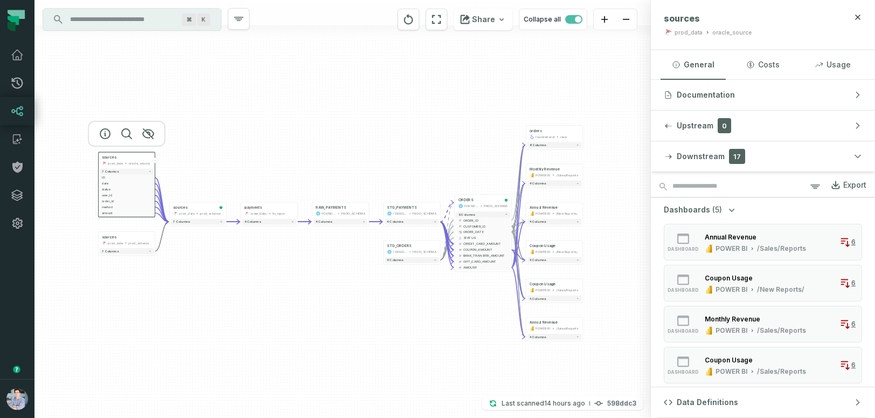
drag, startPoint x: 156, startPoint y: 301, endPoint x: 226, endPoint y: 293, distance: 70.0
click at [226, 293] on div "+ orders foundational view + 8 columns + Monthly Revenue POWER BI /Sales/Report…" at bounding box center [342, 209] width 617 height 418
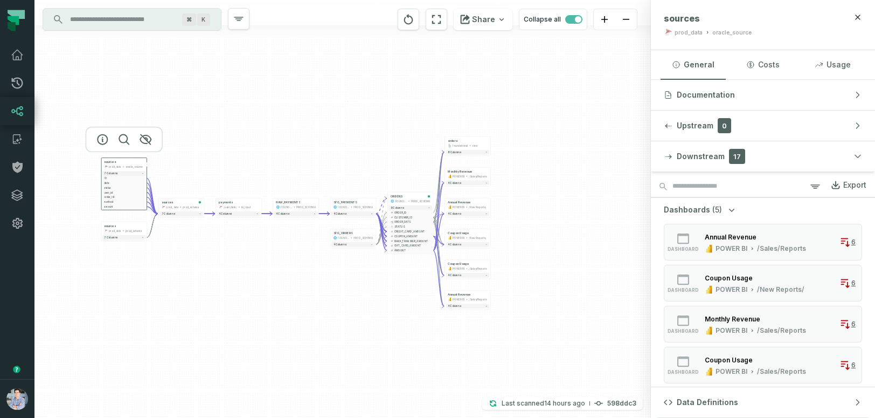
drag, startPoint x: 415, startPoint y: 329, endPoint x: 379, endPoint y: 296, distance: 48.4
click at [379, 296] on div "+ orders foundational view + 8 columns + Monthly Revenue POWER BI /Sales/Report…" at bounding box center [342, 209] width 617 height 418
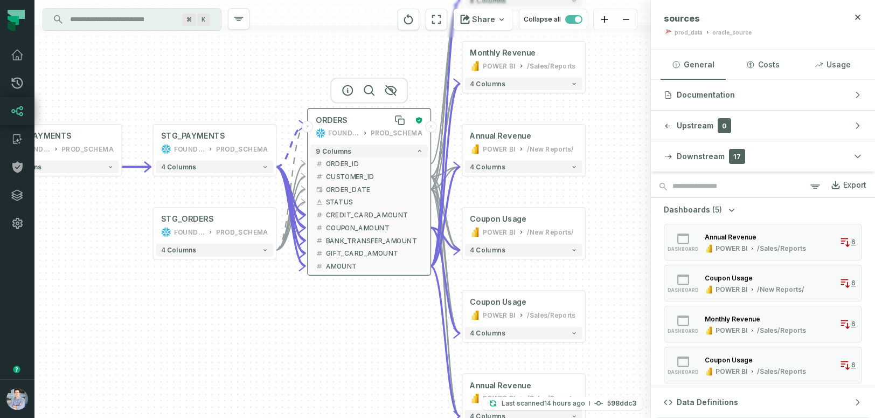
drag, startPoint x: 400, startPoint y: 182, endPoint x: 368, endPoint y: 105, distance: 83.6
click at [368, 115] on div "ORDERS" at bounding box center [363, 120] width 94 height 10
